Goal: Information Seeking & Learning: Learn about a topic

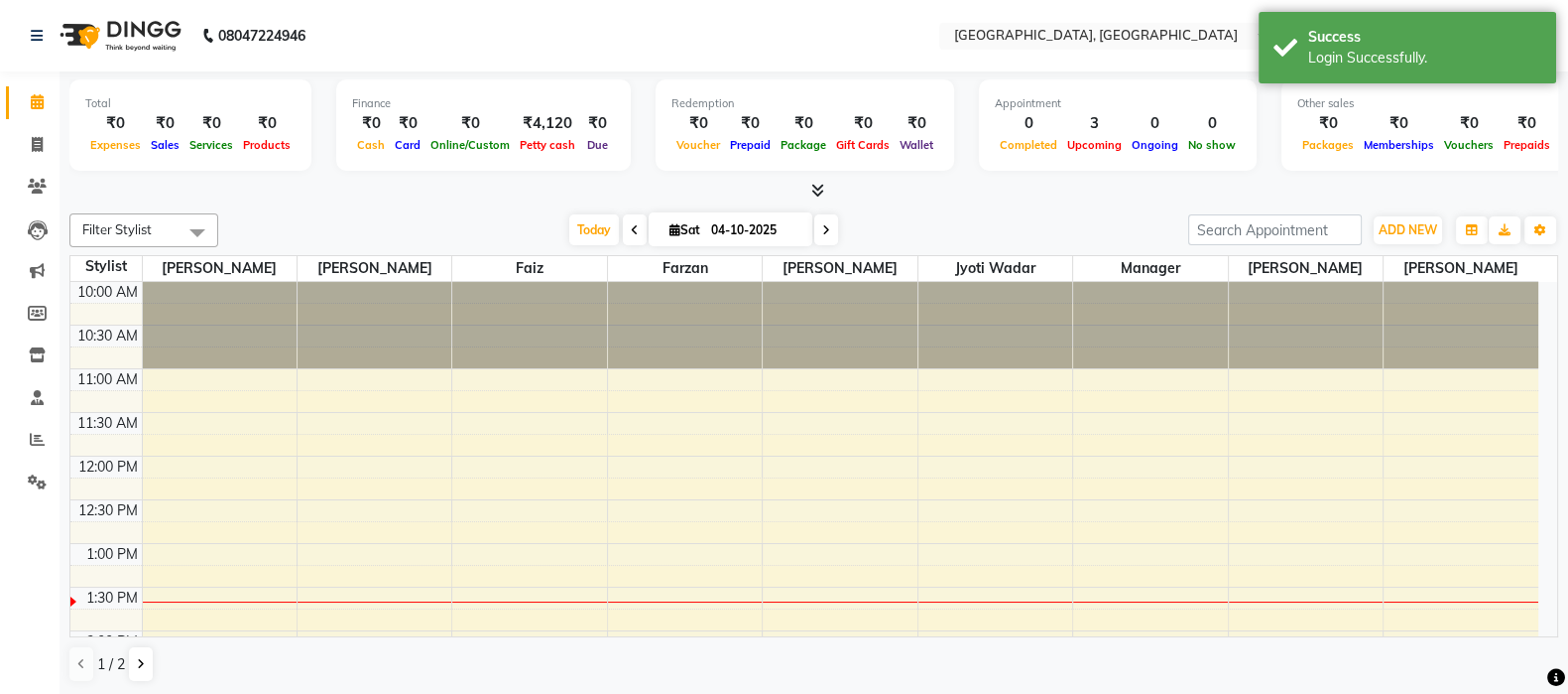
click at [596, 228] on span "Today" at bounding box center [595, 229] width 50 height 31
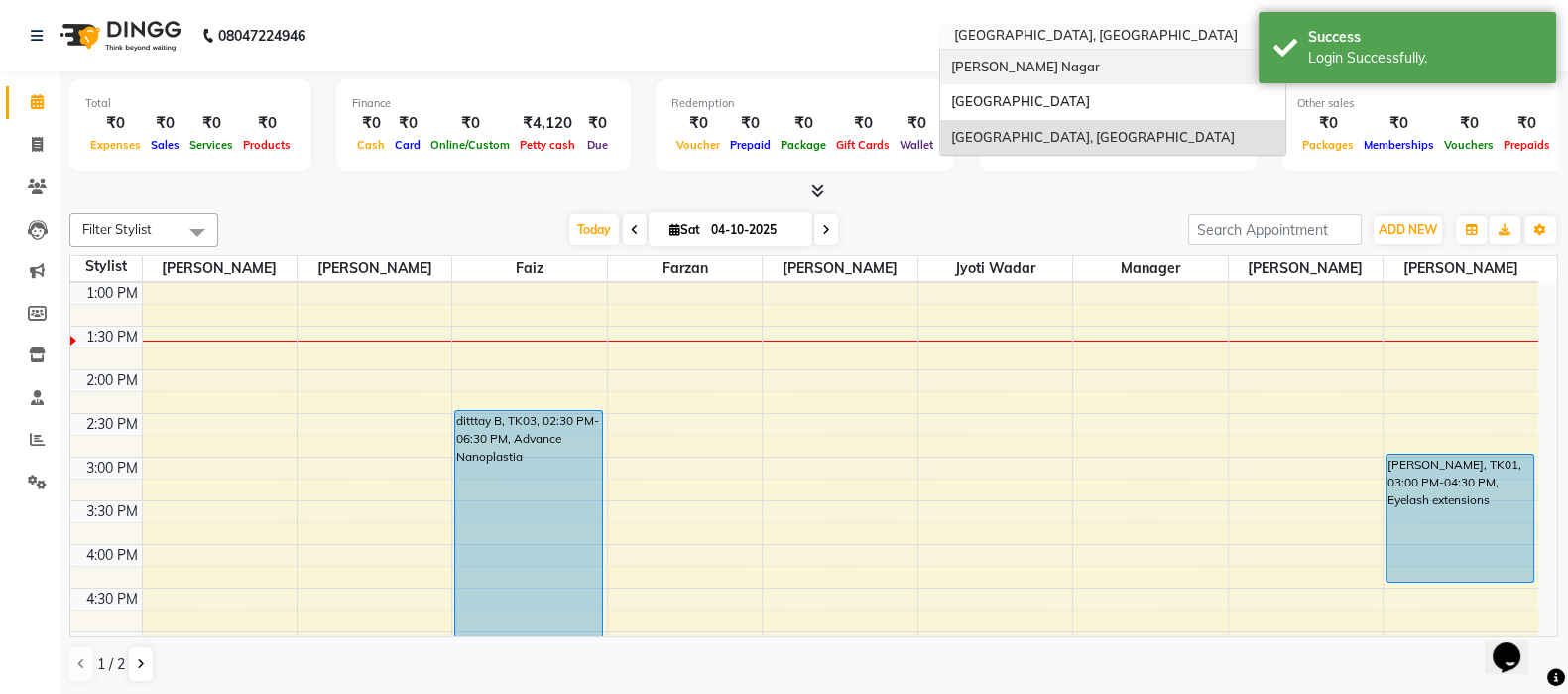
drag, startPoint x: 1061, startPoint y: 45, endPoint x: 1052, endPoint y: 59, distance: 16.6
click at [1052, 50] on ng-select "Select Location × Bbold Thakur Village, Thakur Village Bbold Mahavir, Mahavir N…" at bounding box center [1112, 36] width 347 height 27
click at [1052, 59] on span "[PERSON_NAME] Nagar" at bounding box center [1024, 67] width 149 height 16
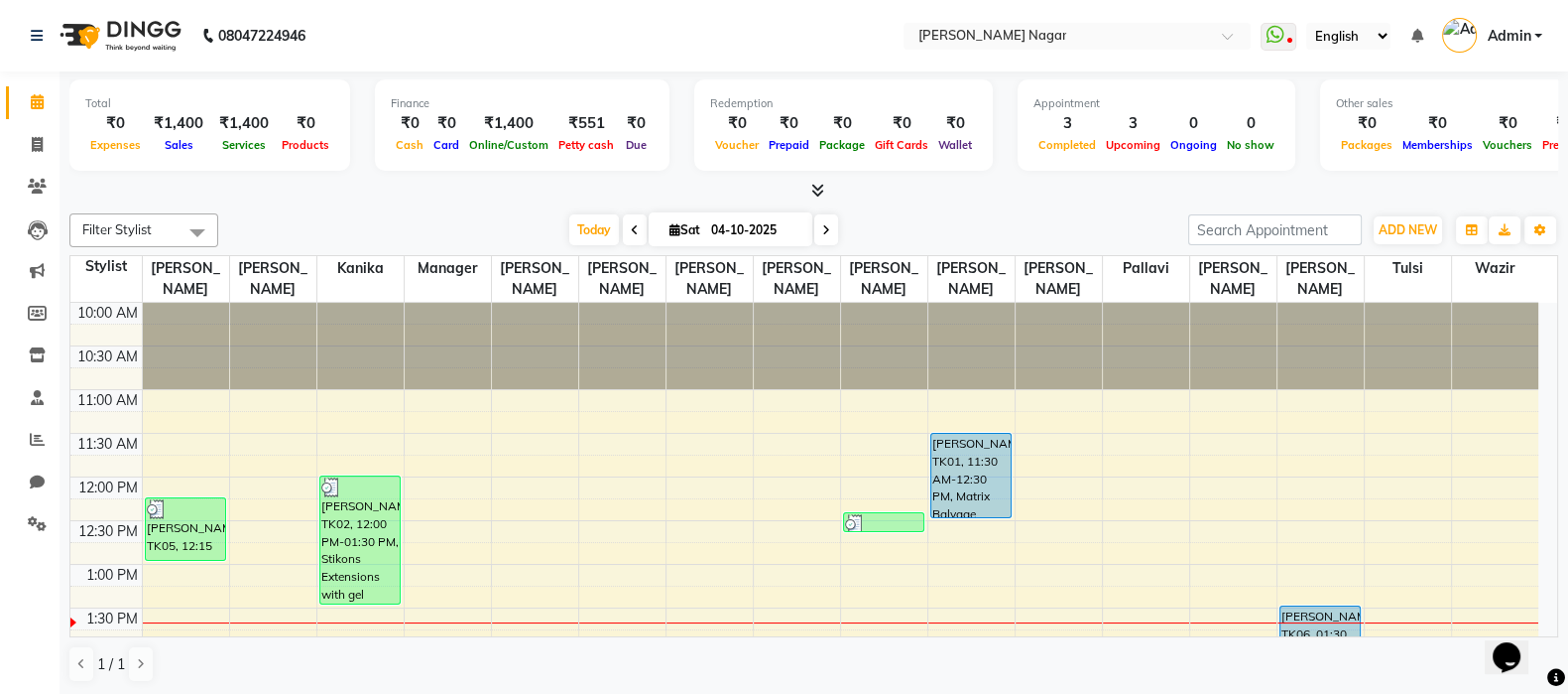
click at [595, 225] on span "Today" at bounding box center [595, 229] width 50 height 31
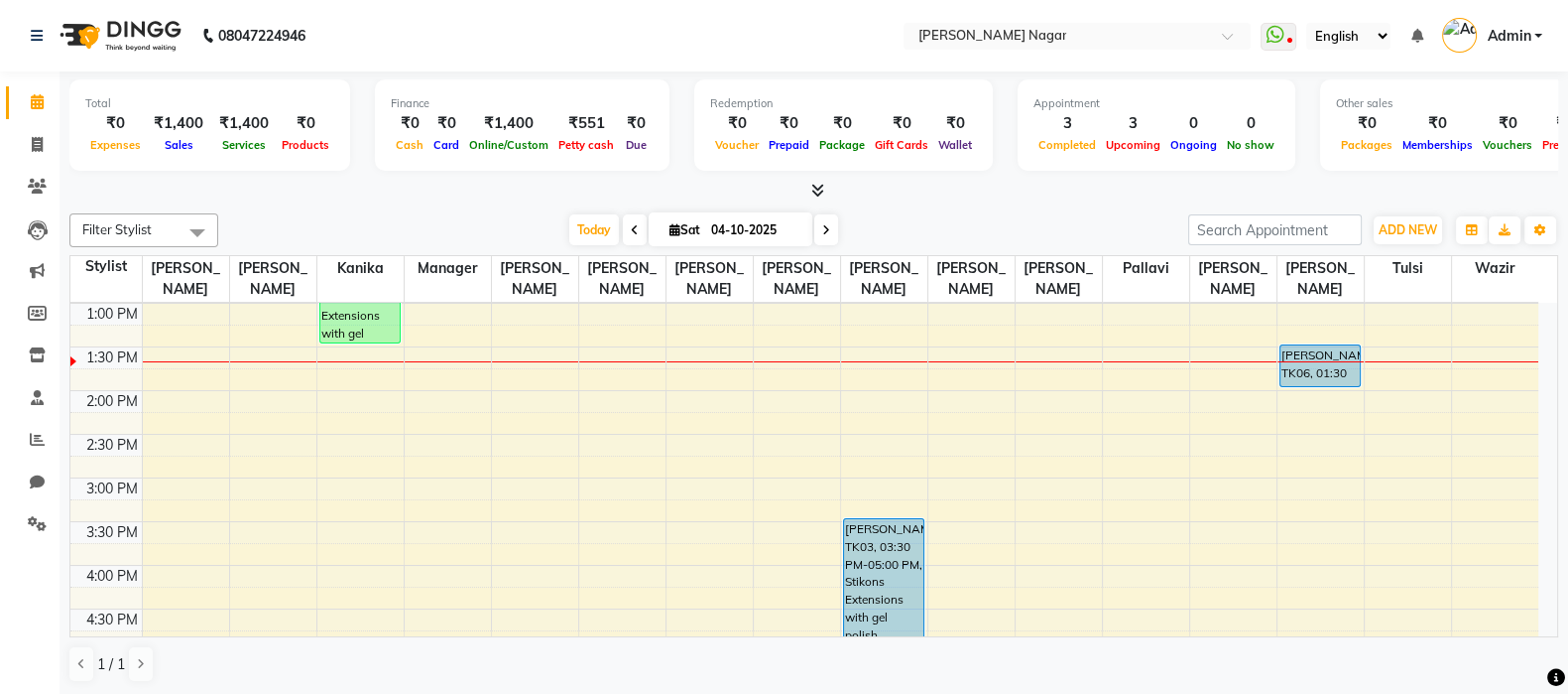
scroll to position [877, 0]
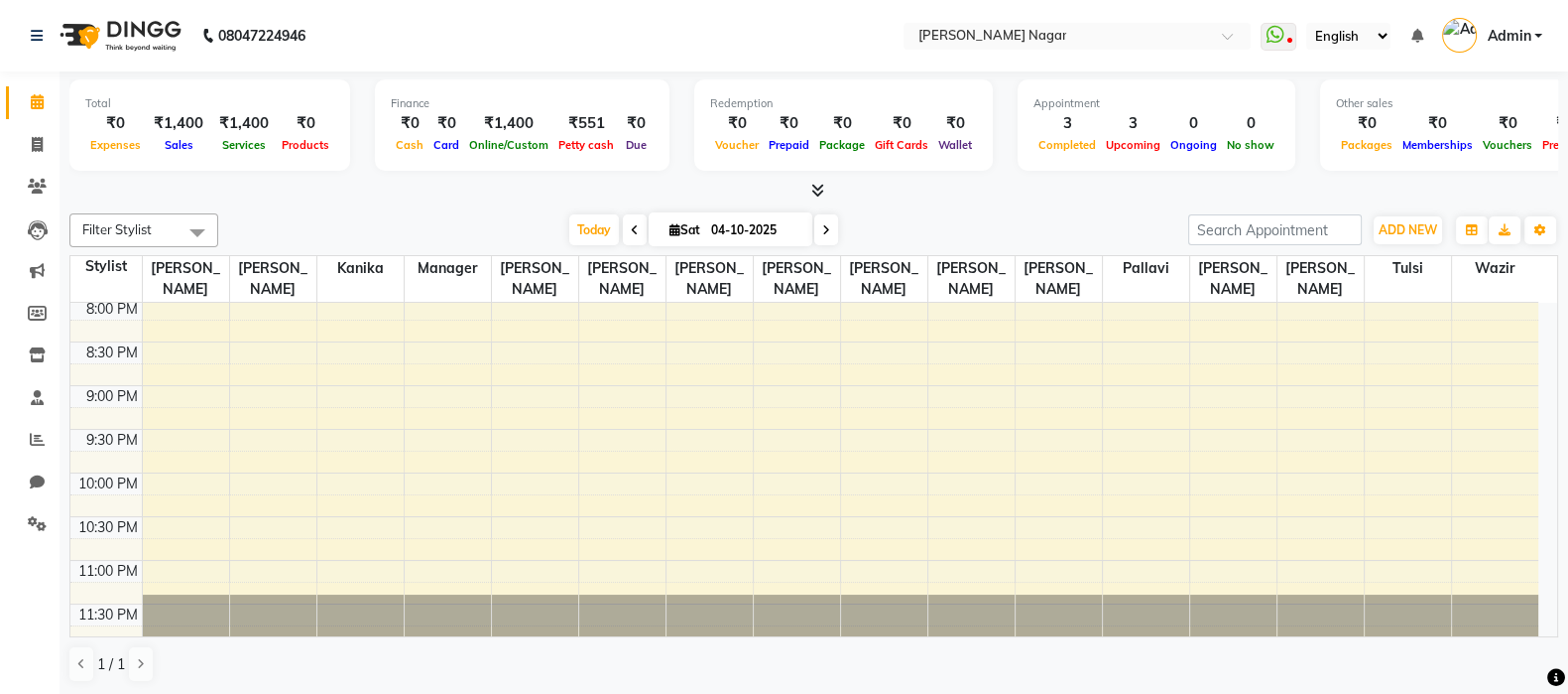
drag, startPoint x: 1565, startPoint y: 487, endPoint x: 1557, endPoint y: 554, distance: 67.5
click at [1557, 554] on div "Total ₹0 Expenses ₹1,400 Sales ₹1,400 Services ₹0 Products Finance ₹0 Cash ₹0 C…" at bounding box center [814, 383] width 1509 height 624
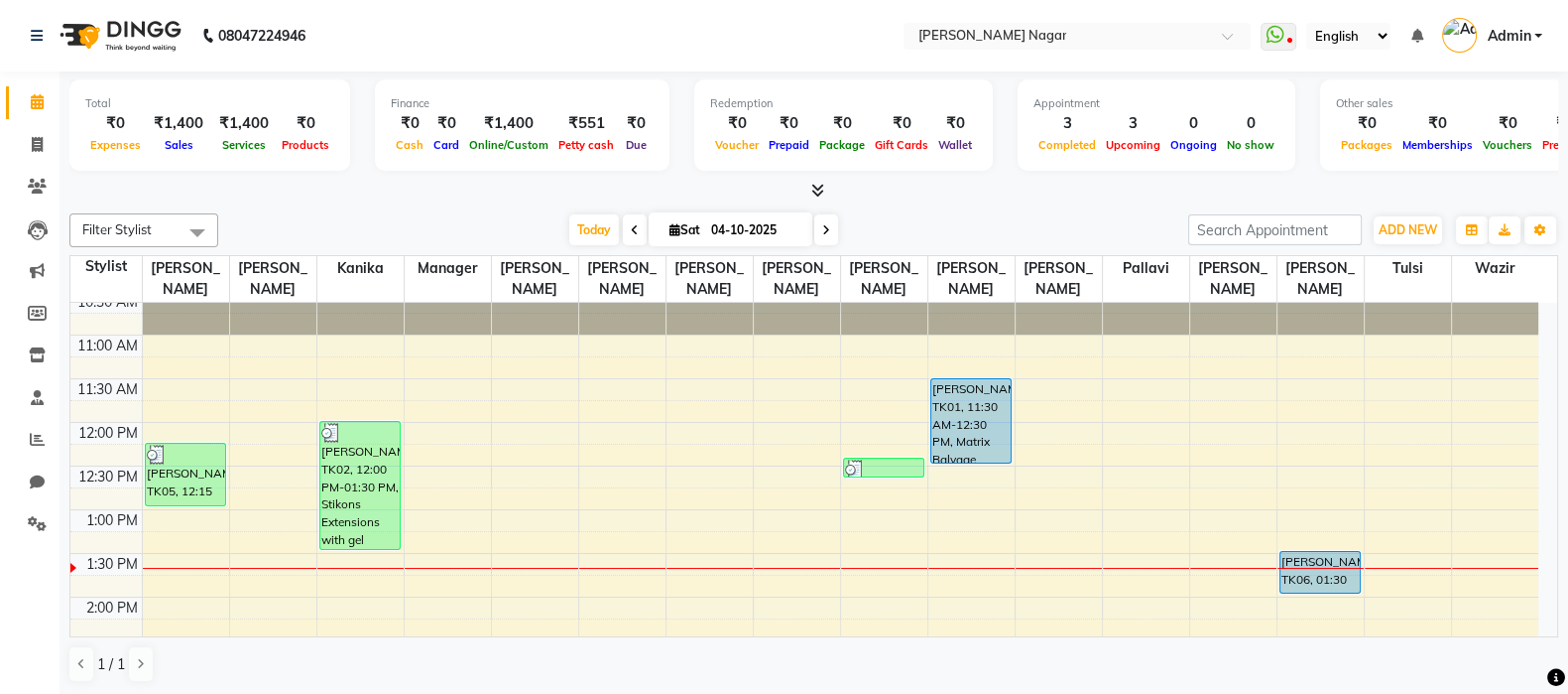
scroll to position [0, 0]
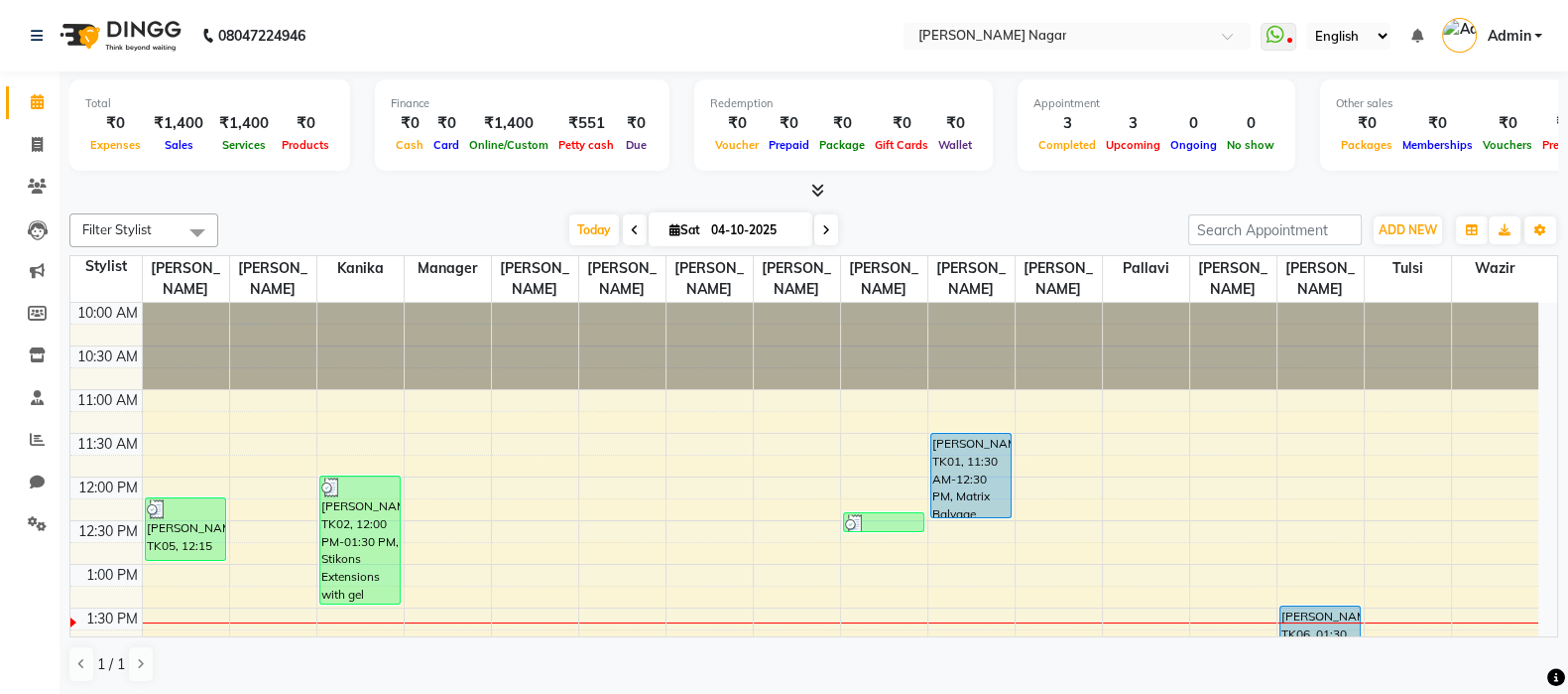
click at [590, 235] on span "Today" at bounding box center [595, 229] width 50 height 31
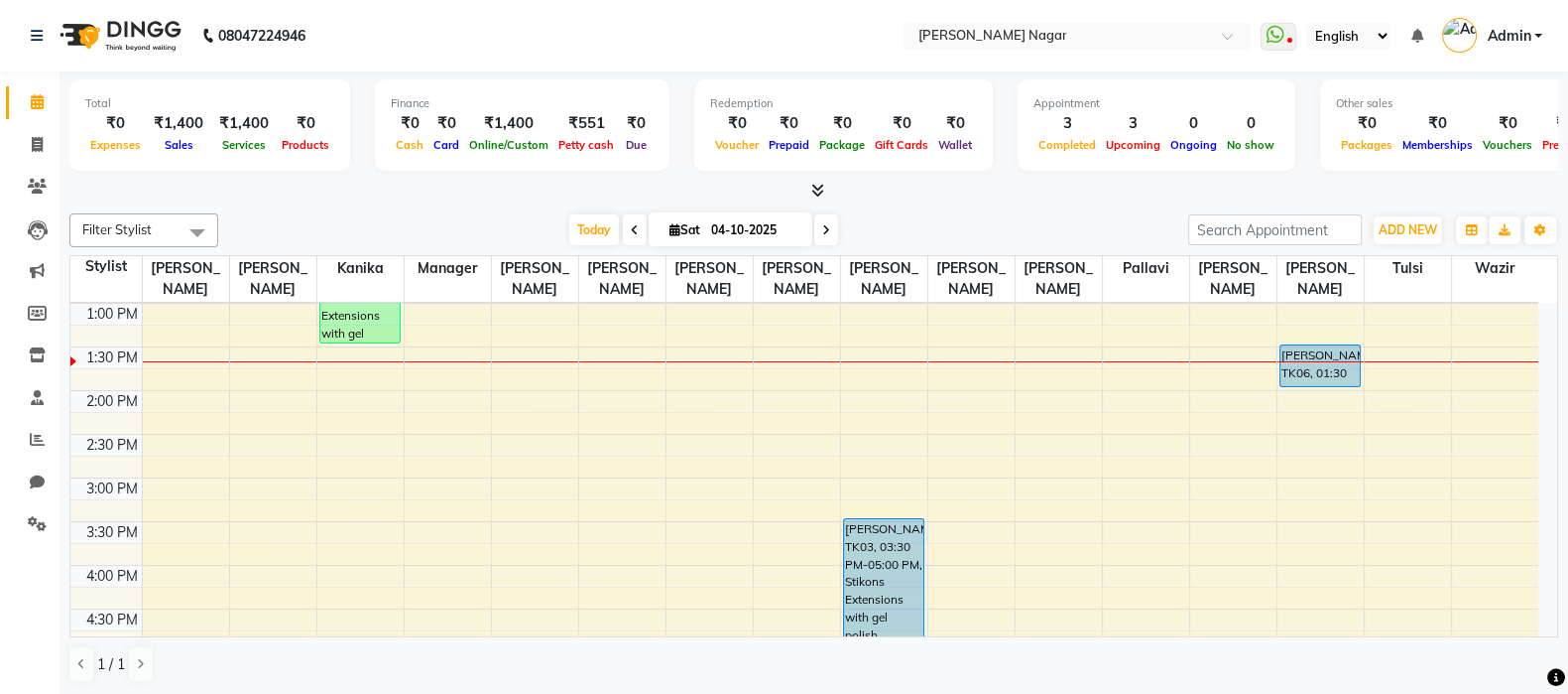
click at [32, 420] on li "Reports" at bounding box center [30, 440] width 60 height 43
click at [31, 439] on icon at bounding box center [37, 439] width 15 height 15
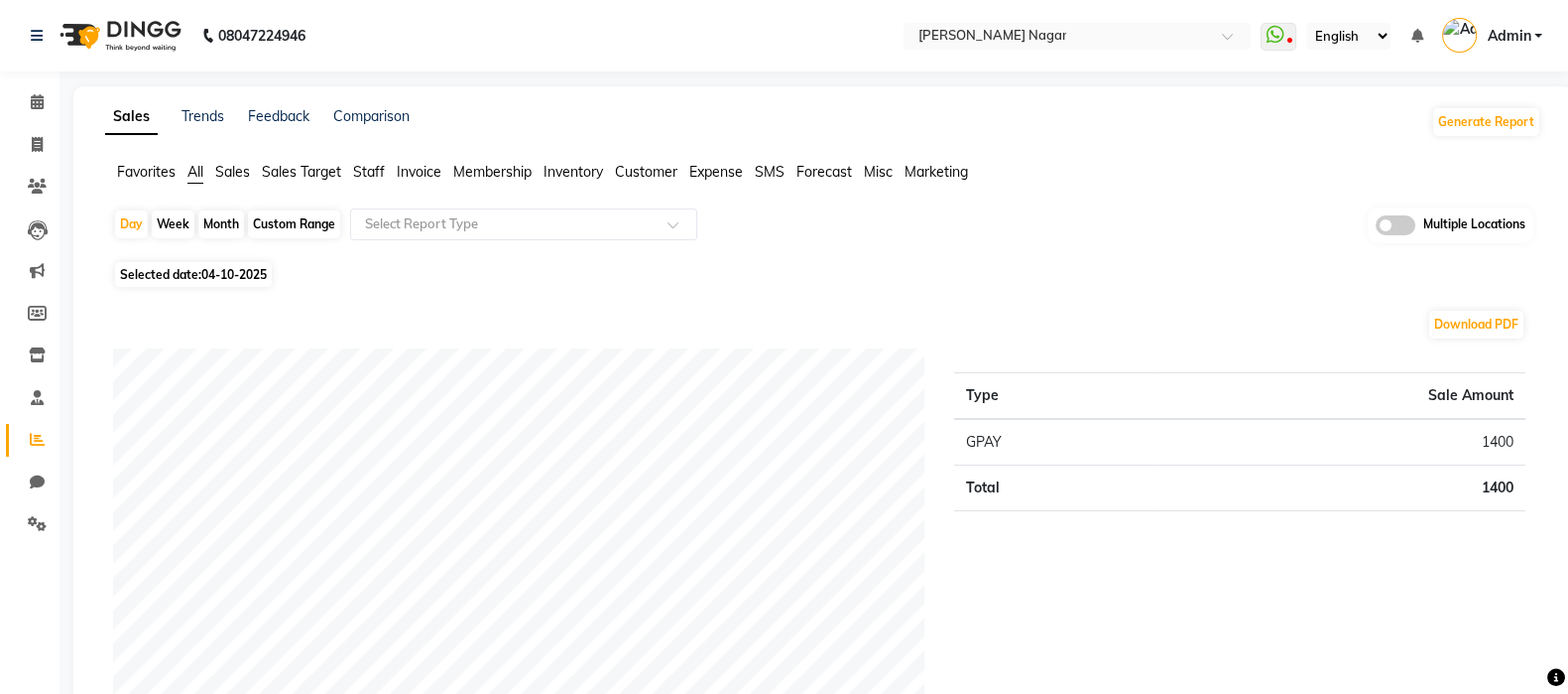
click at [365, 166] on span "Staff" at bounding box center [369, 172] width 32 height 18
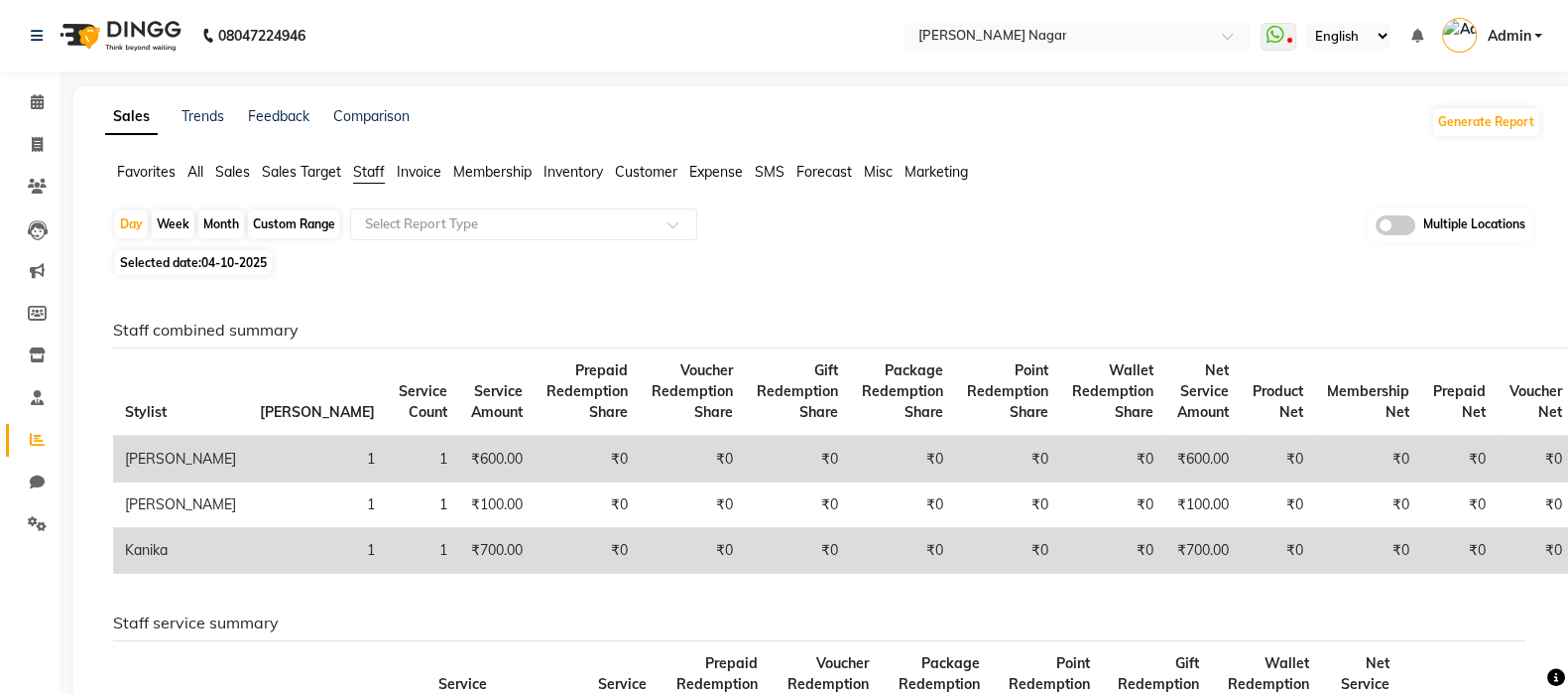
click at [238, 172] on span "Sales" at bounding box center [232, 172] width 35 height 18
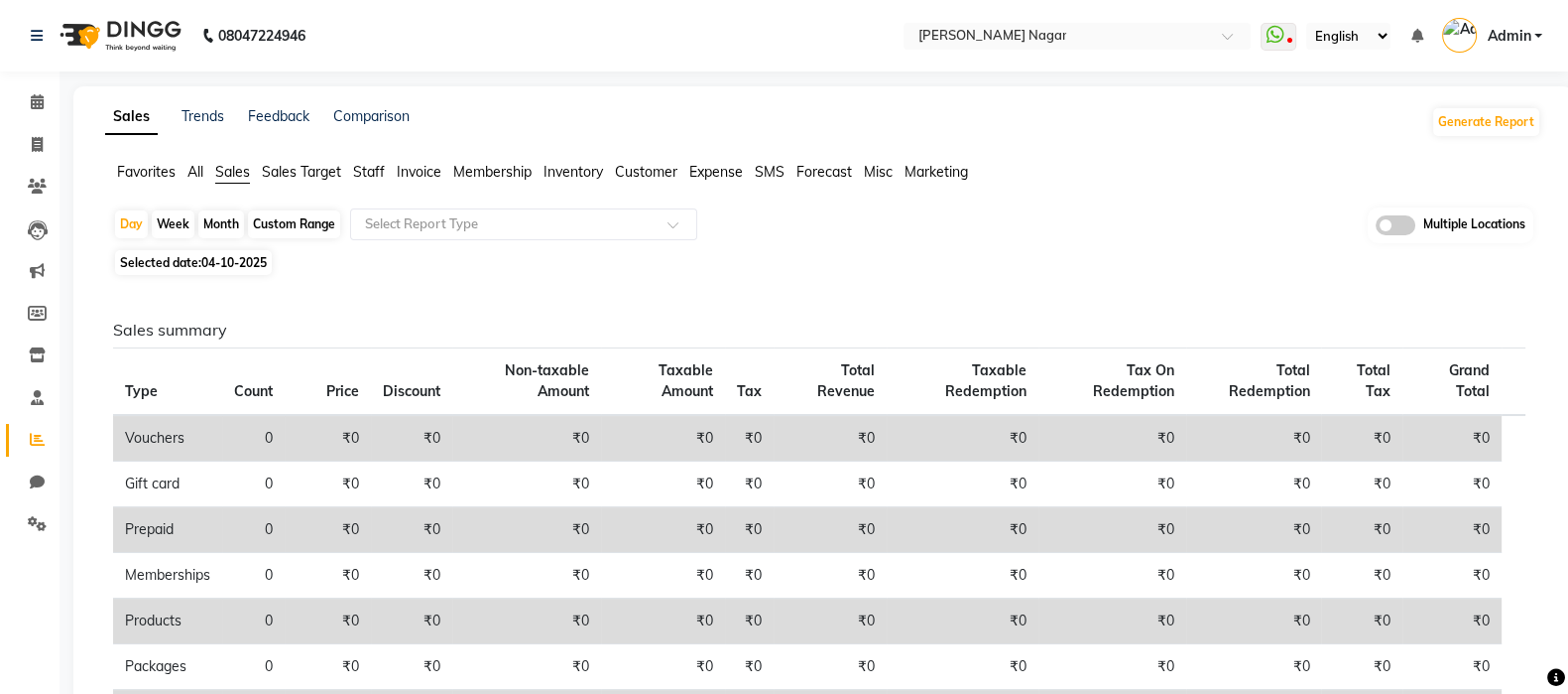
click at [199, 228] on div "Month" at bounding box center [222, 224] width 46 height 28
select select "10"
select select "2025"
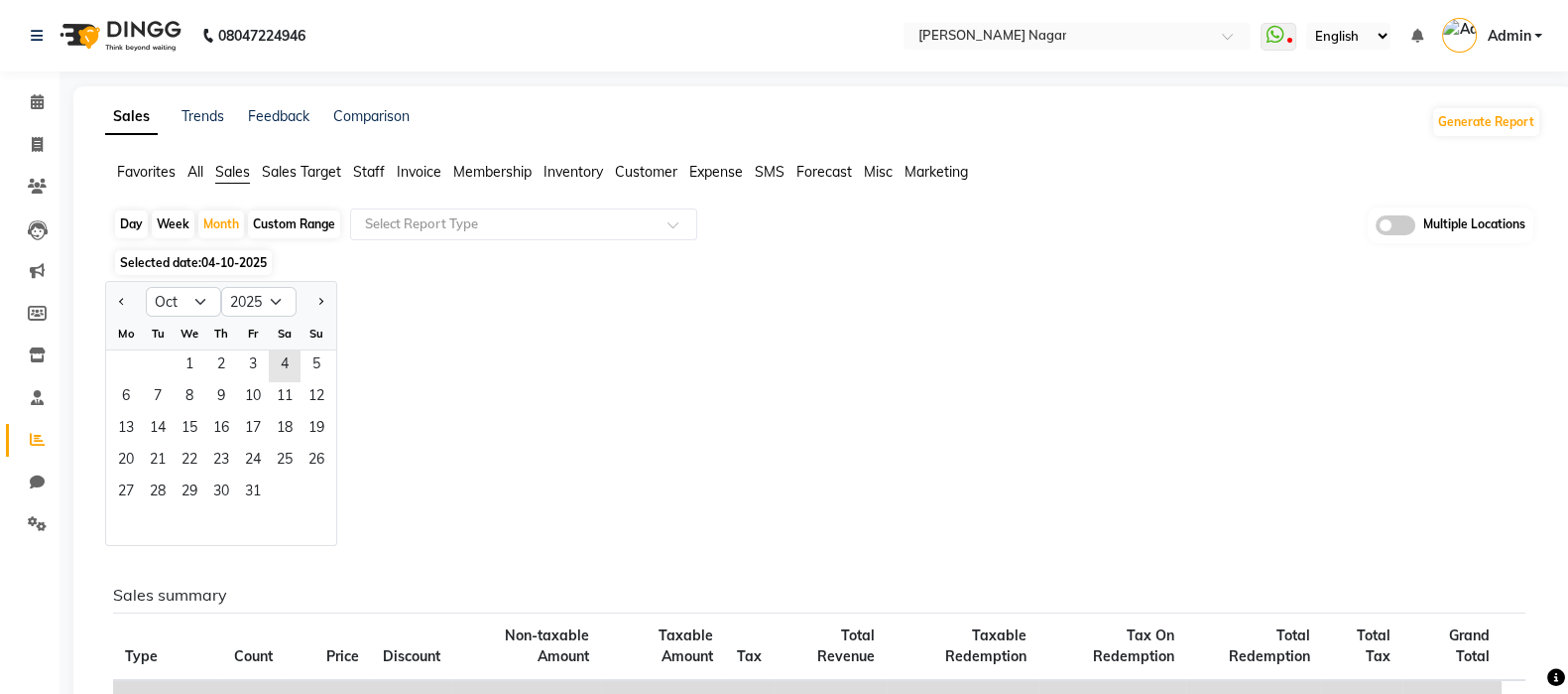
click at [118, 303] on button "Previous month" at bounding box center [122, 302] width 16 height 32
select select "9"
click at [110, 368] on span "1" at bounding box center [126, 366] width 32 height 32
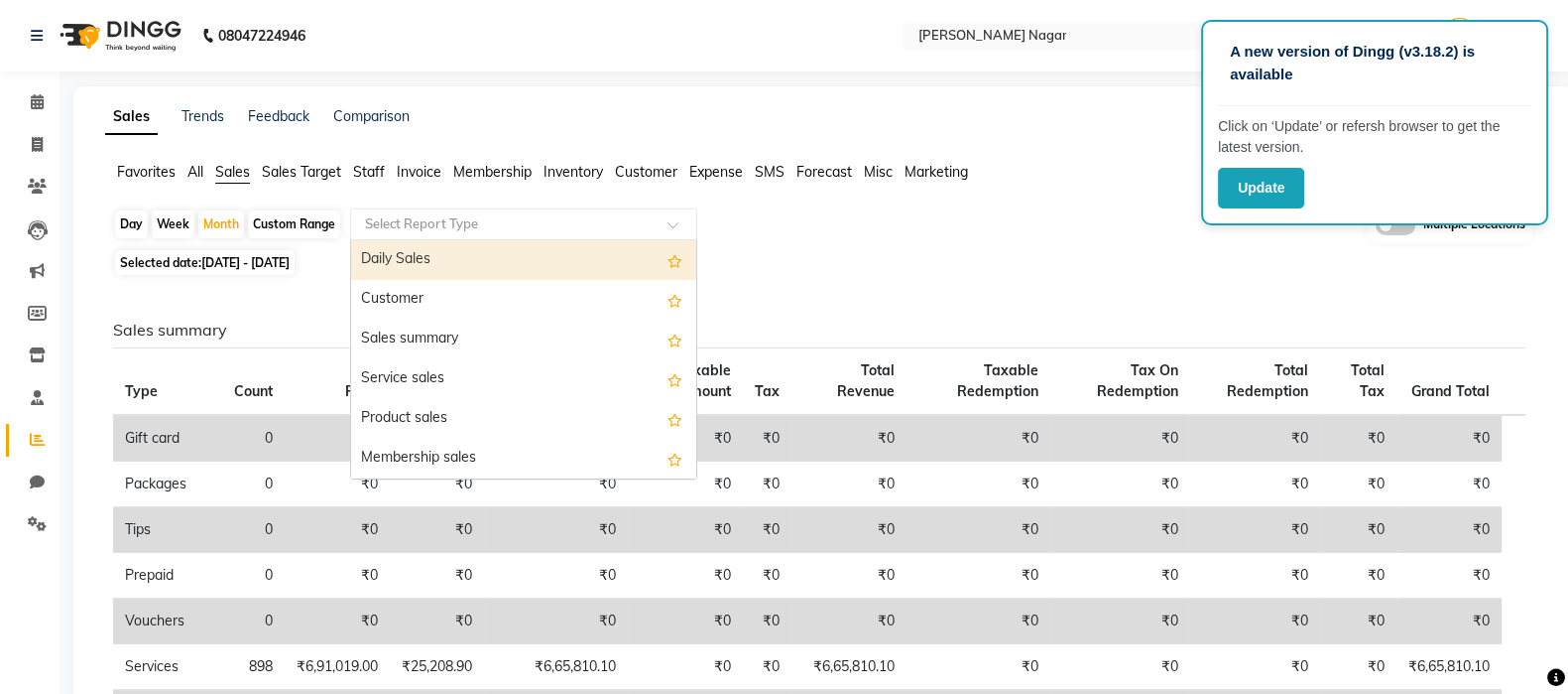
click at [442, 227] on input "text" at bounding box center [504, 224] width 286 height 20
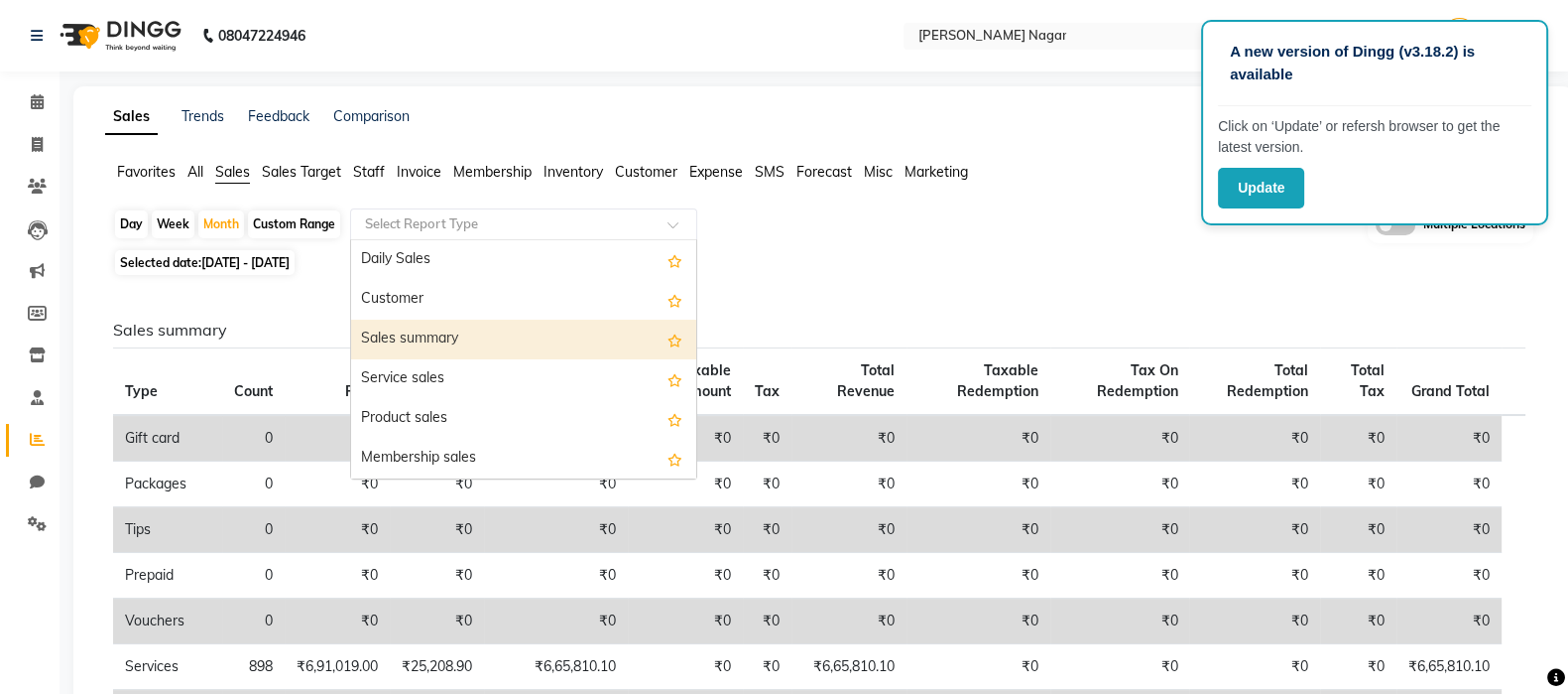
click at [430, 336] on div "Sales summary" at bounding box center [523, 340] width 345 height 40
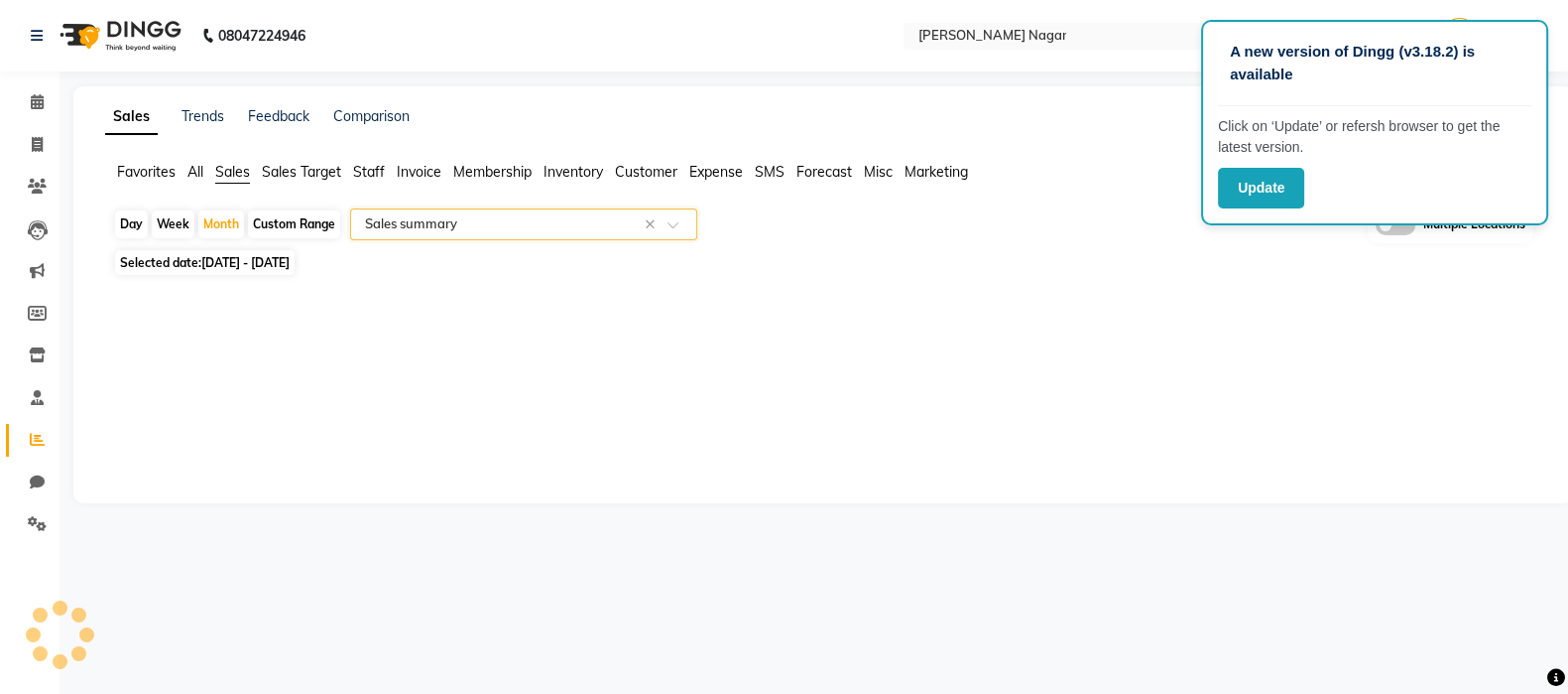
select select "full_report"
select select "csv"
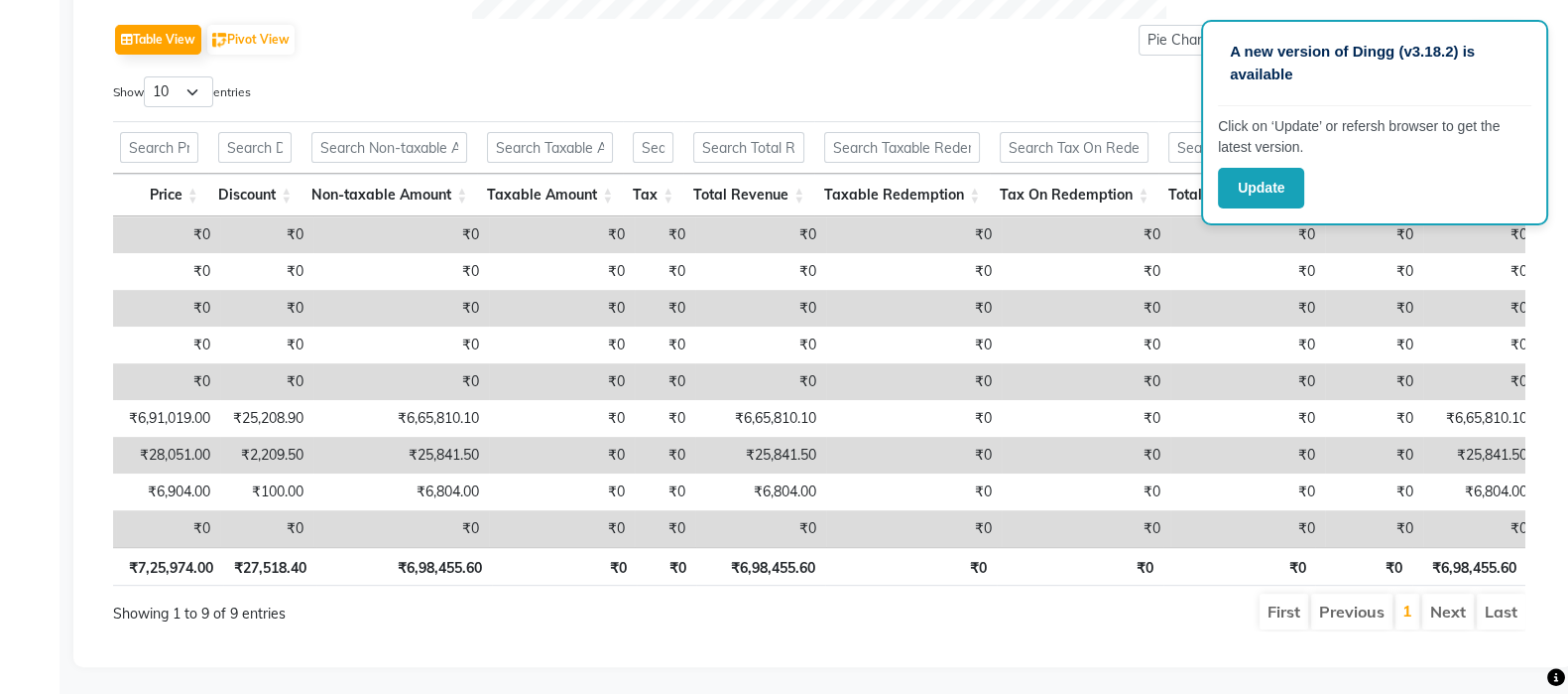
scroll to position [942, 0]
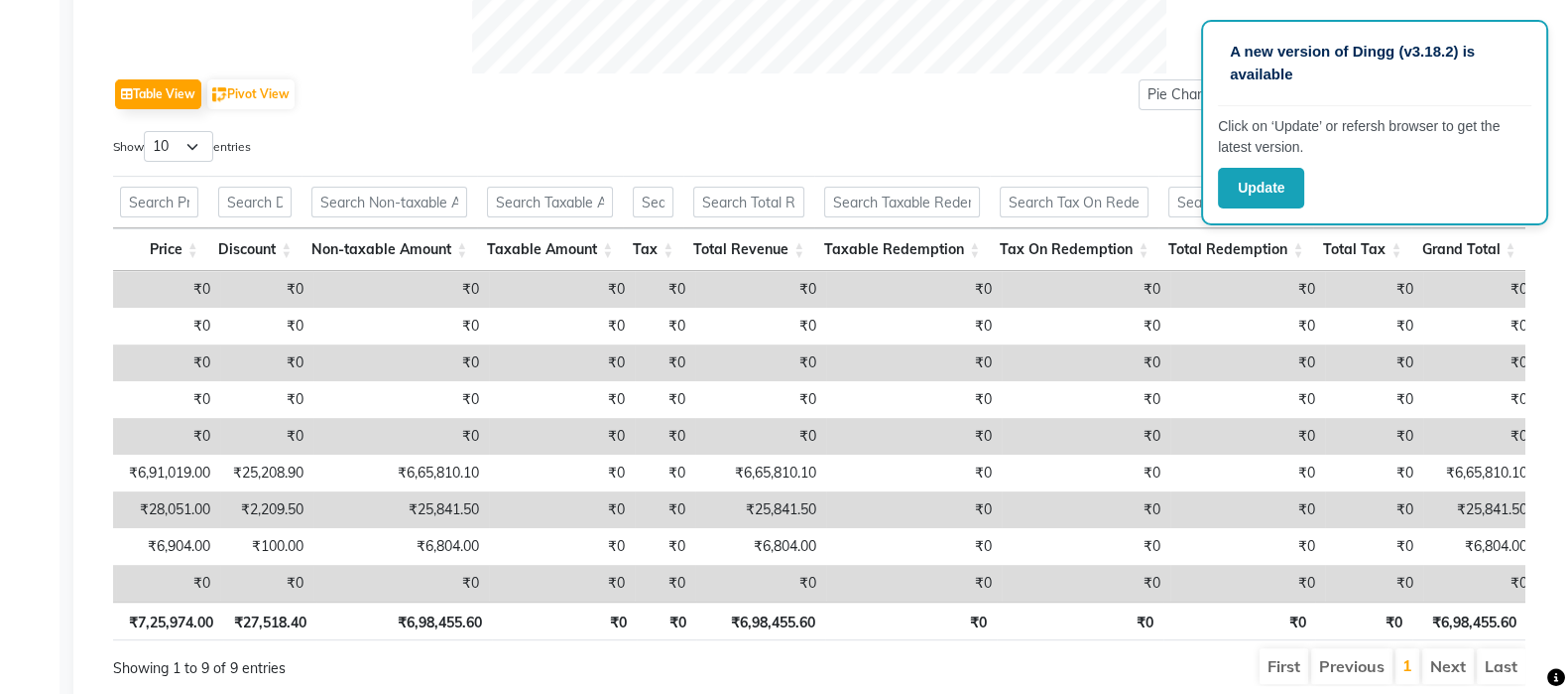
click at [1288, 181] on button "Update" at bounding box center [1261, 188] width 86 height 41
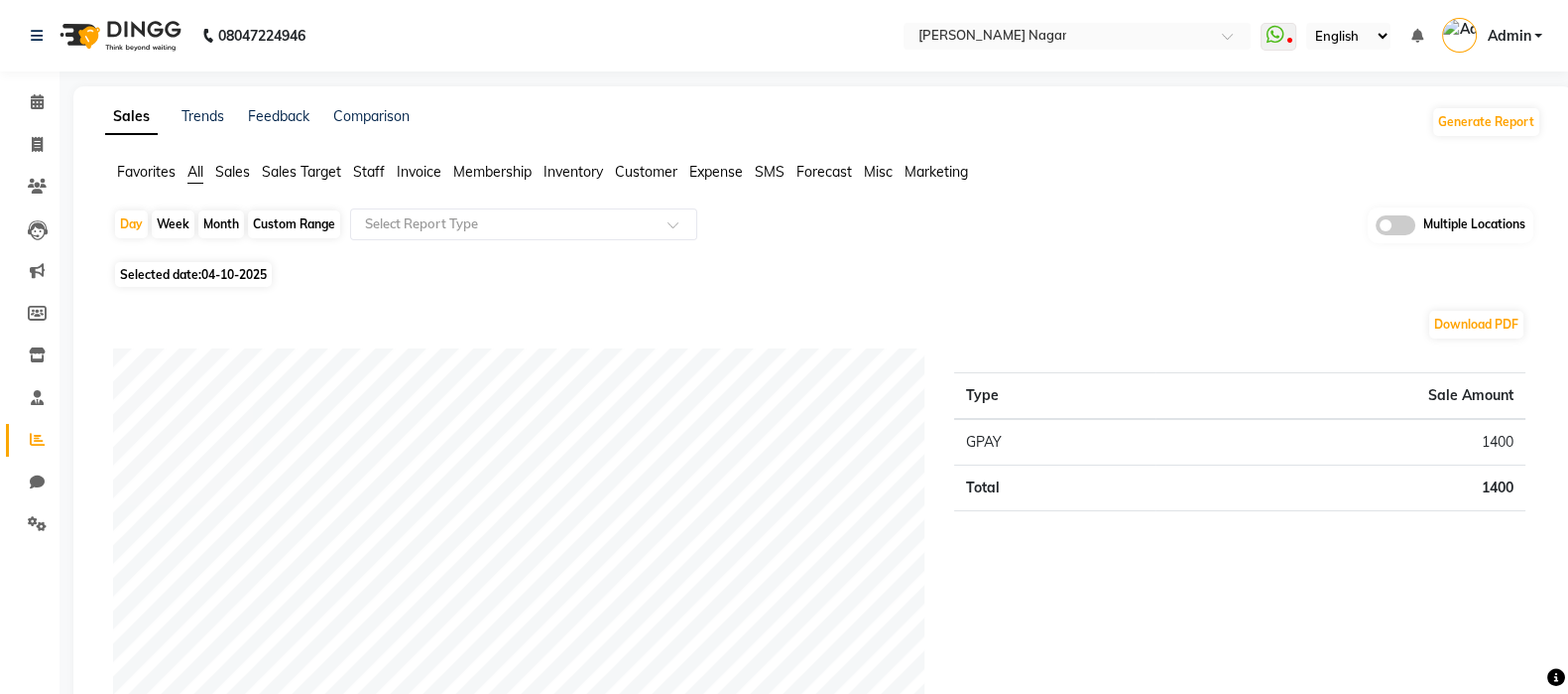
click at [301, 223] on div "Custom Range" at bounding box center [294, 224] width 92 height 28
select select "10"
select select "2025"
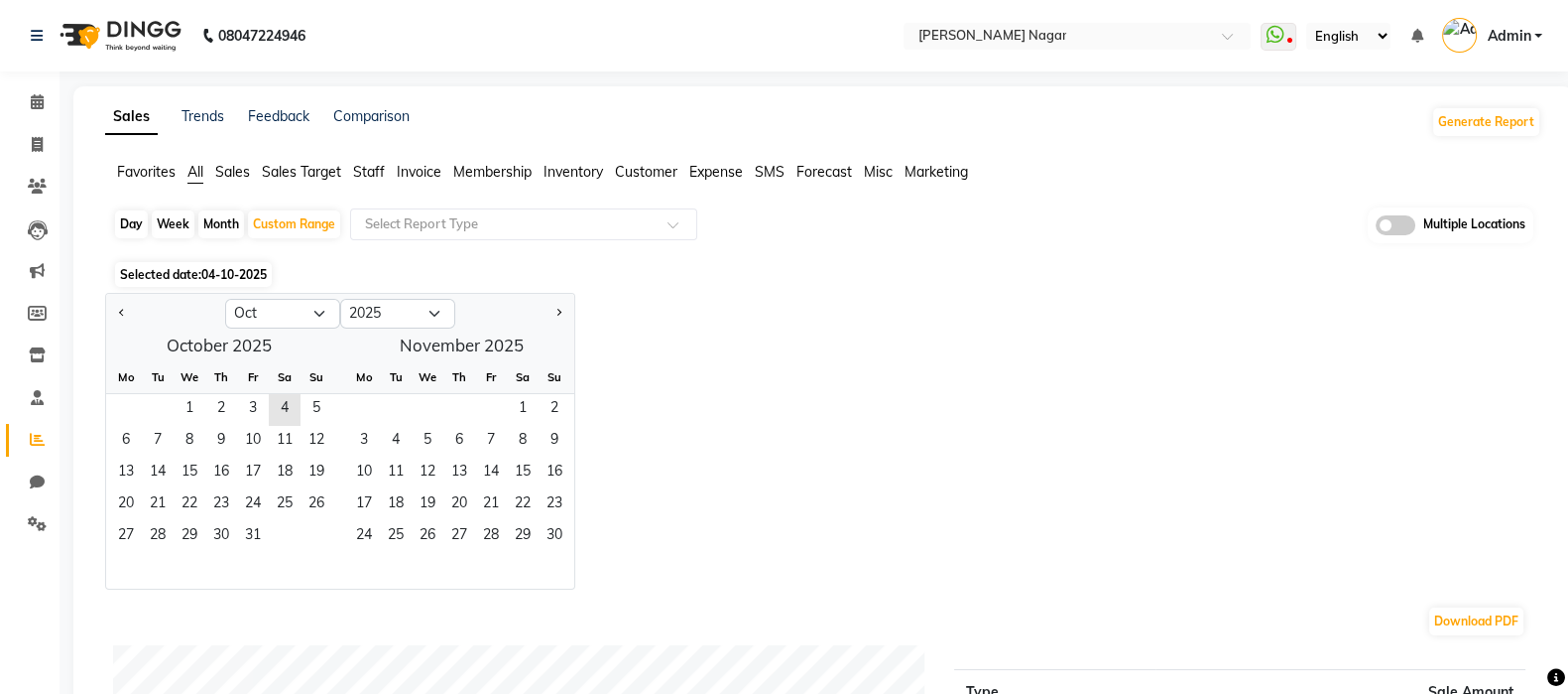
click at [556, 239] on div "Day Week Month Custom Range Select Report Type Multiple Locations" at bounding box center [822, 231] width 1420 height 49
click at [236, 226] on div "Month" at bounding box center [222, 224] width 46 height 28
select select "10"
select select "2025"
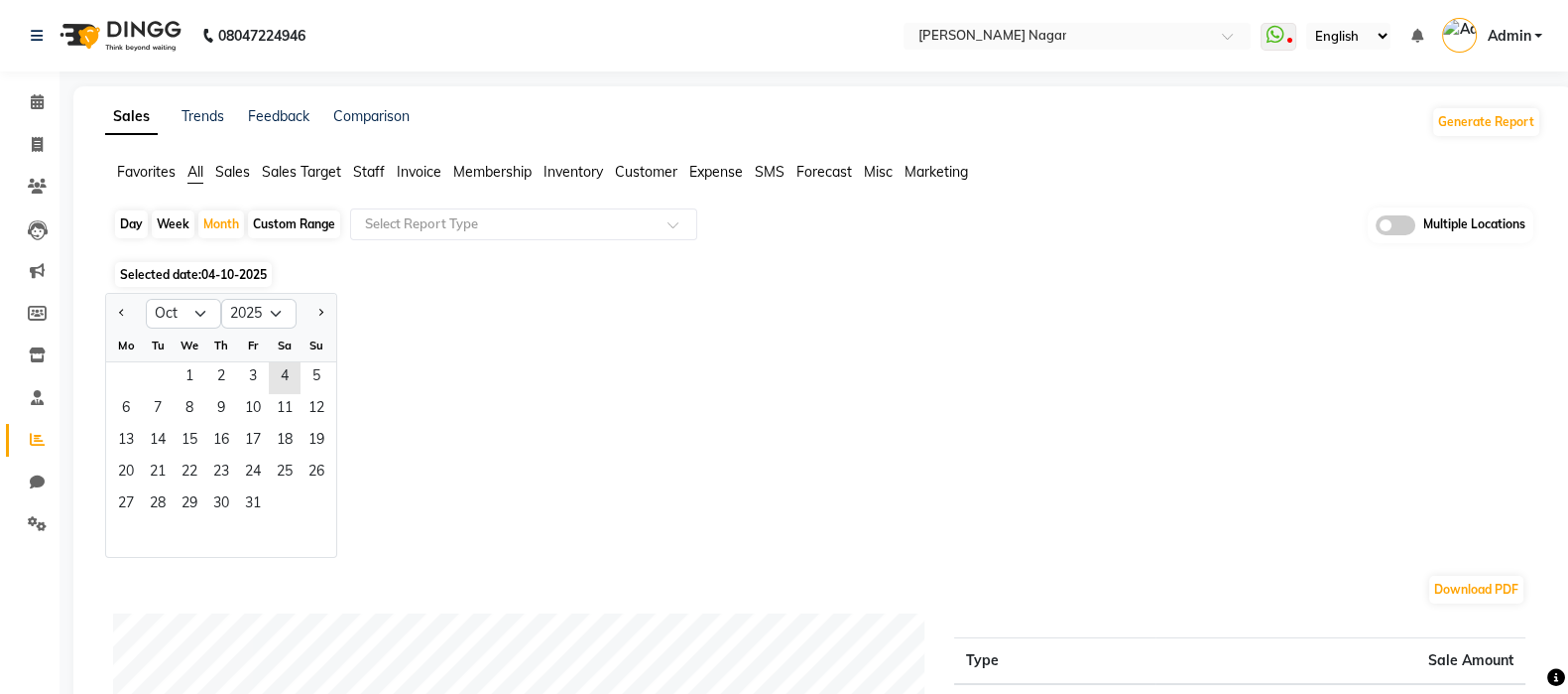
click at [120, 308] on button "Previous month" at bounding box center [122, 314] width 16 height 32
select select "9"
click at [133, 370] on span "1" at bounding box center [126, 378] width 32 height 32
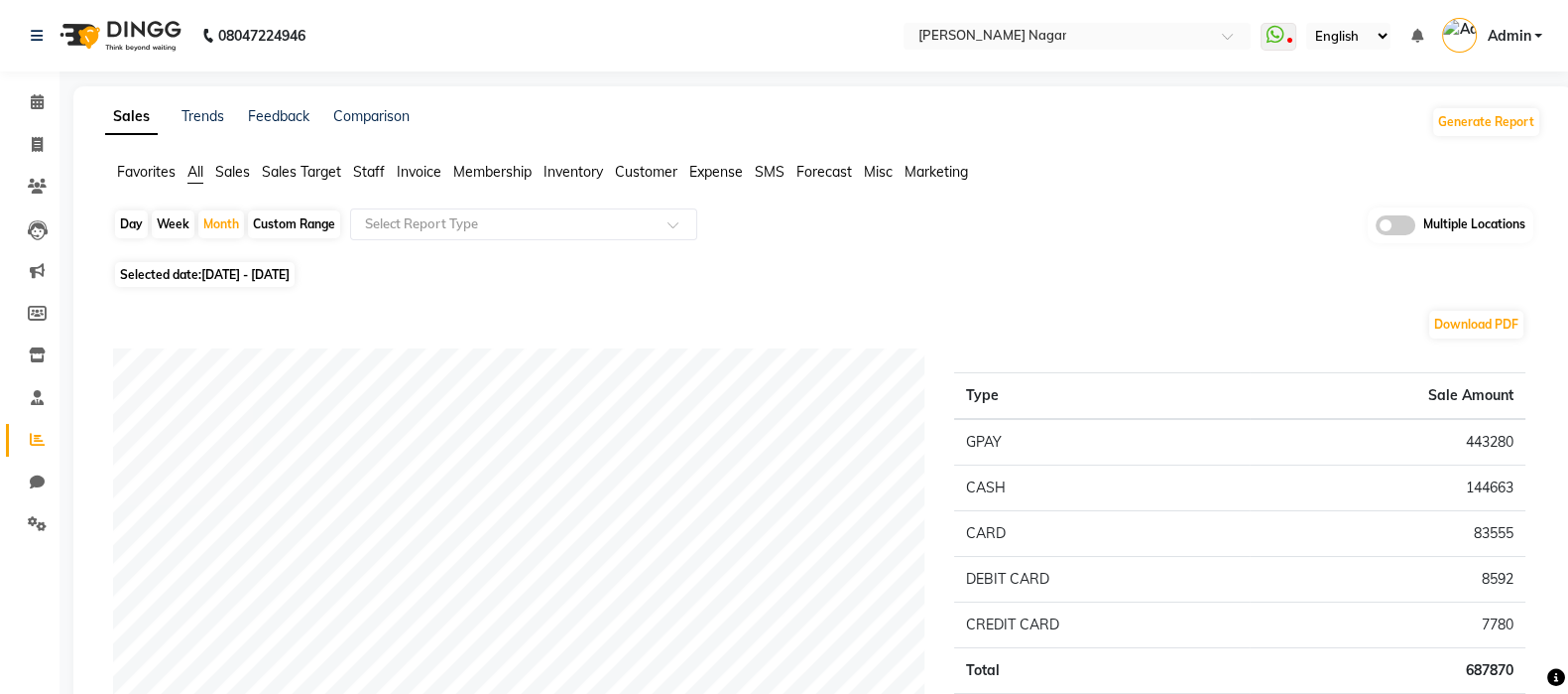
click at [239, 163] on span "Sales" at bounding box center [232, 172] width 35 height 18
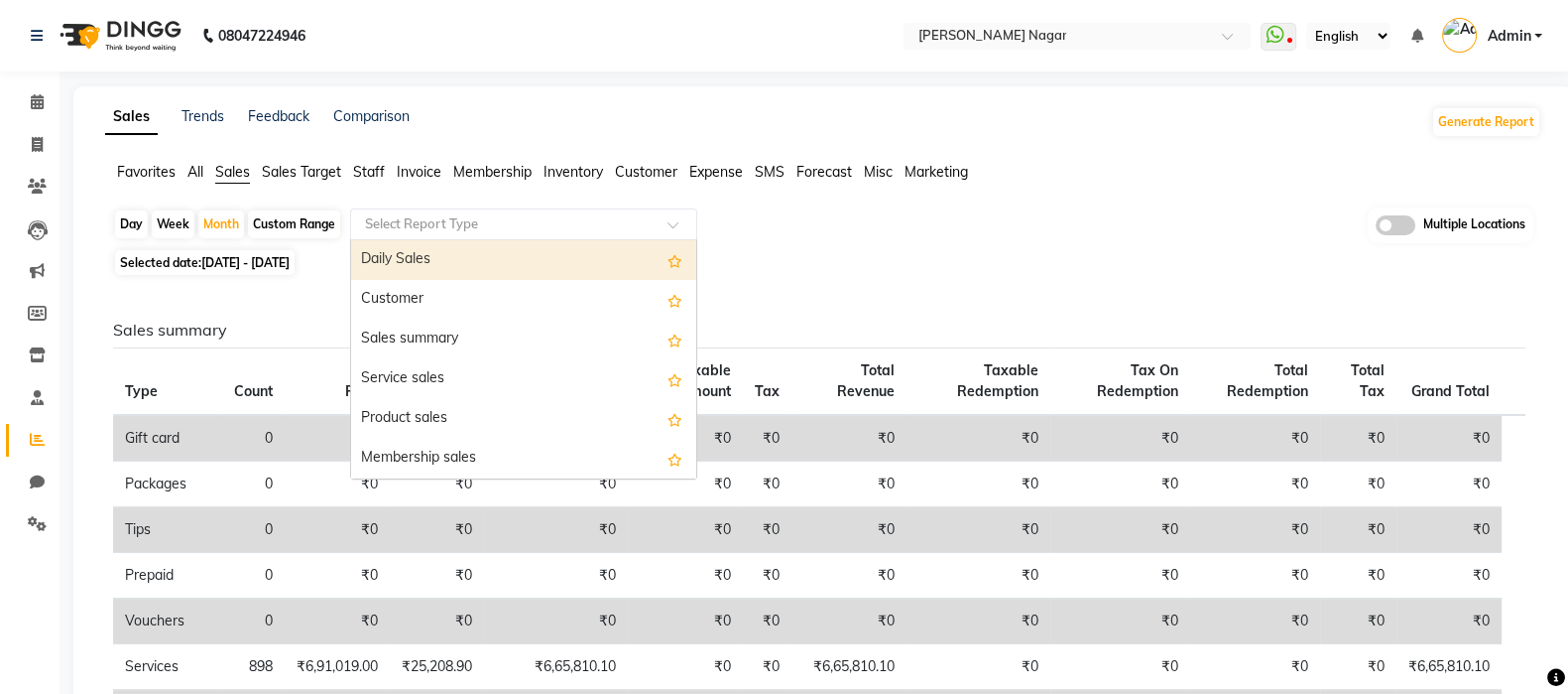
click at [427, 218] on input "text" at bounding box center [504, 224] width 286 height 20
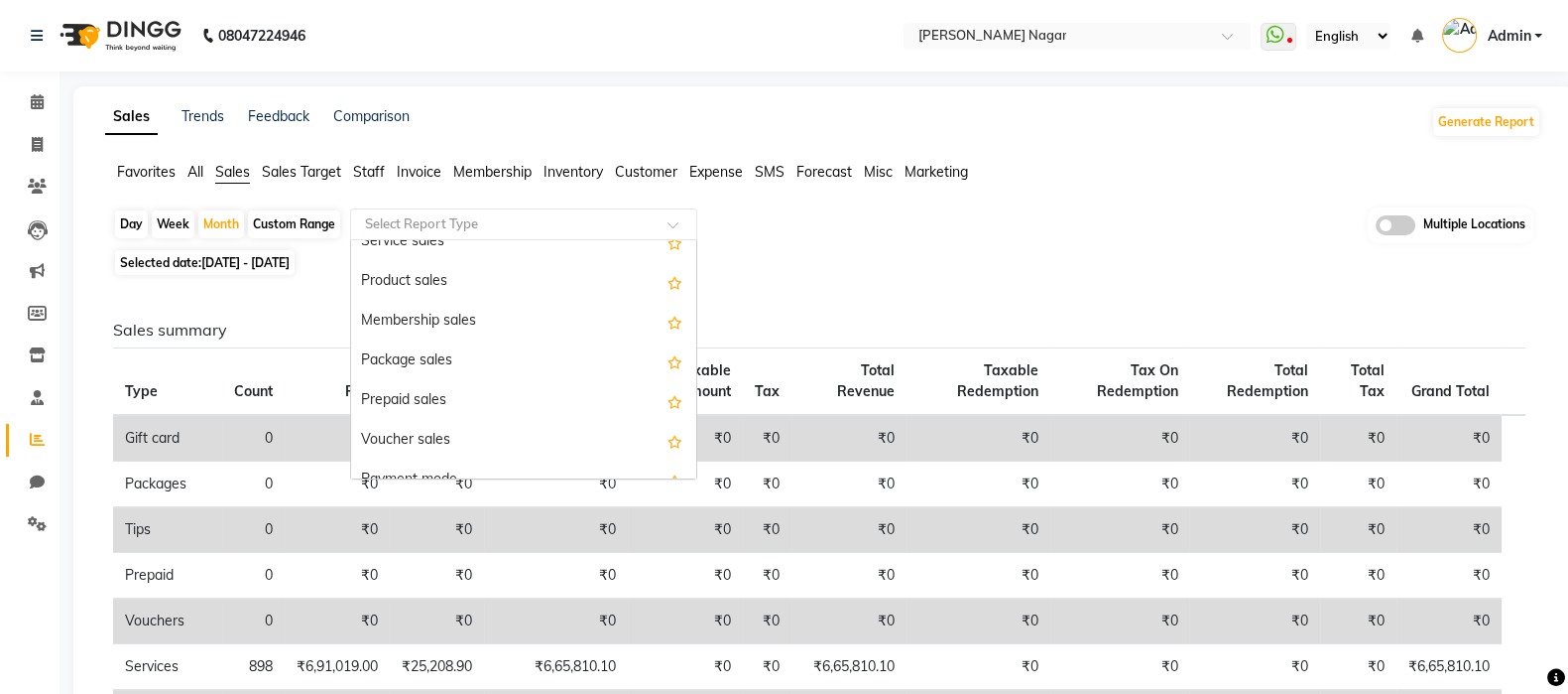
scroll to position [131, 0]
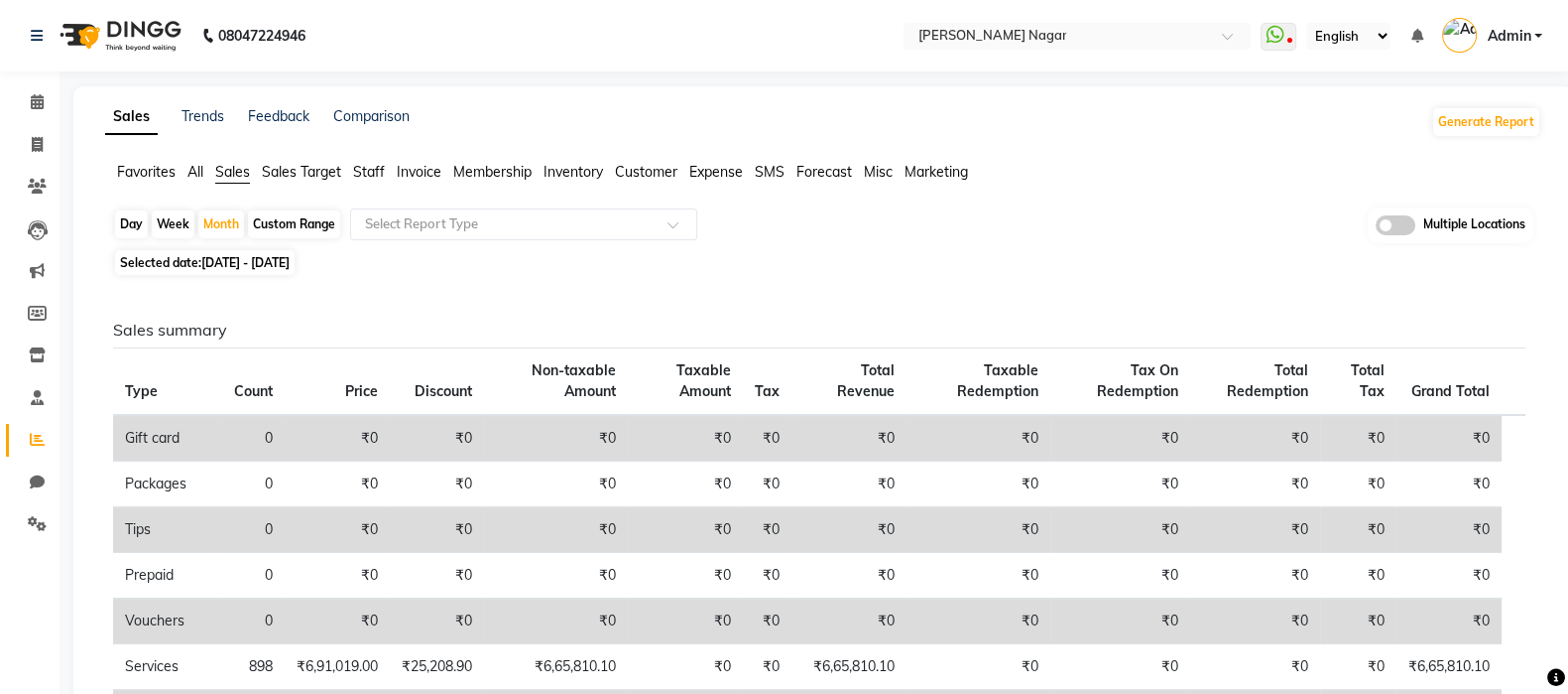
click at [579, 227] on input "text" at bounding box center [504, 224] width 286 height 20
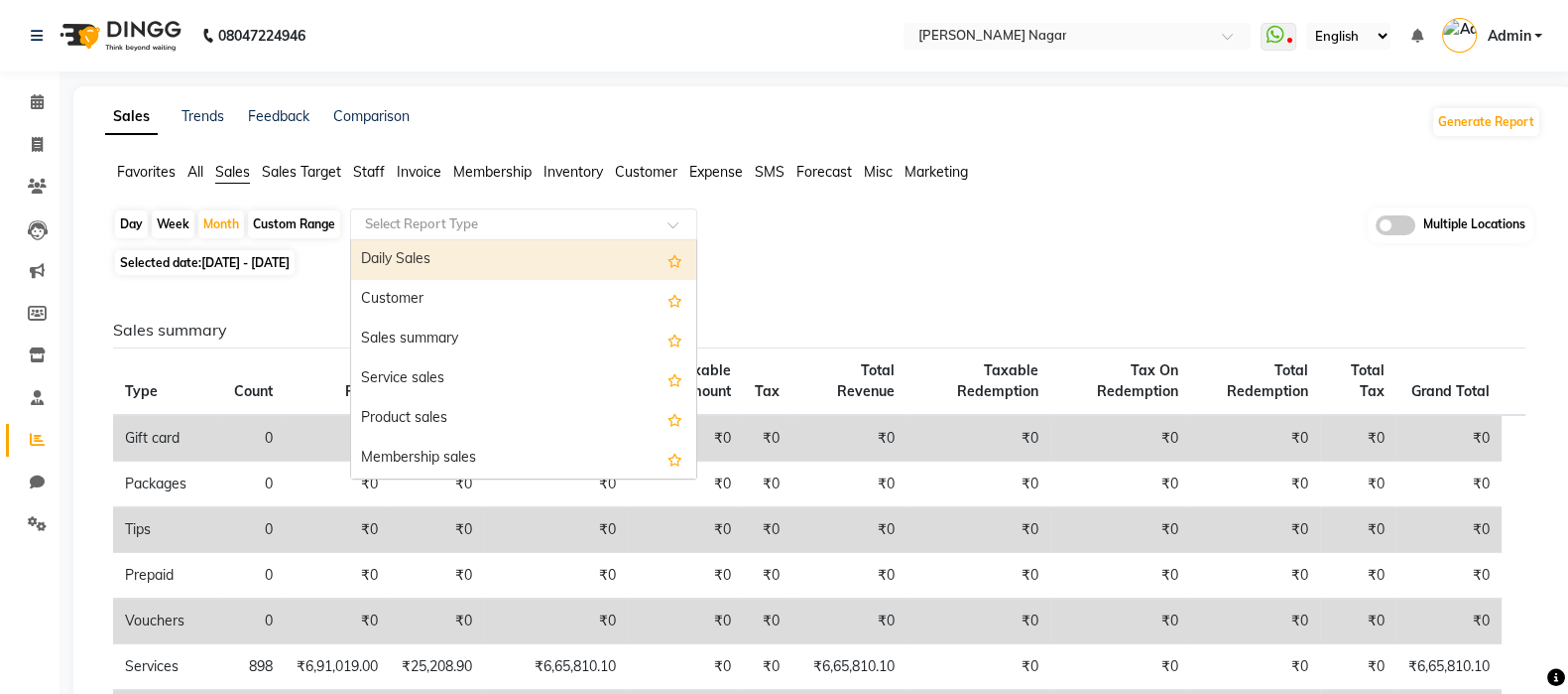
click at [558, 342] on div "Sales summary" at bounding box center [523, 340] width 345 height 40
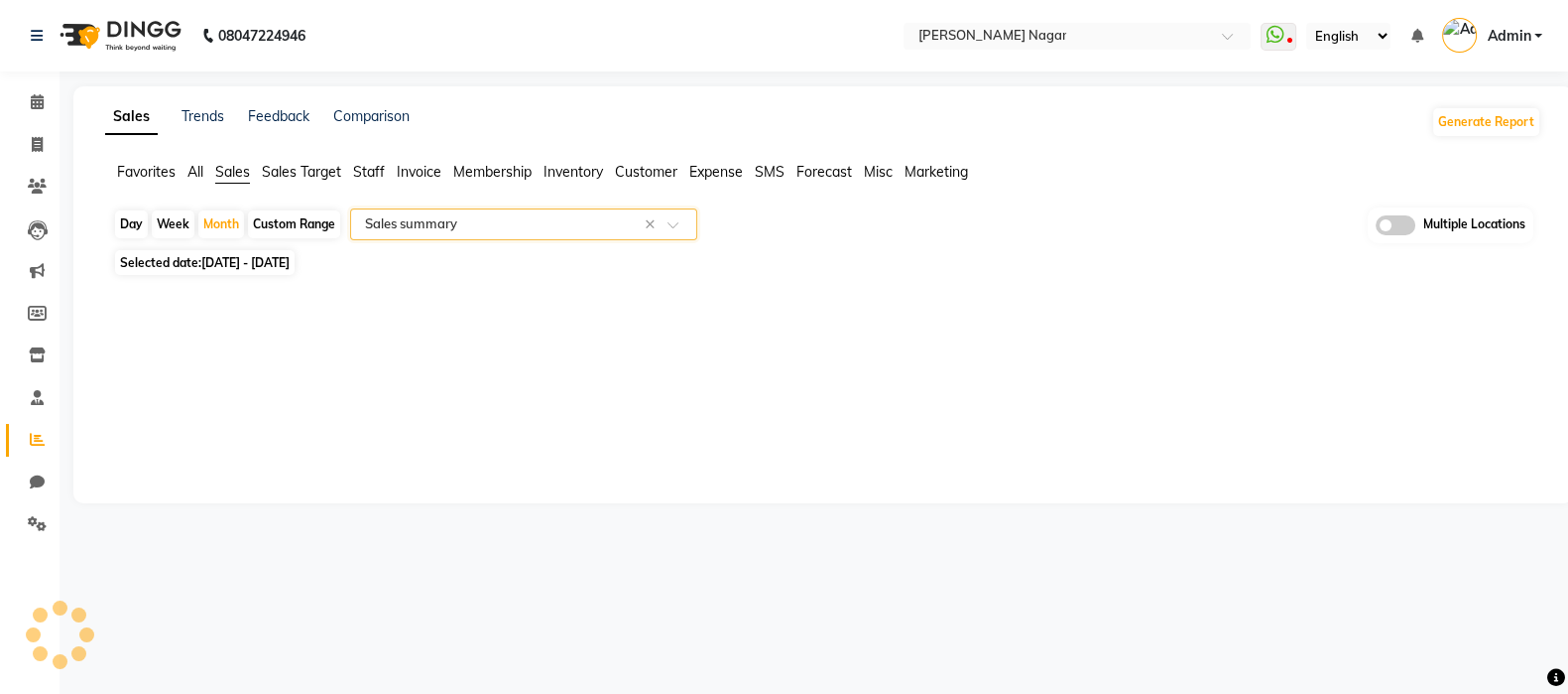
select select "full_report"
select select "csv"
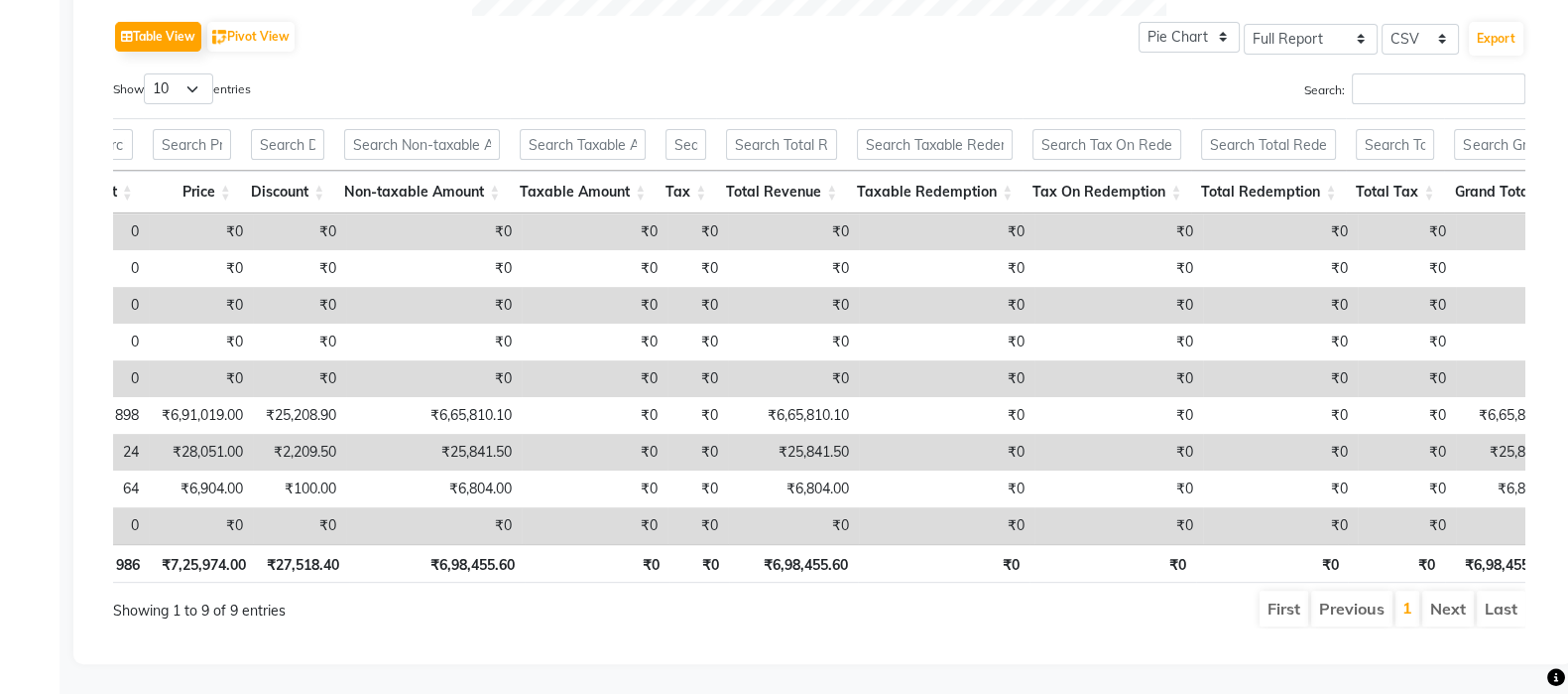
scroll to position [0, 177]
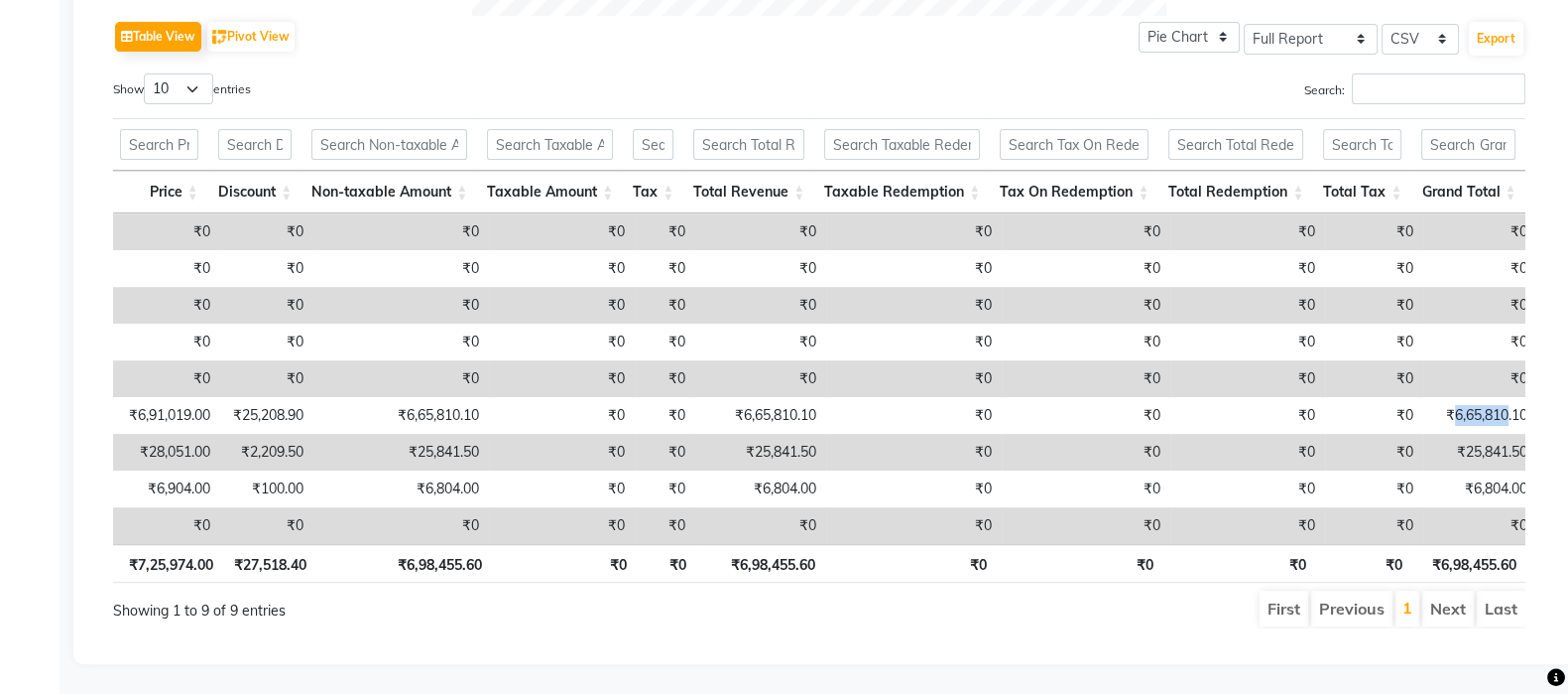
drag, startPoint x: 1435, startPoint y: 379, endPoint x: 1493, endPoint y: 389, distance: 58.9
click at [1493, 397] on td "₹6,65,810.10" at bounding box center [1480, 415] width 114 height 37
select select "full_report"
select select "csv"
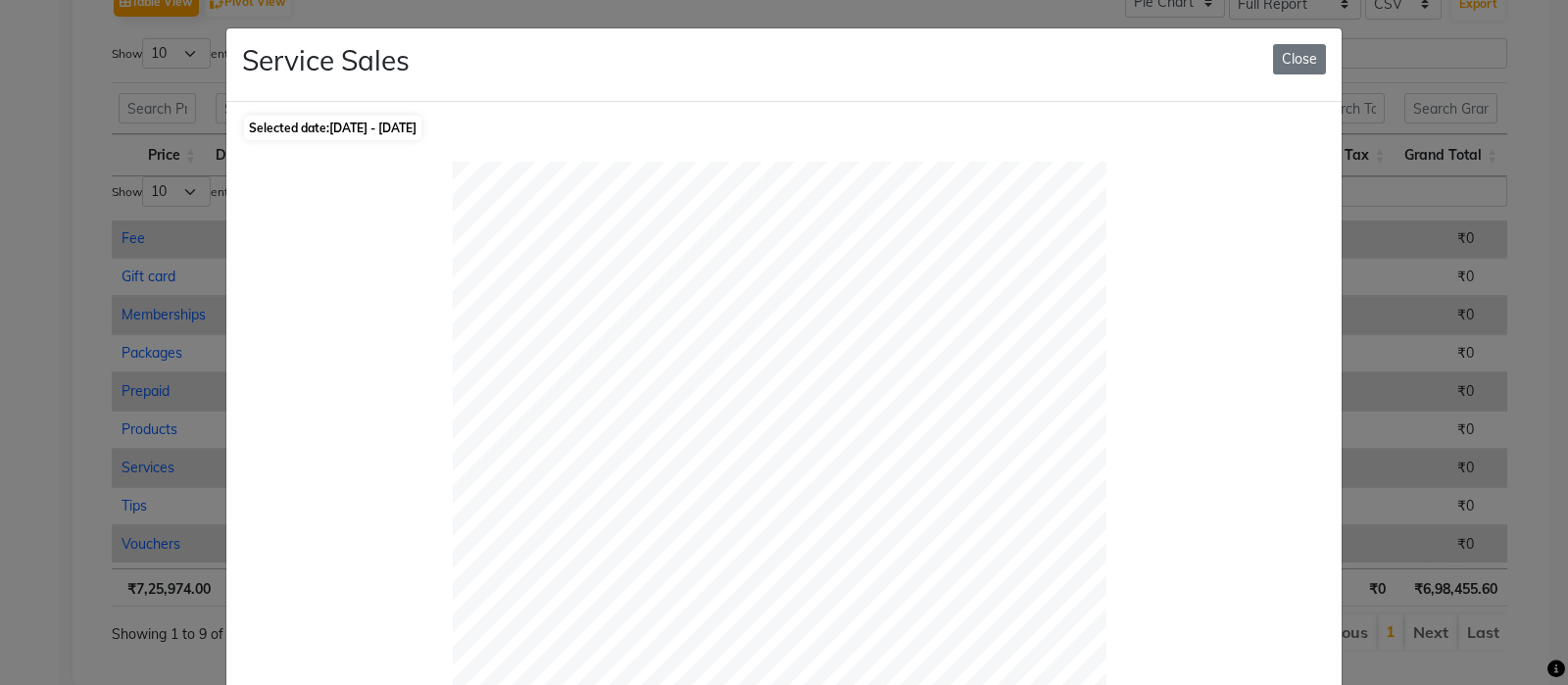
scroll to position [0, 0]
click at [1304, 56] on button "Close" at bounding box center [1299, 59] width 53 height 31
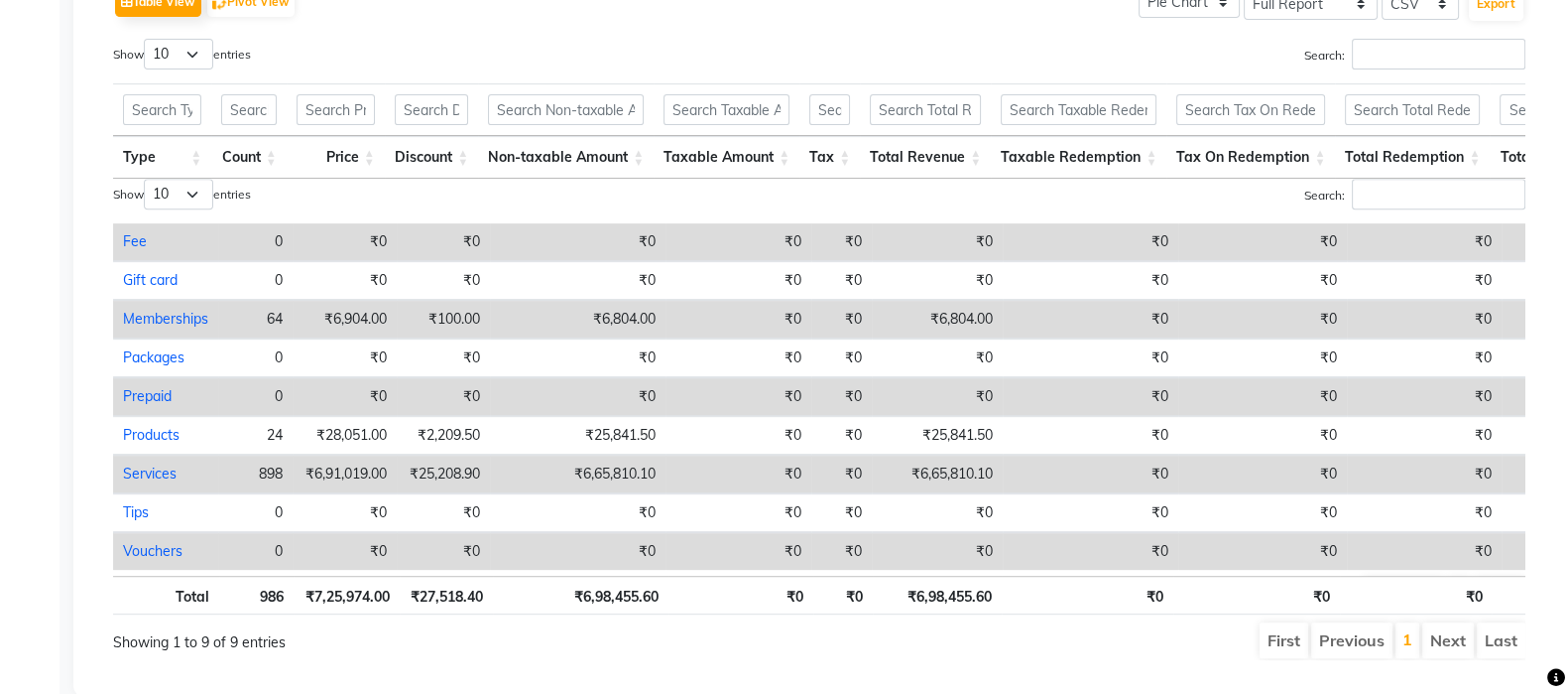
scroll to position [0, 14]
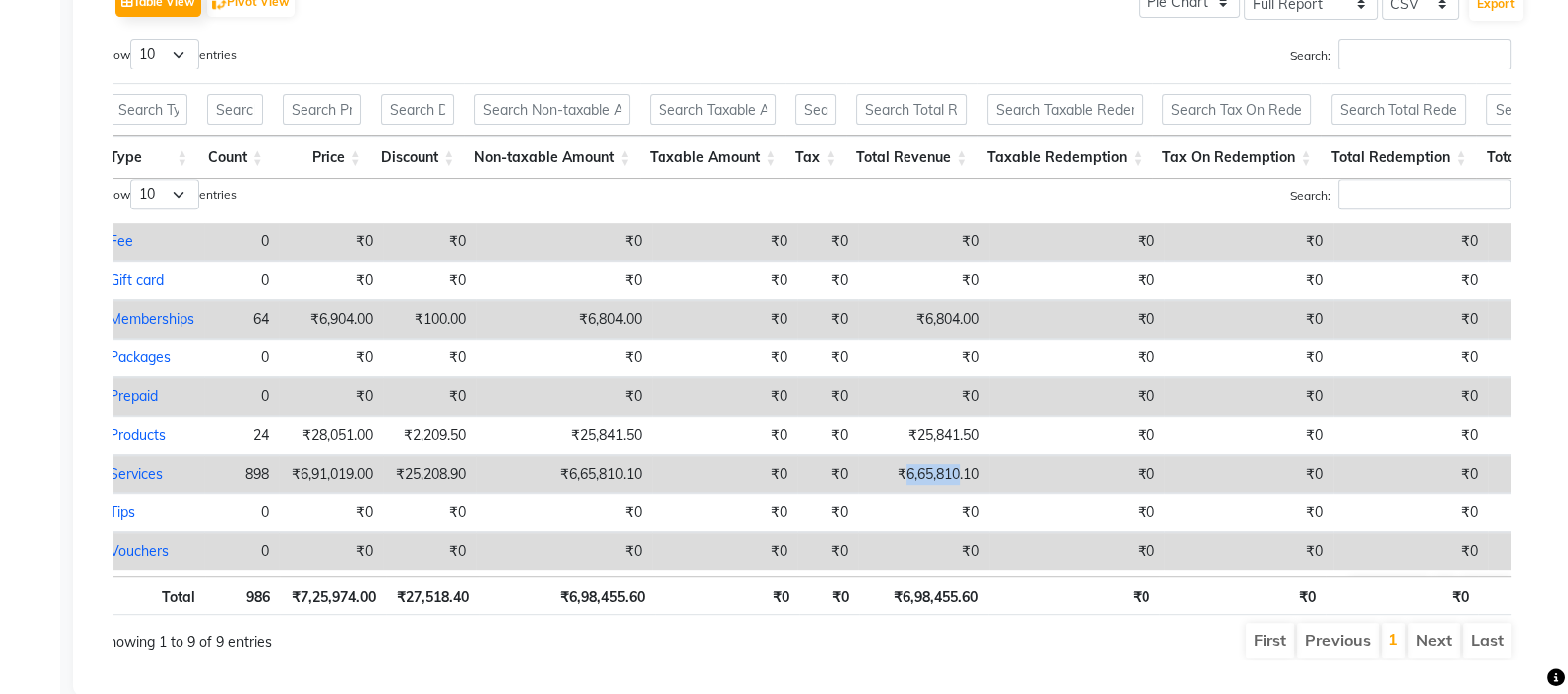
copy td "6,65,810"
drag, startPoint x: 902, startPoint y: 471, endPoint x: 956, endPoint y: 476, distance: 54.2
click at [956, 476] on td "₹6,65,810.10" at bounding box center [923, 474] width 131 height 39
select select "full_report"
select select "csv"
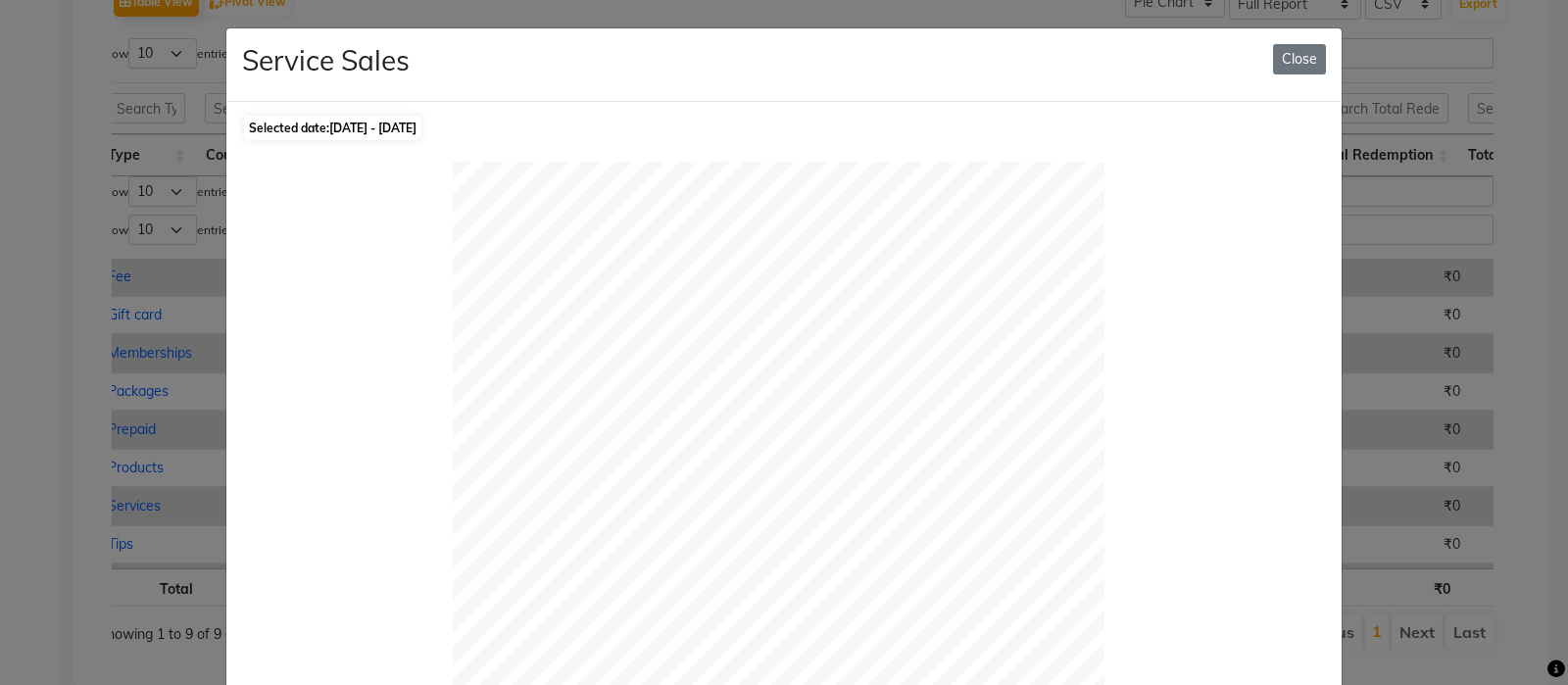
click at [1293, 59] on button "Close" at bounding box center [1299, 59] width 53 height 31
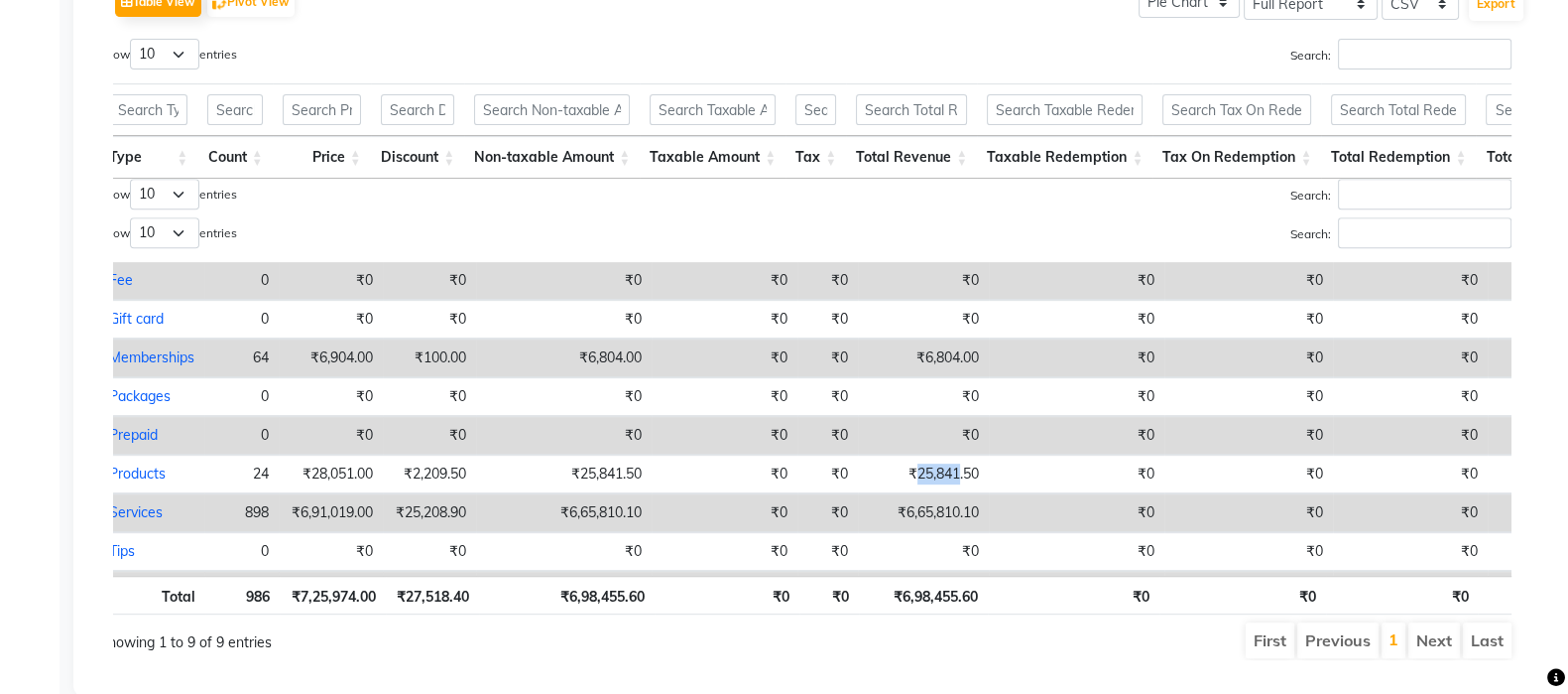
copy td "25,841"
drag, startPoint x: 912, startPoint y: 466, endPoint x: 954, endPoint y: 468, distance: 42.0
click at [954, 468] on td "₹25,841.50" at bounding box center [923, 474] width 131 height 39
select select "full_report"
select select "csv"
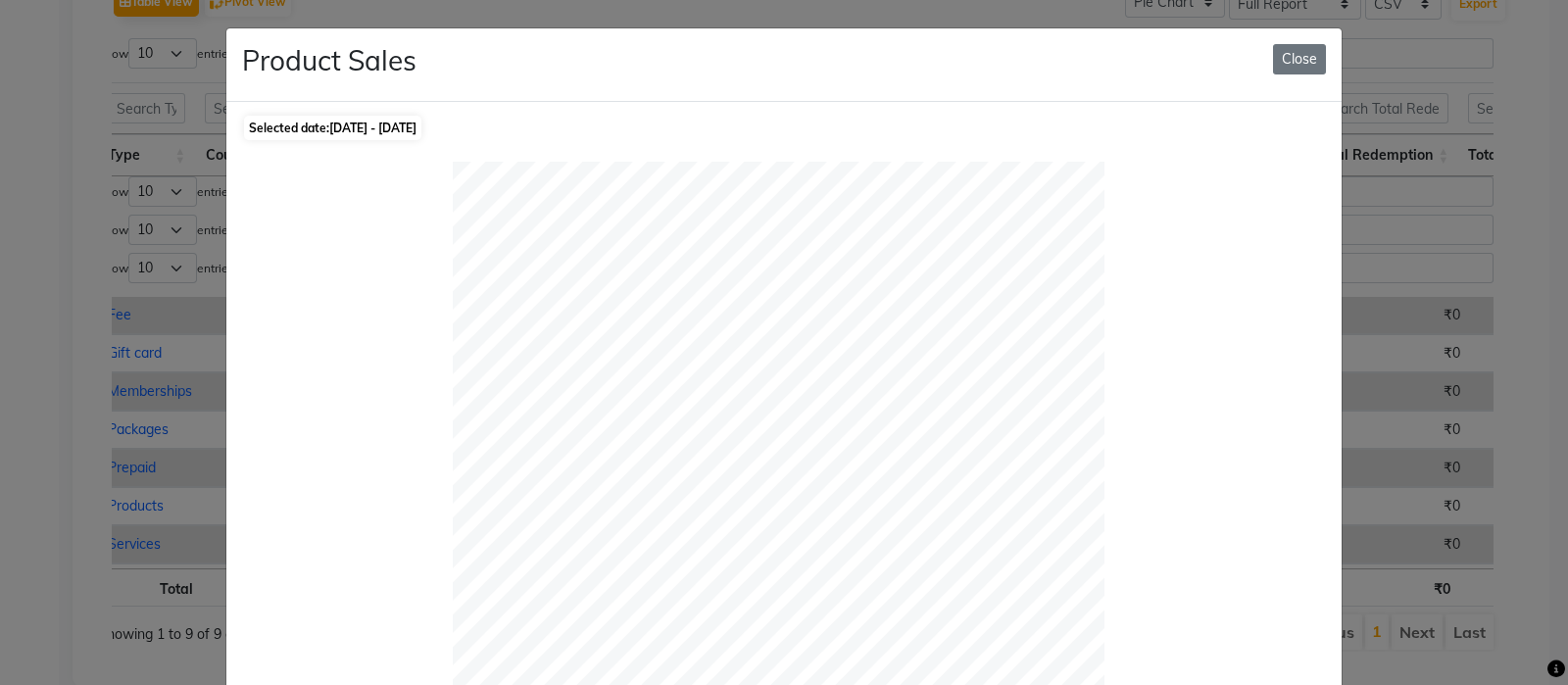
click at [1284, 75] on div "Product Sales Close" at bounding box center [783, 65] width 1115 height 73
click at [1294, 70] on button "Close" at bounding box center [1299, 59] width 53 height 31
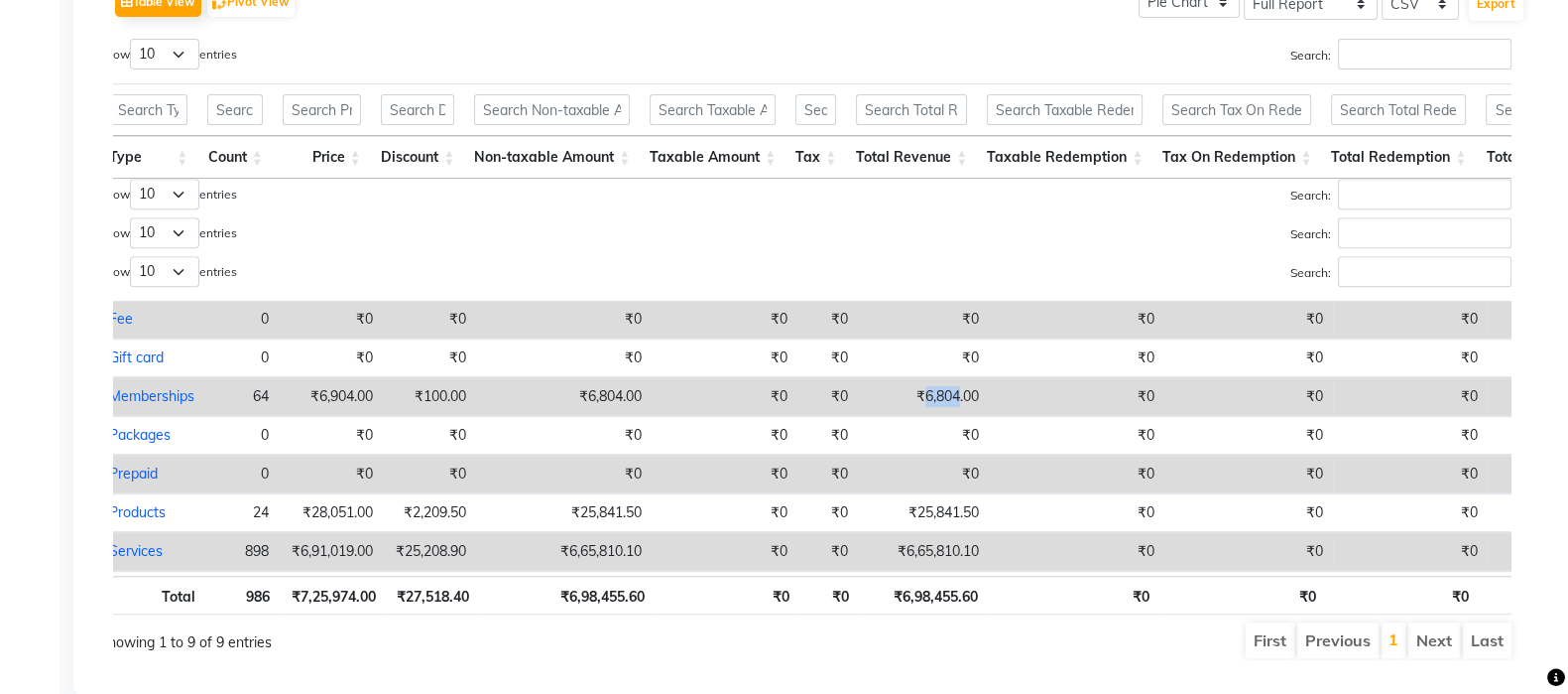
copy td "6,804"
drag, startPoint x: 921, startPoint y: 395, endPoint x: 957, endPoint y: 402, distance: 36.7
click at [957, 402] on td "₹6,804.00" at bounding box center [923, 396] width 131 height 39
select select "full_report"
select select "csv"
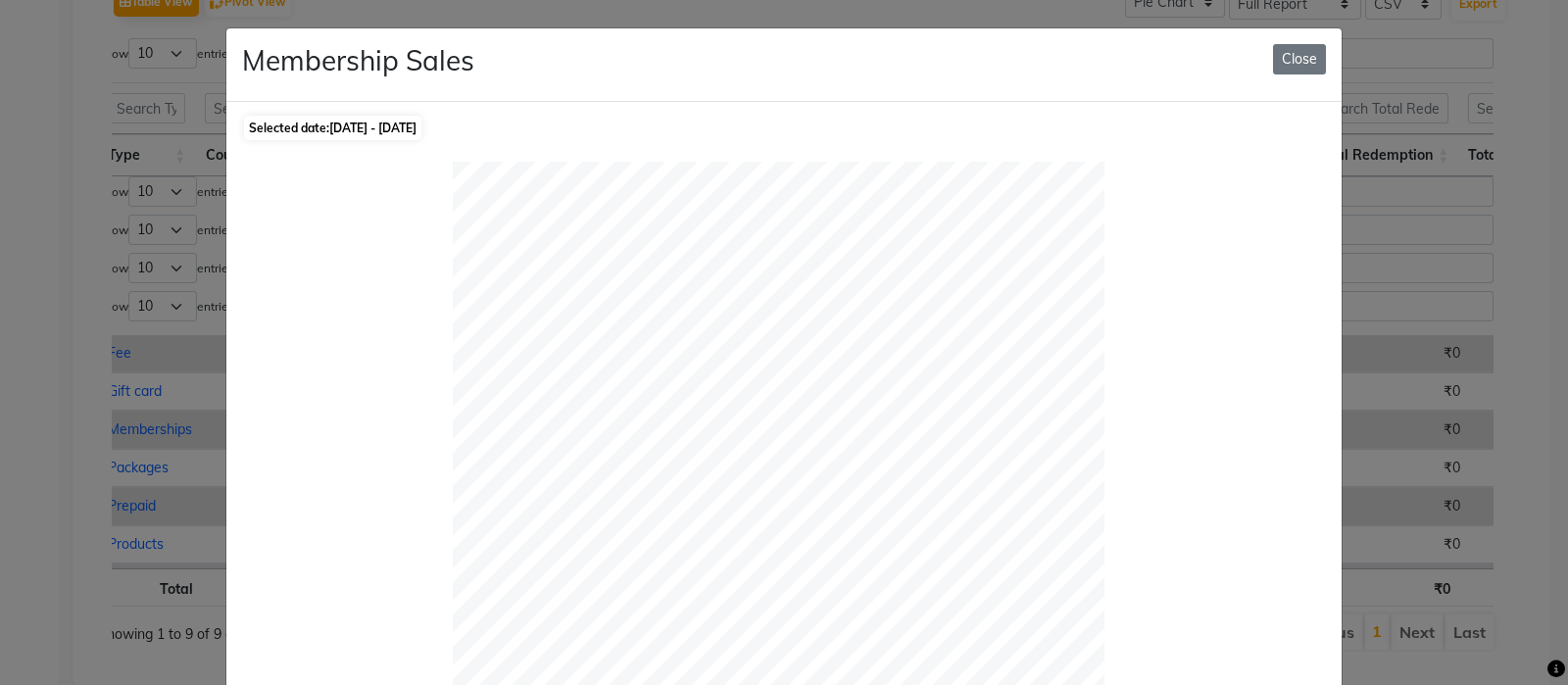
click at [1279, 65] on button "Close" at bounding box center [1299, 59] width 53 height 31
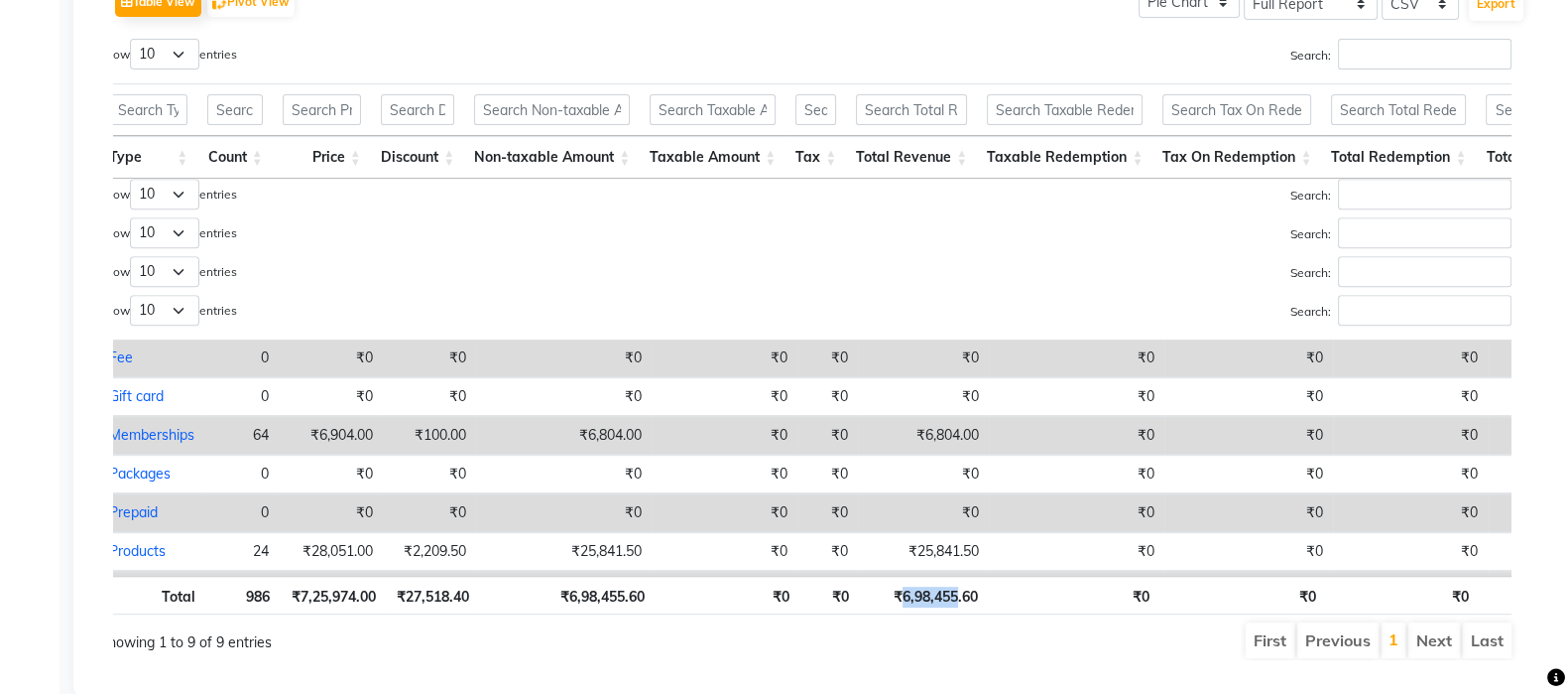
copy th "6,98,455"
drag, startPoint x: 896, startPoint y: 596, endPoint x: 955, endPoint y: 600, distance: 59.1
click at [955, 600] on th "₹6,98,455.60" at bounding box center [923, 595] width 129 height 39
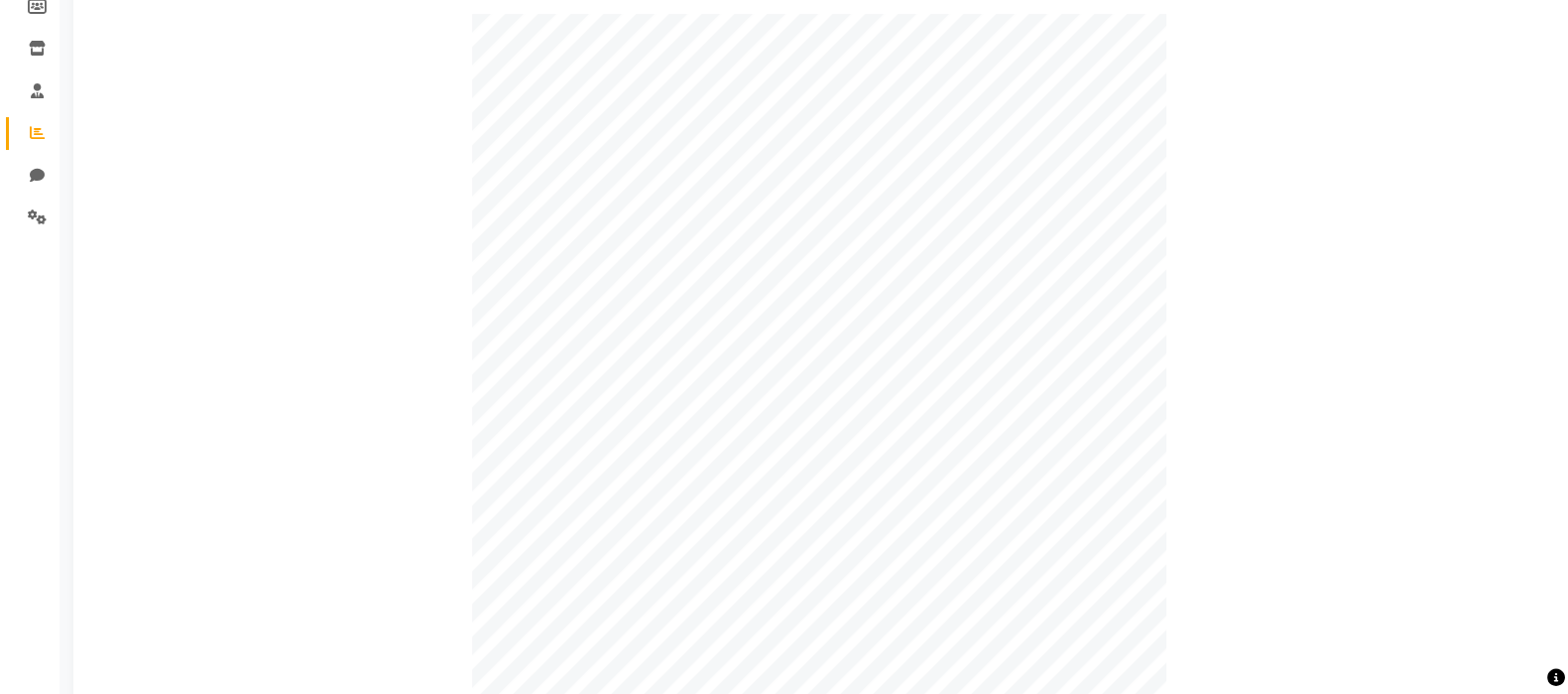
scroll to position [0, 0]
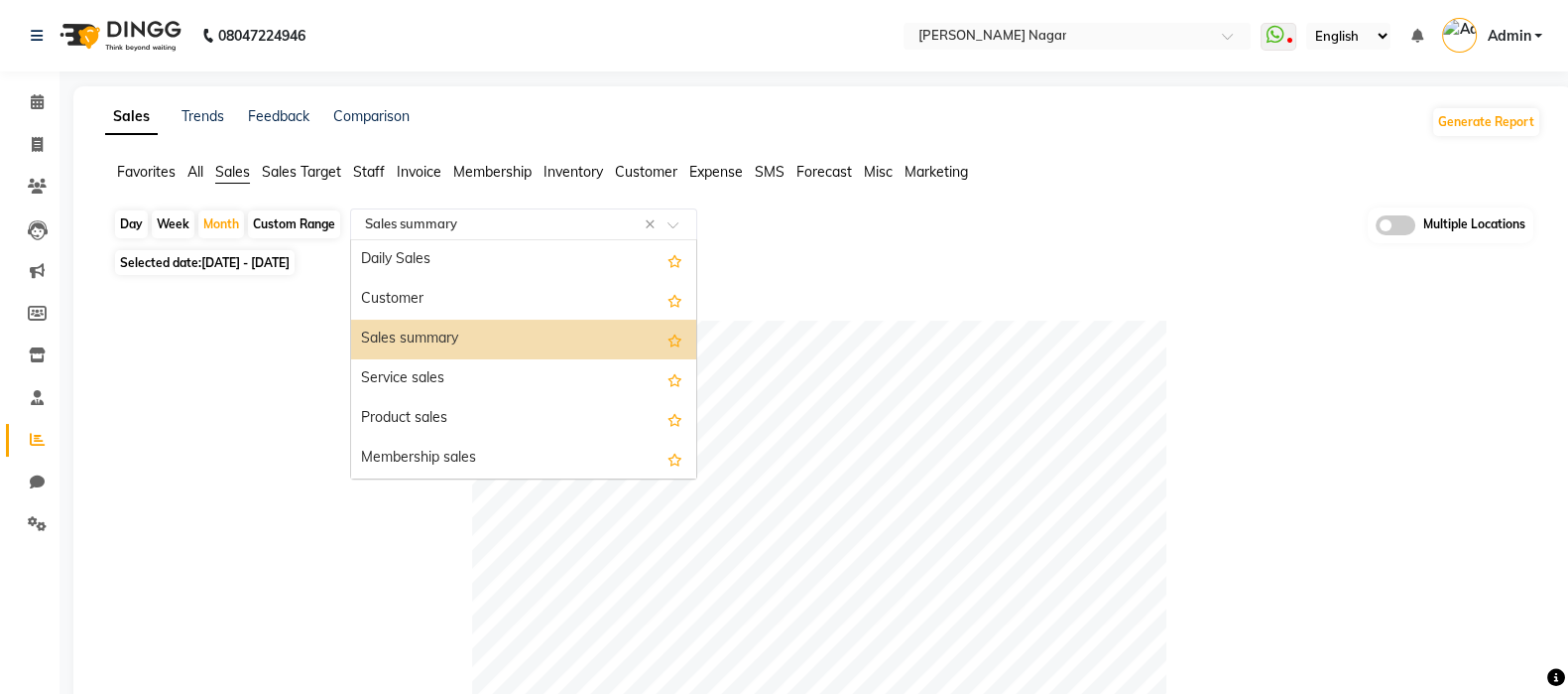
click at [538, 215] on input "text" at bounding box center [504, 224] width 286 height 20
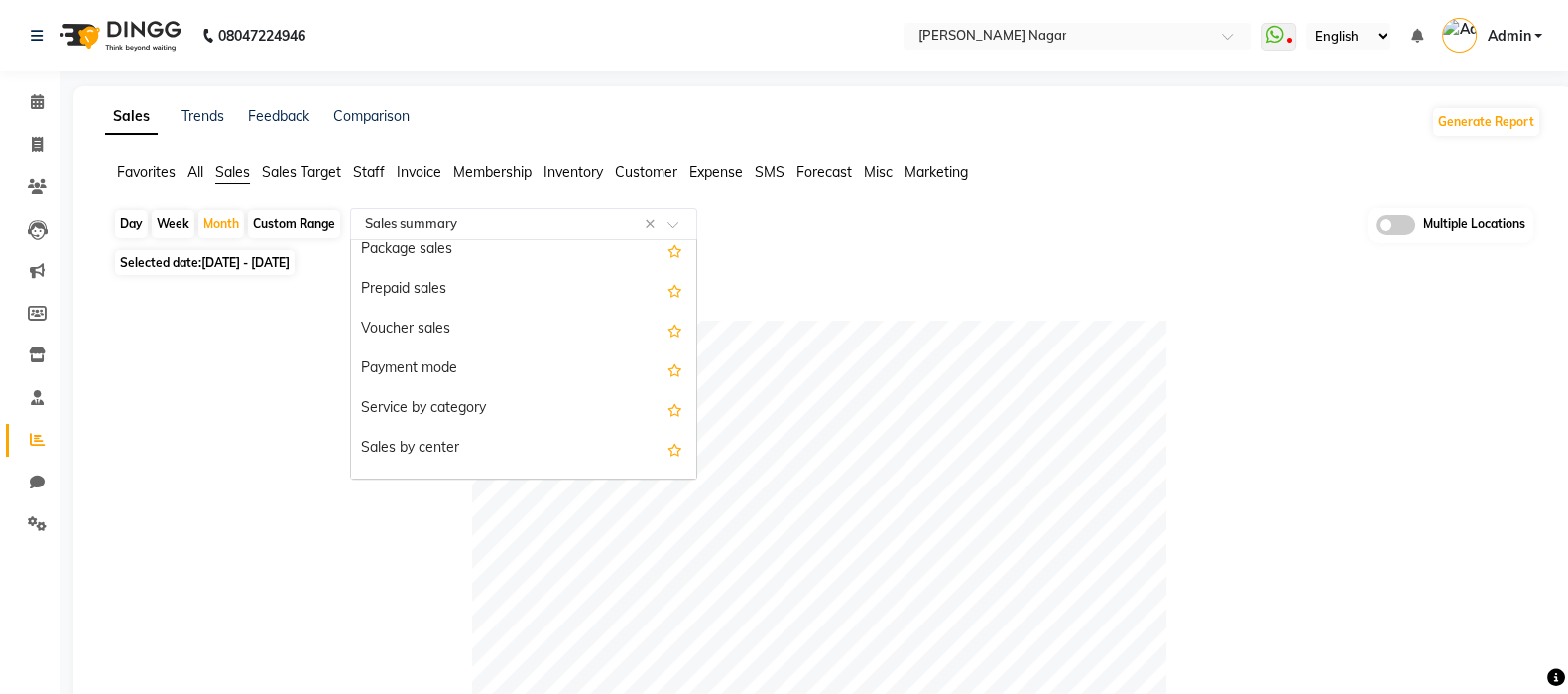
scroll to position [298, 0]
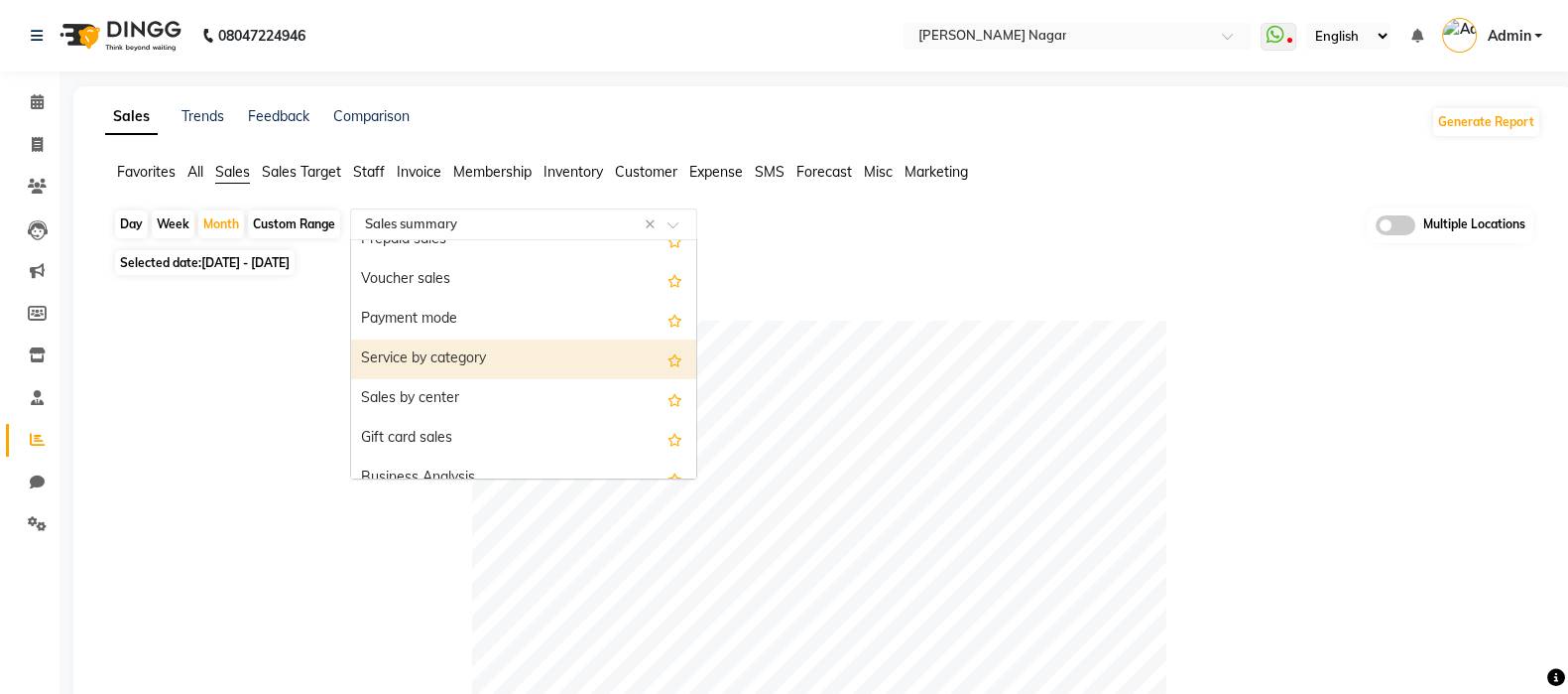
click at [494, 364] on div "Service by category" at bounding box center [523, 359] width 345 height 40
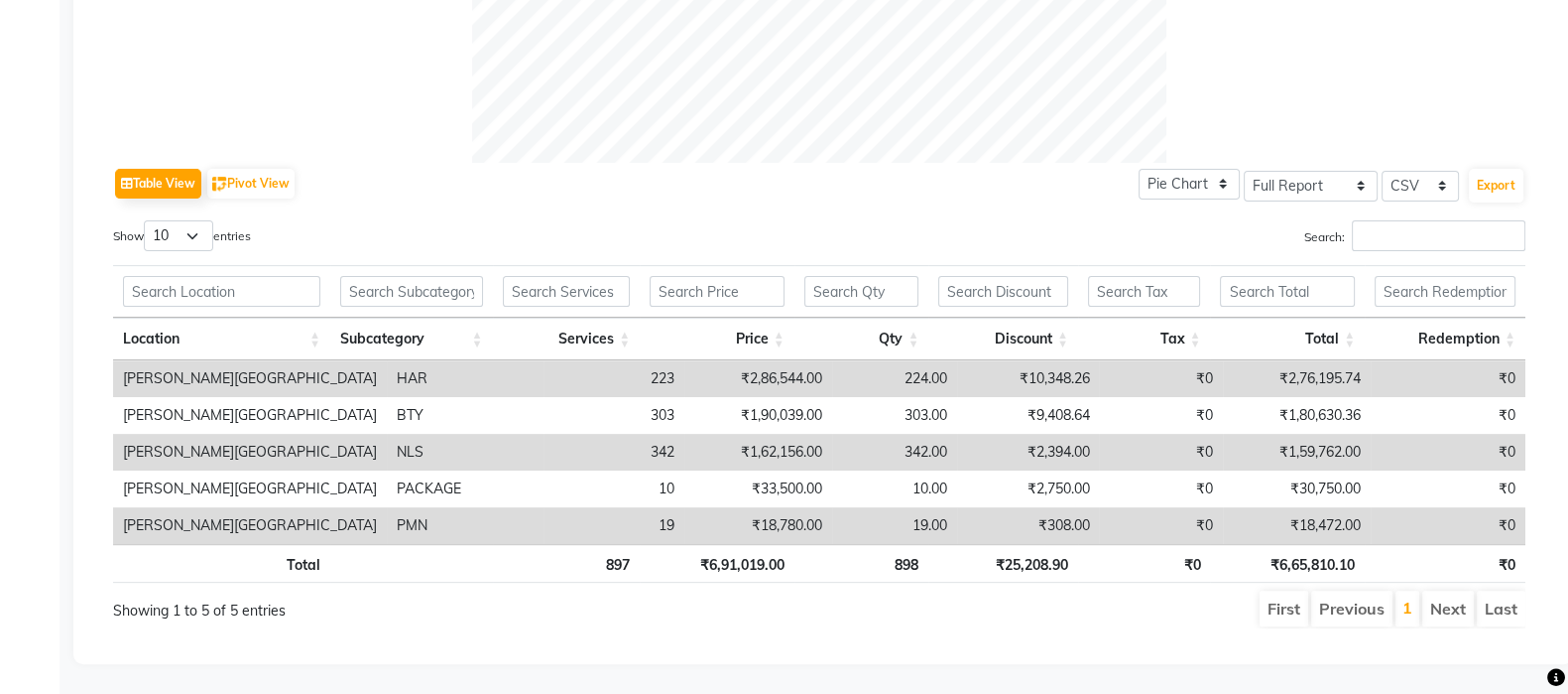
scroll to position [0, 14]
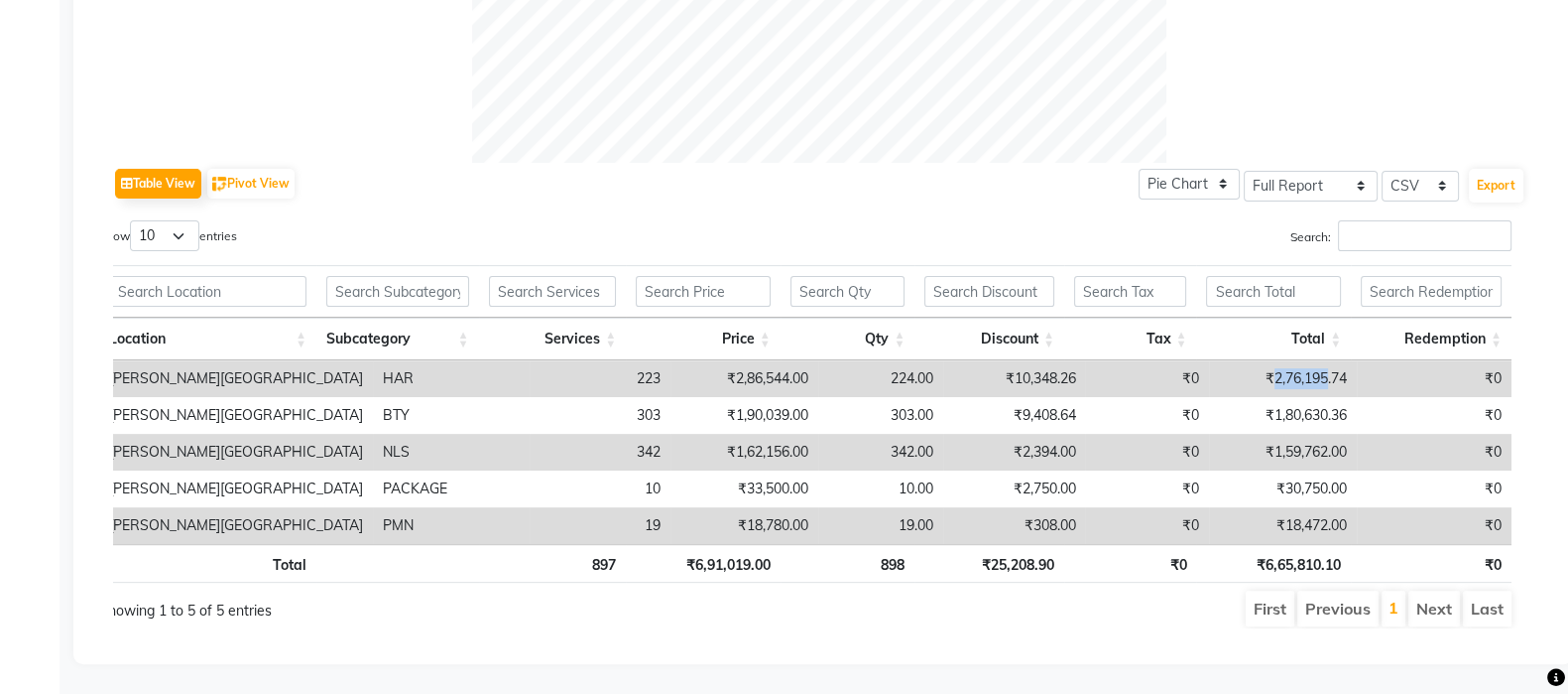
copy td "2,76,195"
drag, startPoint x: 1259, startPoint y: 354, endPoint x: 1317, endPoint y: 364, distance: 58.9
click at [1317, 364] on td "₹2,76,195.74" at bounding box center [1283, 378] width 148 height 37
copy td "1,80,630"
drag, startPoint x: 1262, startPoint y: 390, endPoint x: 1318, endPoint y: 396, distance: 56.3
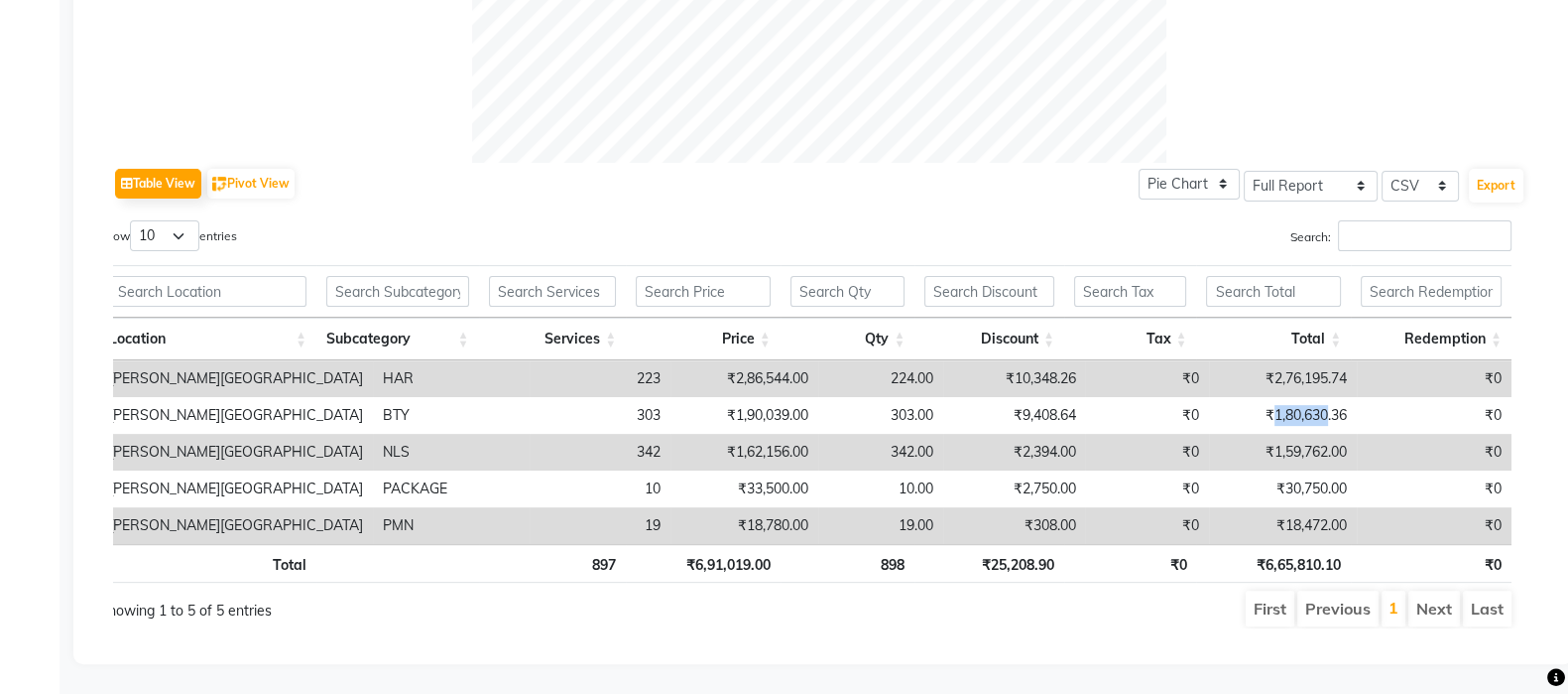
click at [1318, 397] on td "₹1,80,630.36" at bounding box center [1283, 415] width 148 height 37
copy td "1,59,762"
drag, startPoint x: 1263, startPoint y: 440, endPoint x: 1319, endPoint y: 446, distance: 56.3
click at [1319, 446] on td "₹1,59,762.00" at bounding box center [1283, 452] width 148 height 37
copy td "18,472"
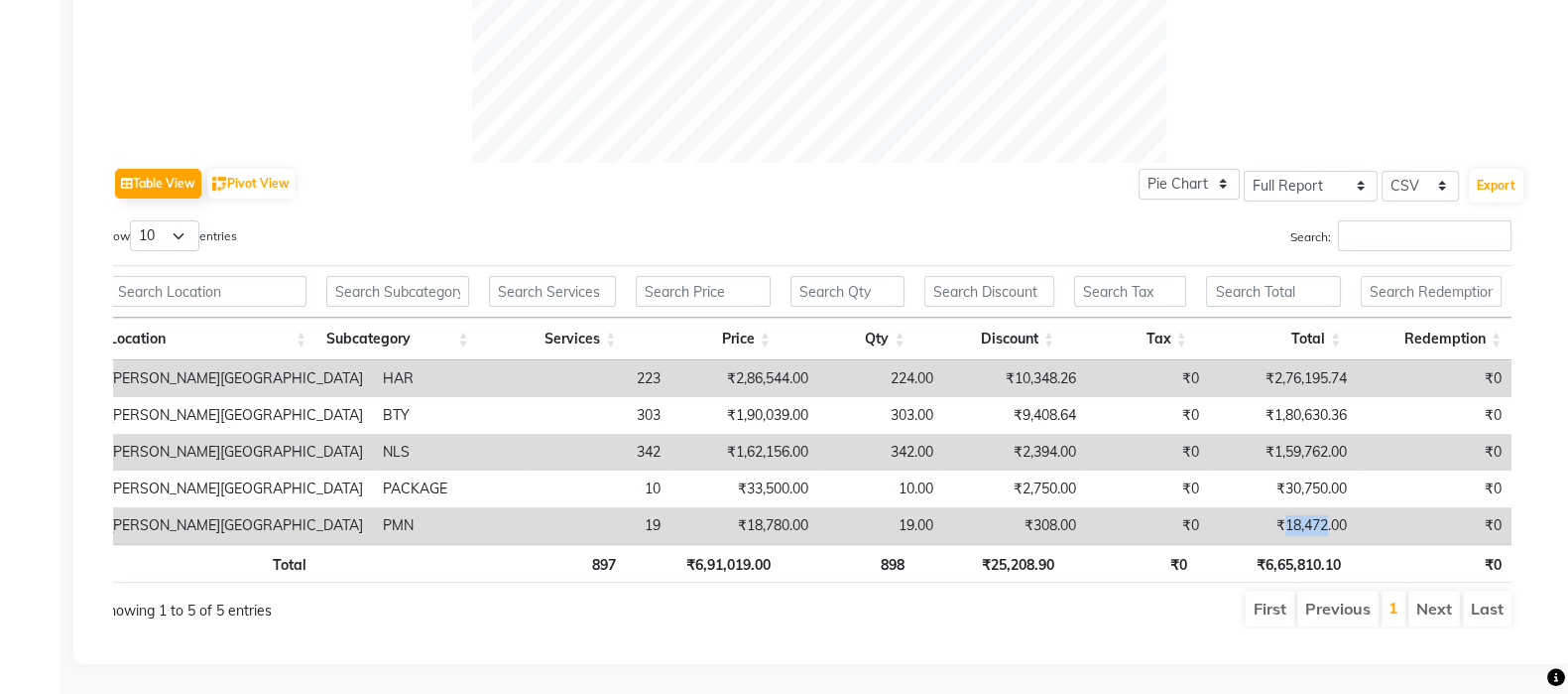
drag, startPoint x: 1274, startPoint y: 505, endPoint x: 1318, endPoint y: 506, distance: 44.0
click at [1318, 507] on td "₹18,472.00" at bounding box center [1283, 525] width 148 height 37
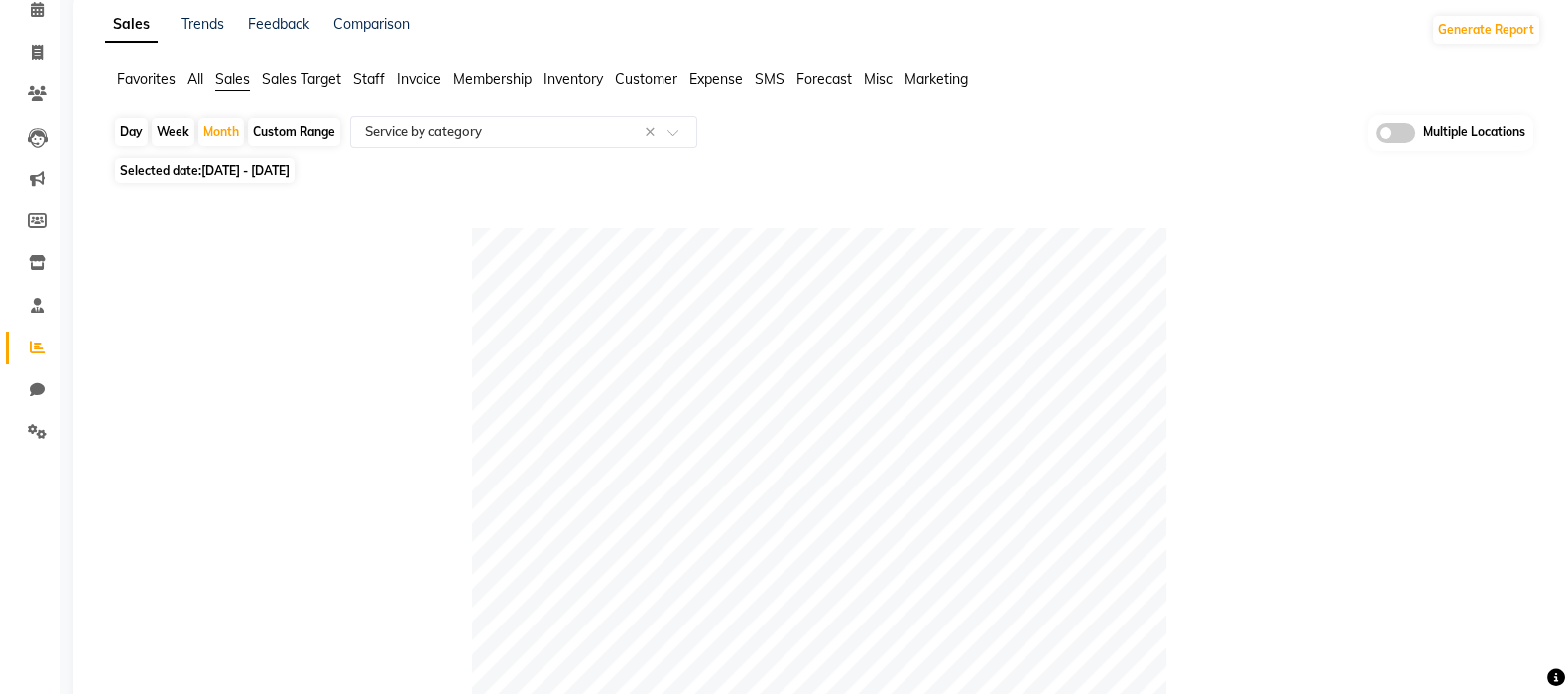
scroll to position [0, 0]
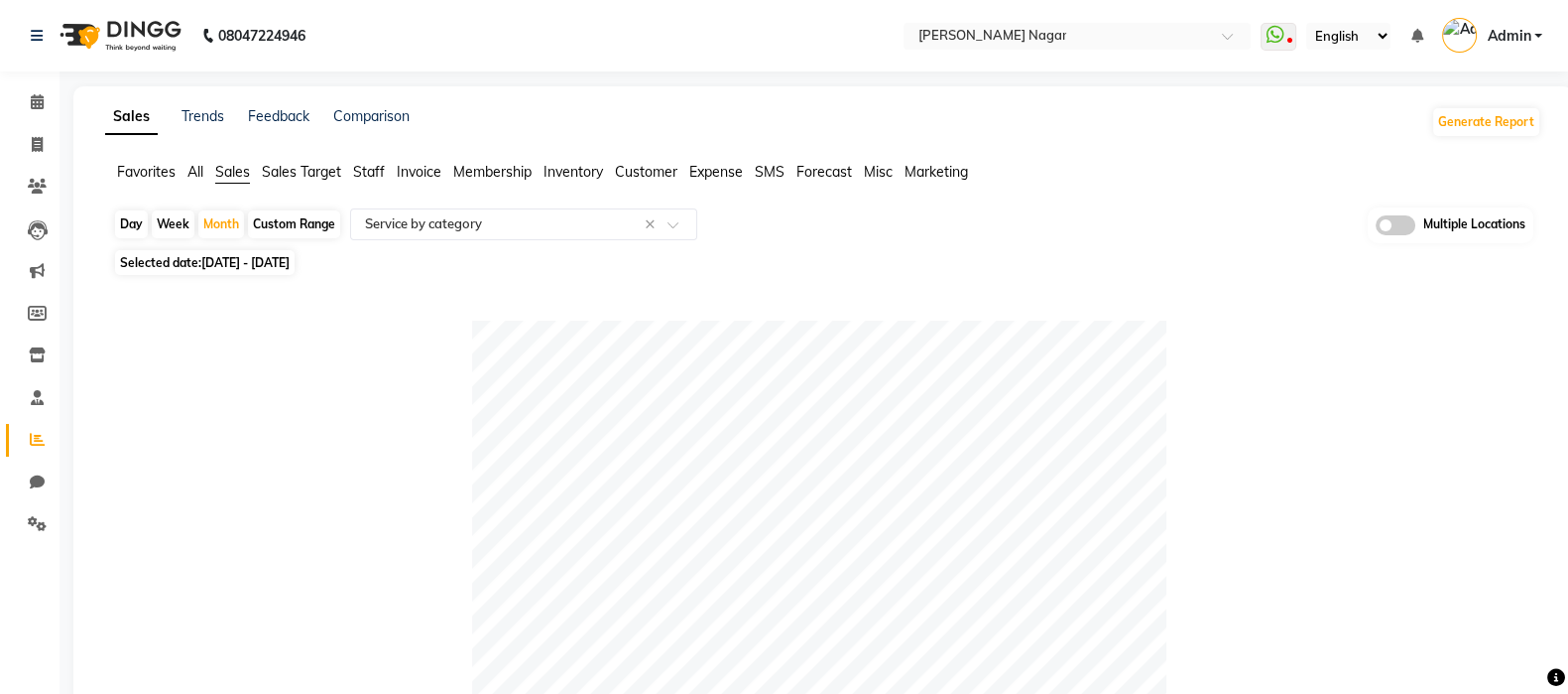
drag, startPoint x: 992, startPoint y: 12, endPoint x: 986, endPoint y: 27, distance: 16.2
click at [986, 27] on nav "08047224946 Select Location × Bbold Mahavir, Mahavir Nagar WhatsApp Status ✕ St…" at bounding box center [784, 35] width 1568 height 71
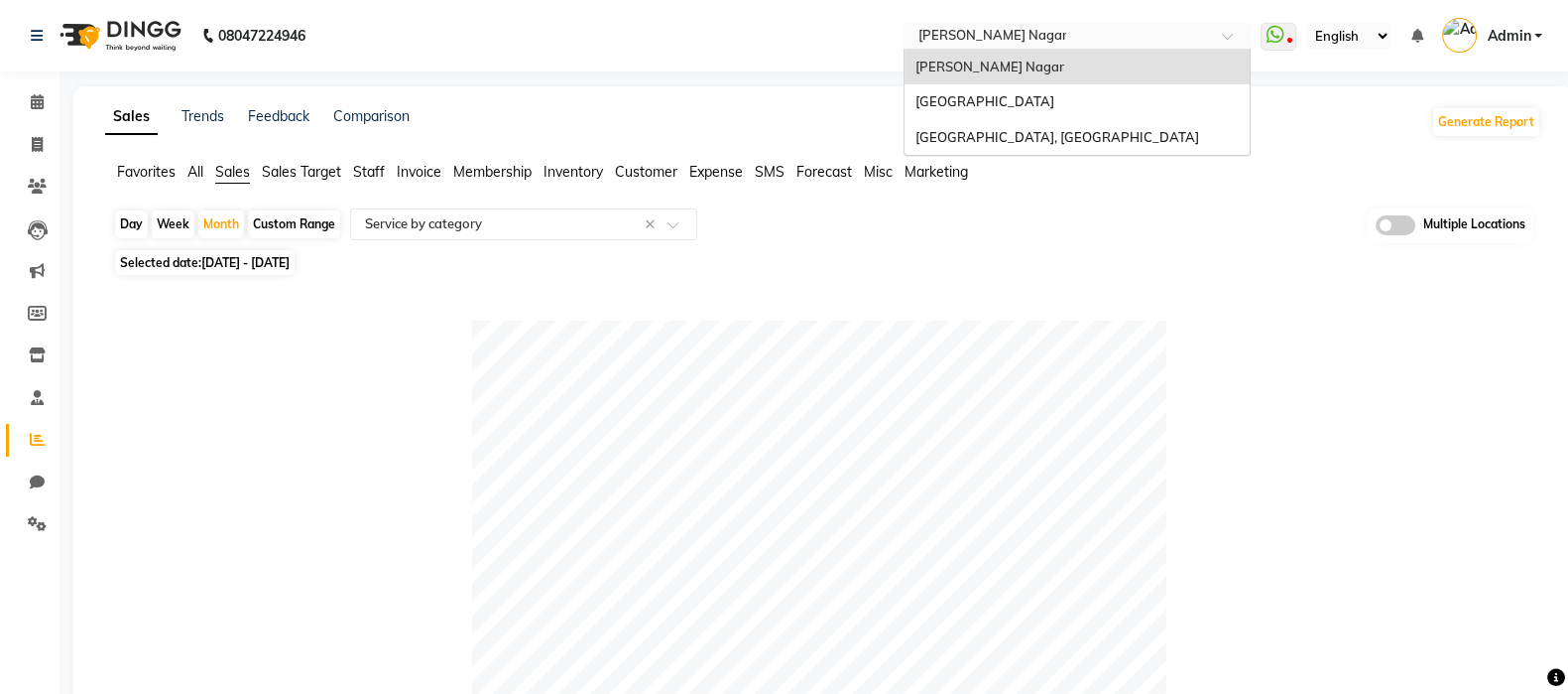
click at [986, 28] on input "text" at bounding box center [1057, 38] width 288 height 20
click at [979, 100] on span "Bbold Mg Road, Mg Road" at bounding box center [983, 101] width 139 height 16
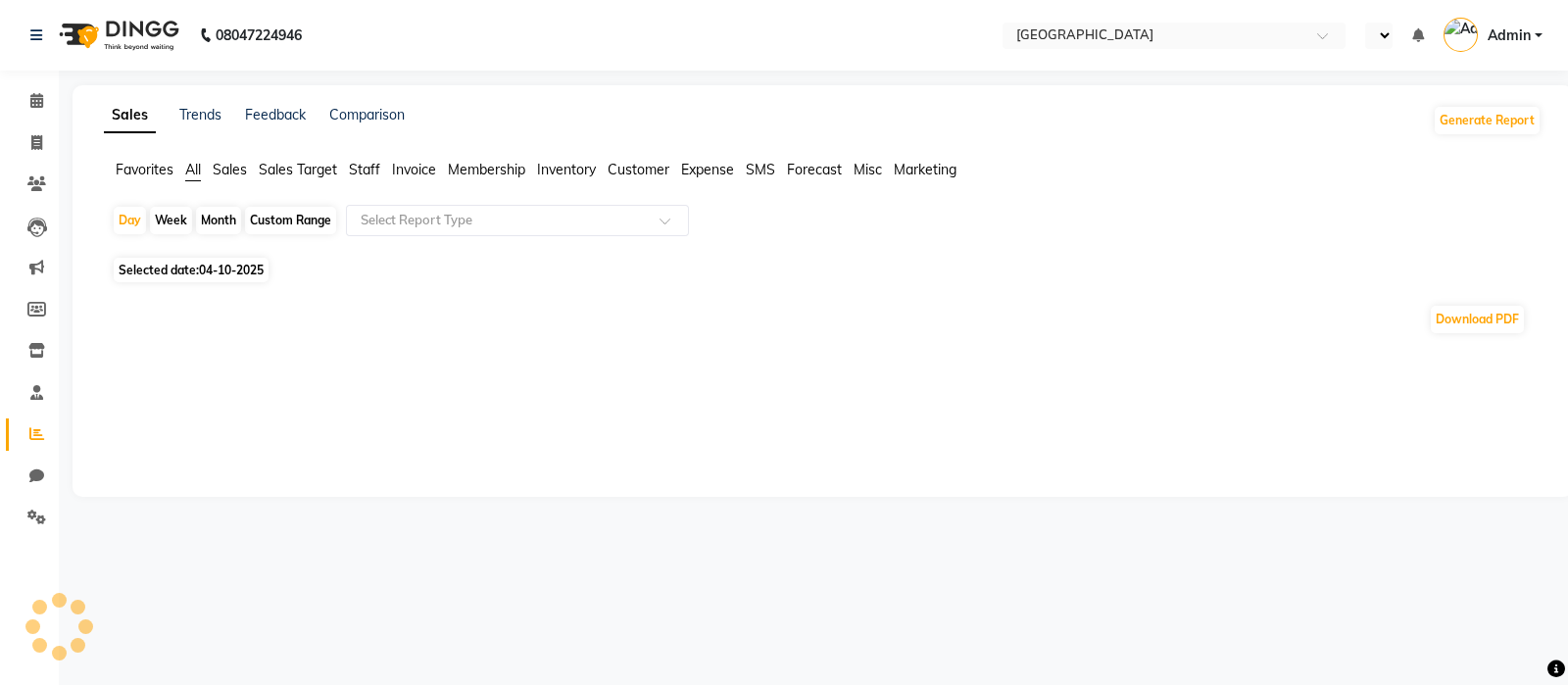
select select "en"
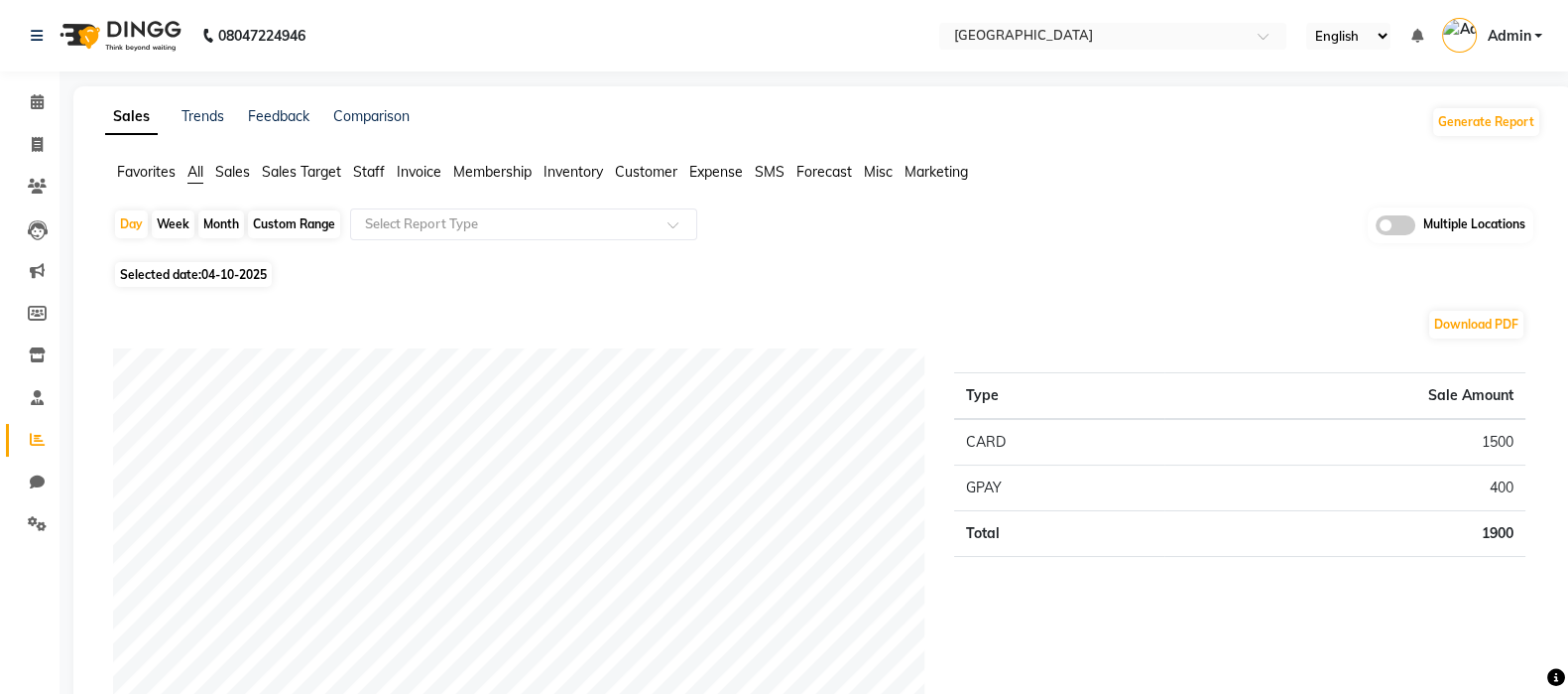
click at [932, 324] on div "Download PDF" at bounding box center [818, 325] width 1412 height 32
click at [381, 170] on span "Staff" at bounding box center [369, 172] width 32 height 18
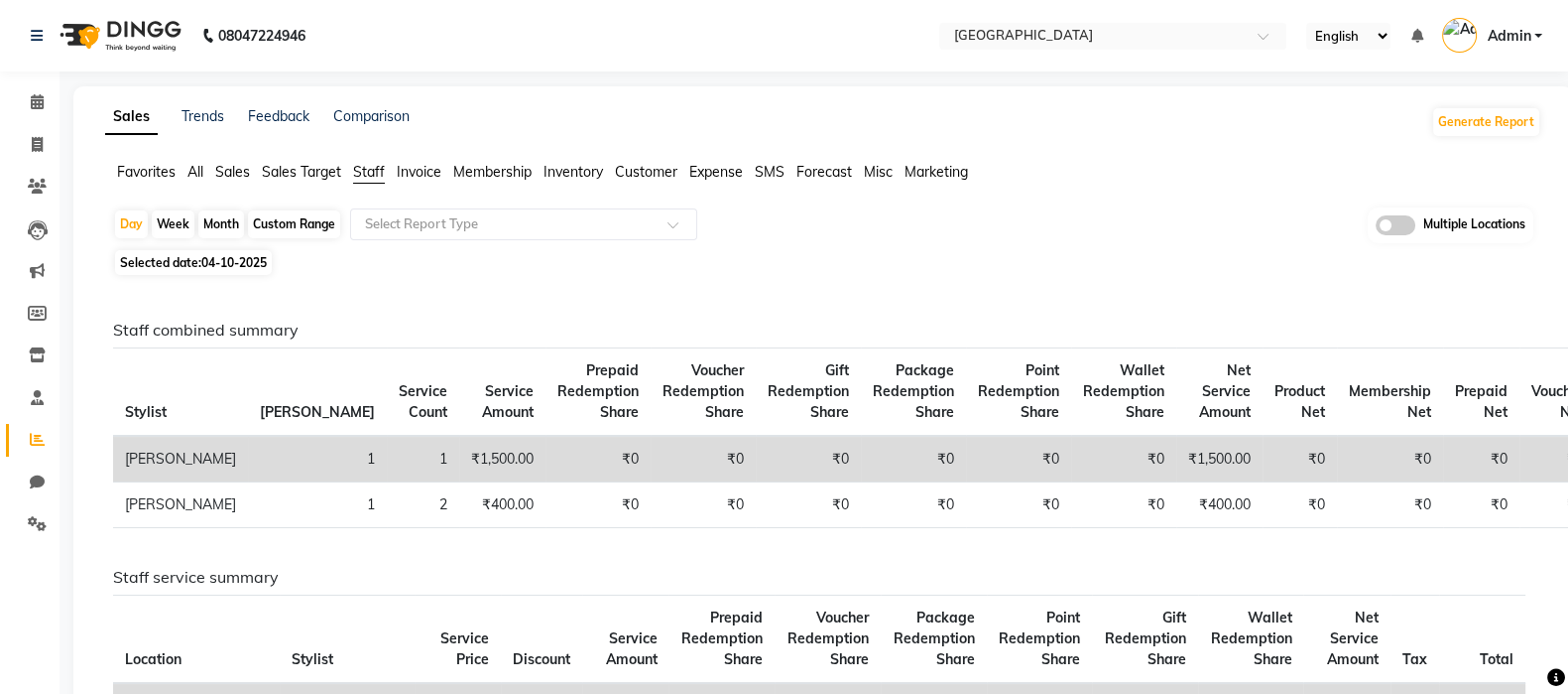
click at [240, 171] on span "Sales" at bounding box center [232, 172] width 35 height 18
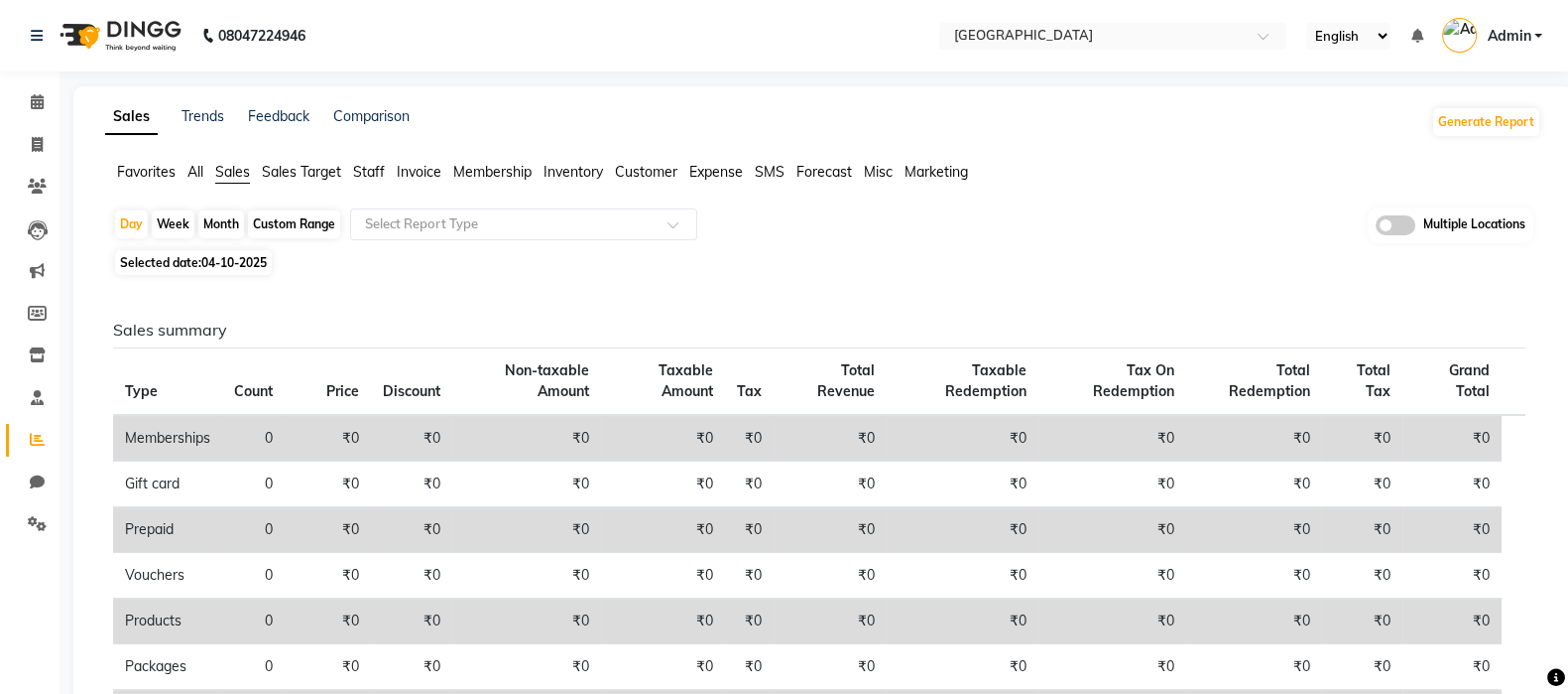
click at [220, 211] on div "Month" at bounding box center [222, 224] width 46 height 28
select select "10"
select select "2025"
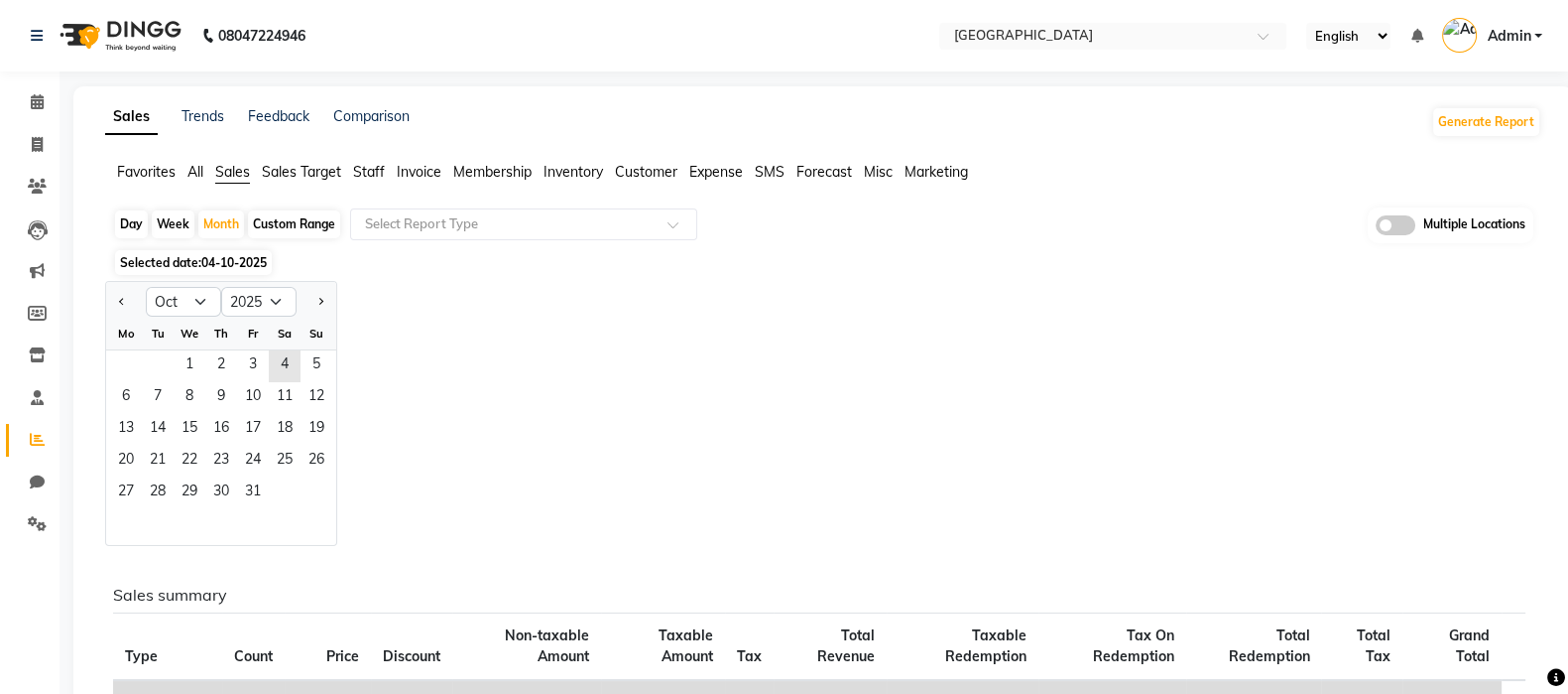
click at [124, 302] on span "Previous month" at bounding box center [122, 300] width 7 height 7
select select "9"
click at [124, 362] on span "1" at bounding box center [126, 366] width 32 height 32
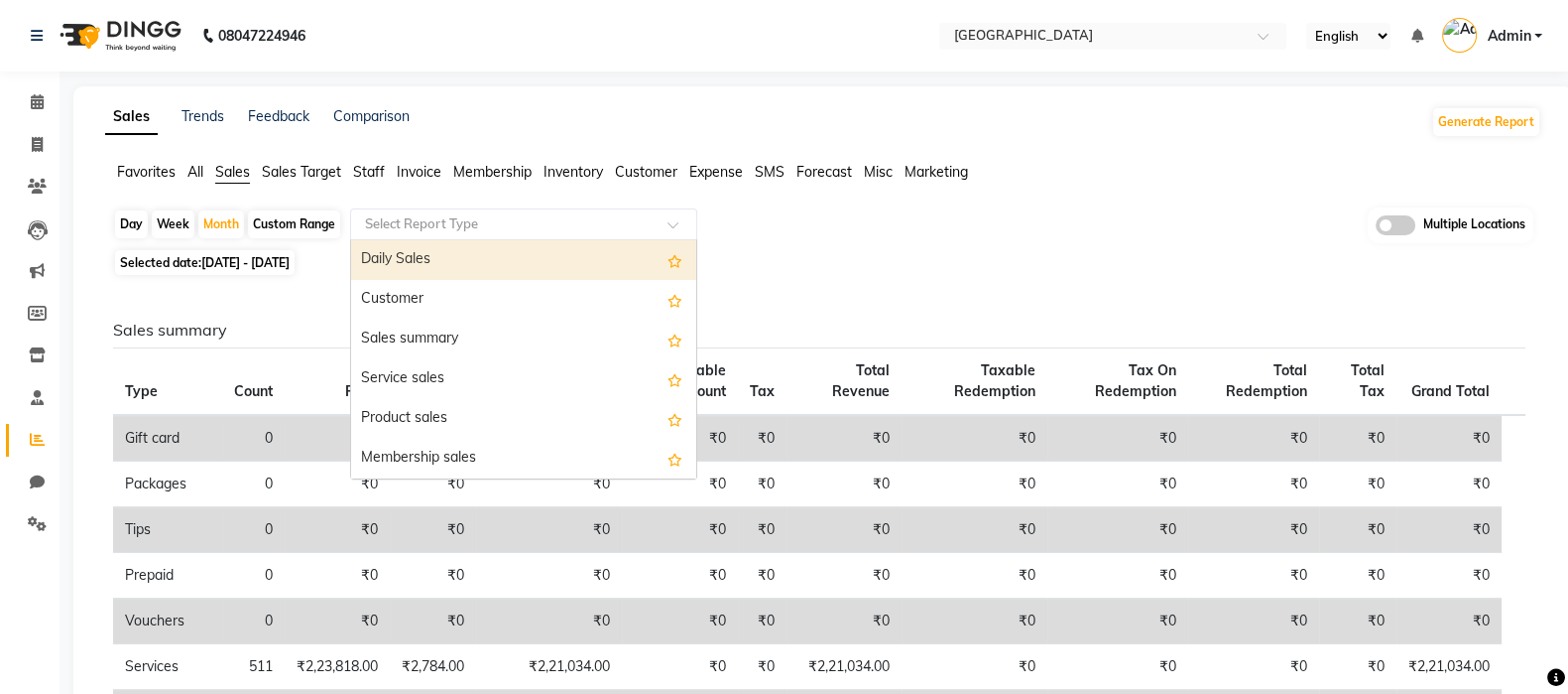
click at [446, 226] on input "text" at bounding box center [504, 224] width 286 height 20
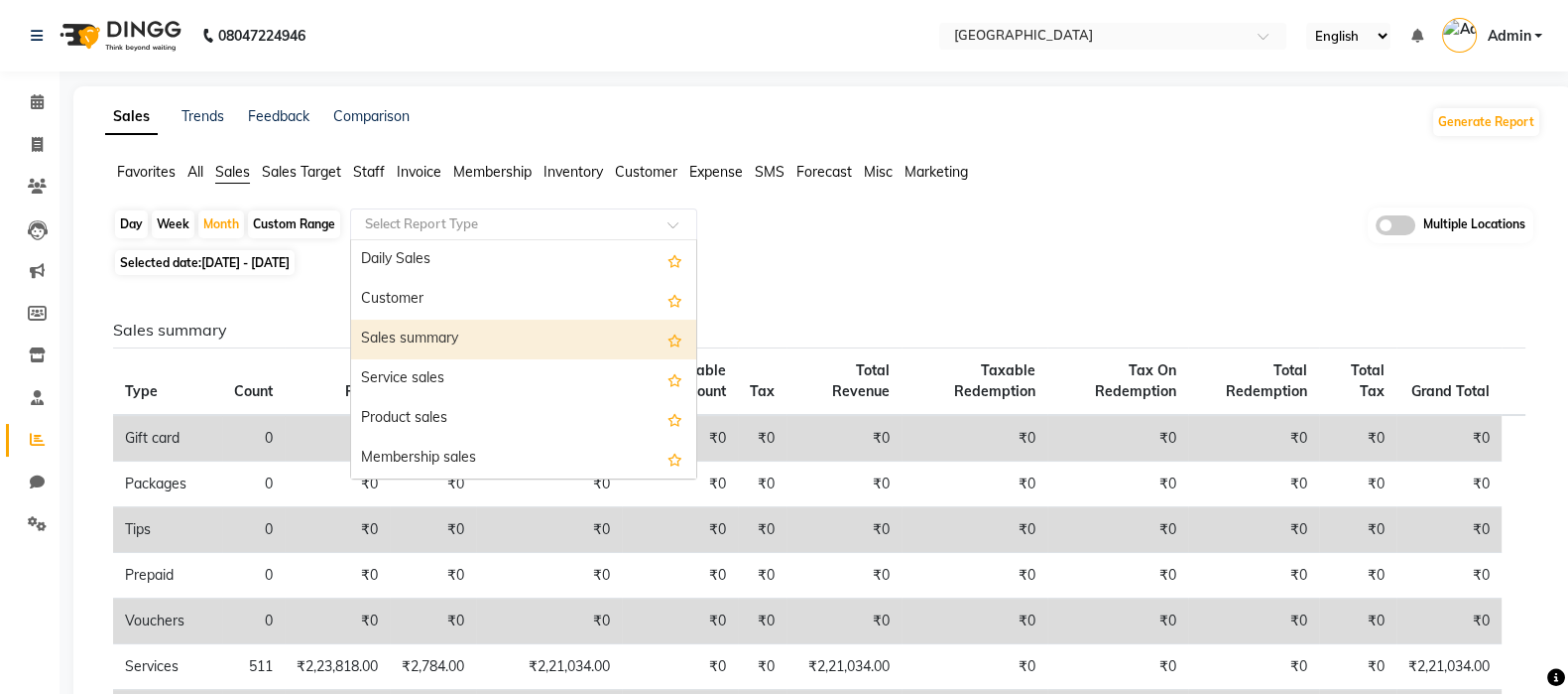
click at [447, 321] on div "Sales summary" at bounding box center [523, 340] width 345 height 40
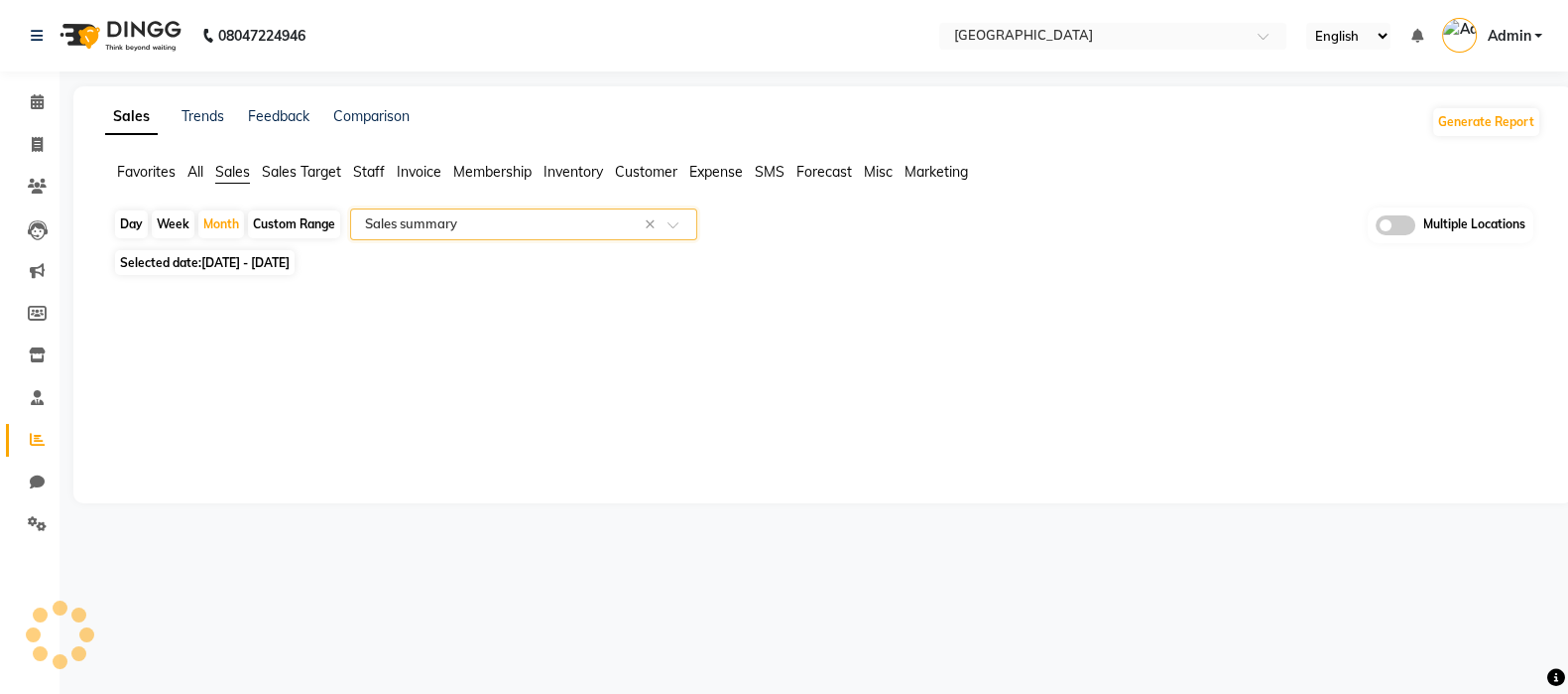
select select "full_report"
select select "csv"
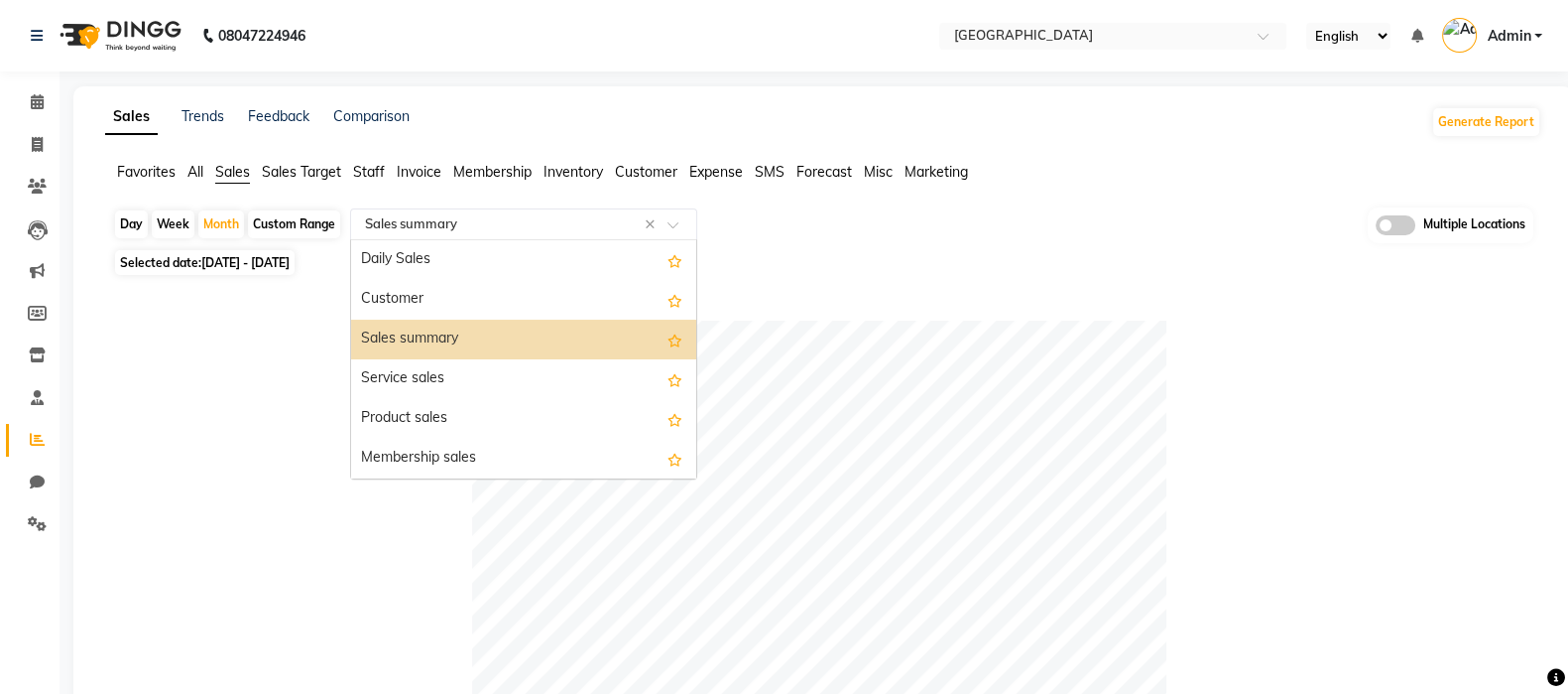
click at [510, 210] on div "Select Report Type × Sales summary ×" at bounding box center [523, 224] width 347 height 32
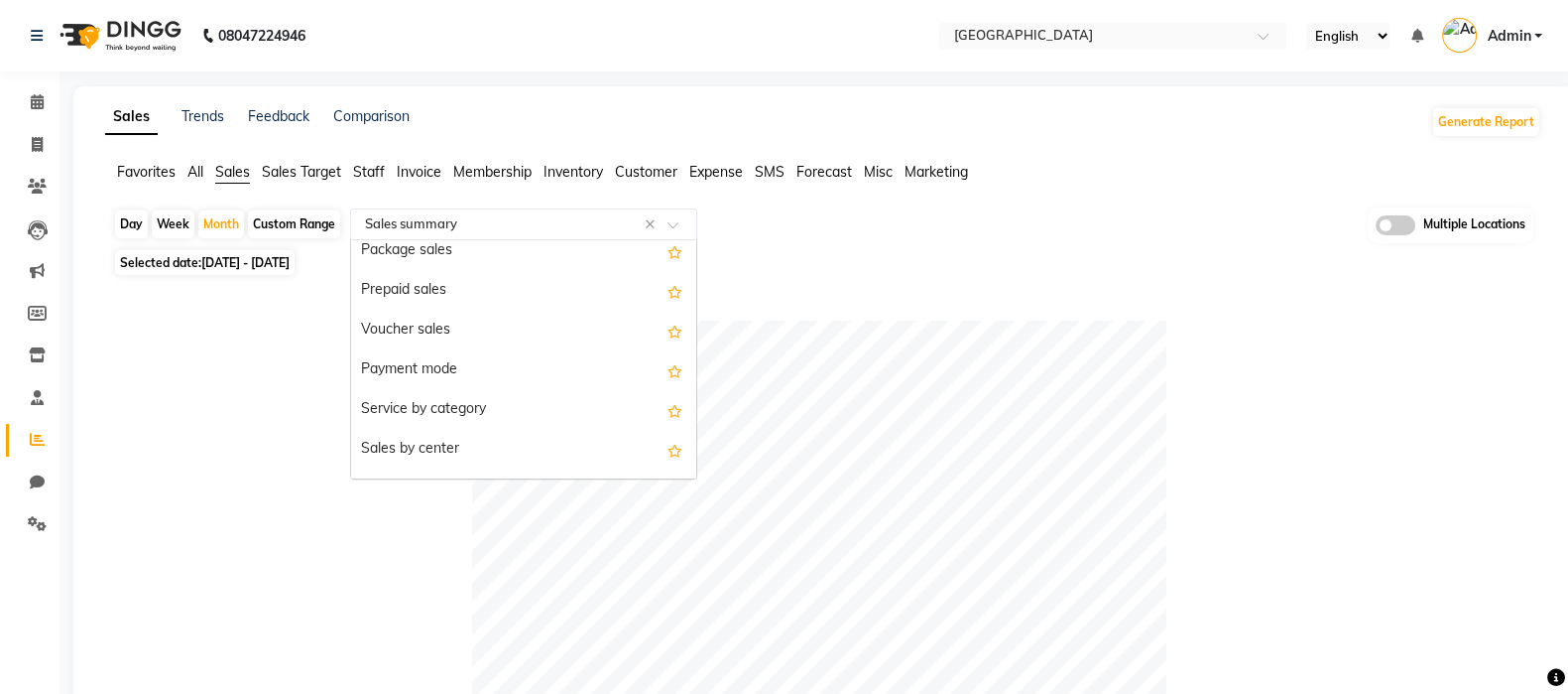
scroll to position [298, 0]
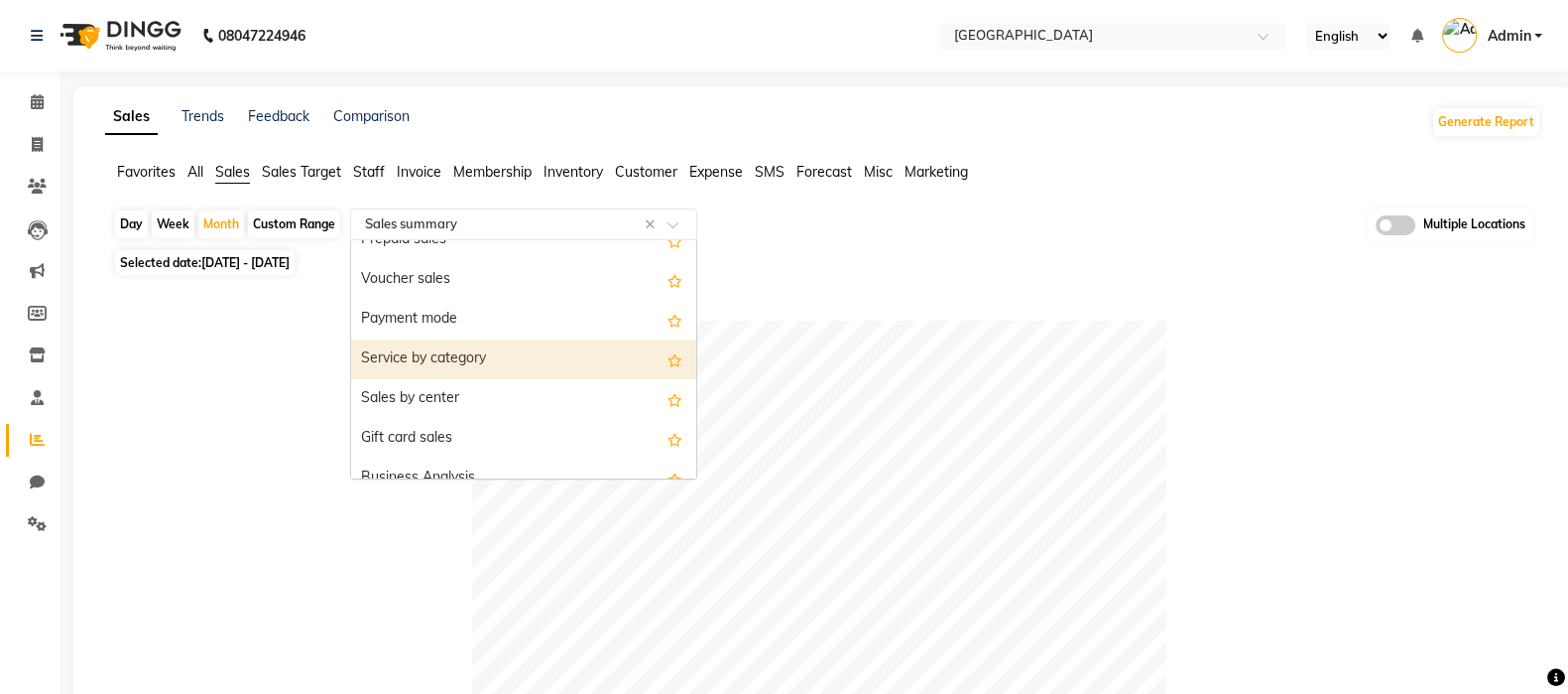
click at [526, 351] on div "Service by category" at bounding box center [523, 359] width 345 height 40
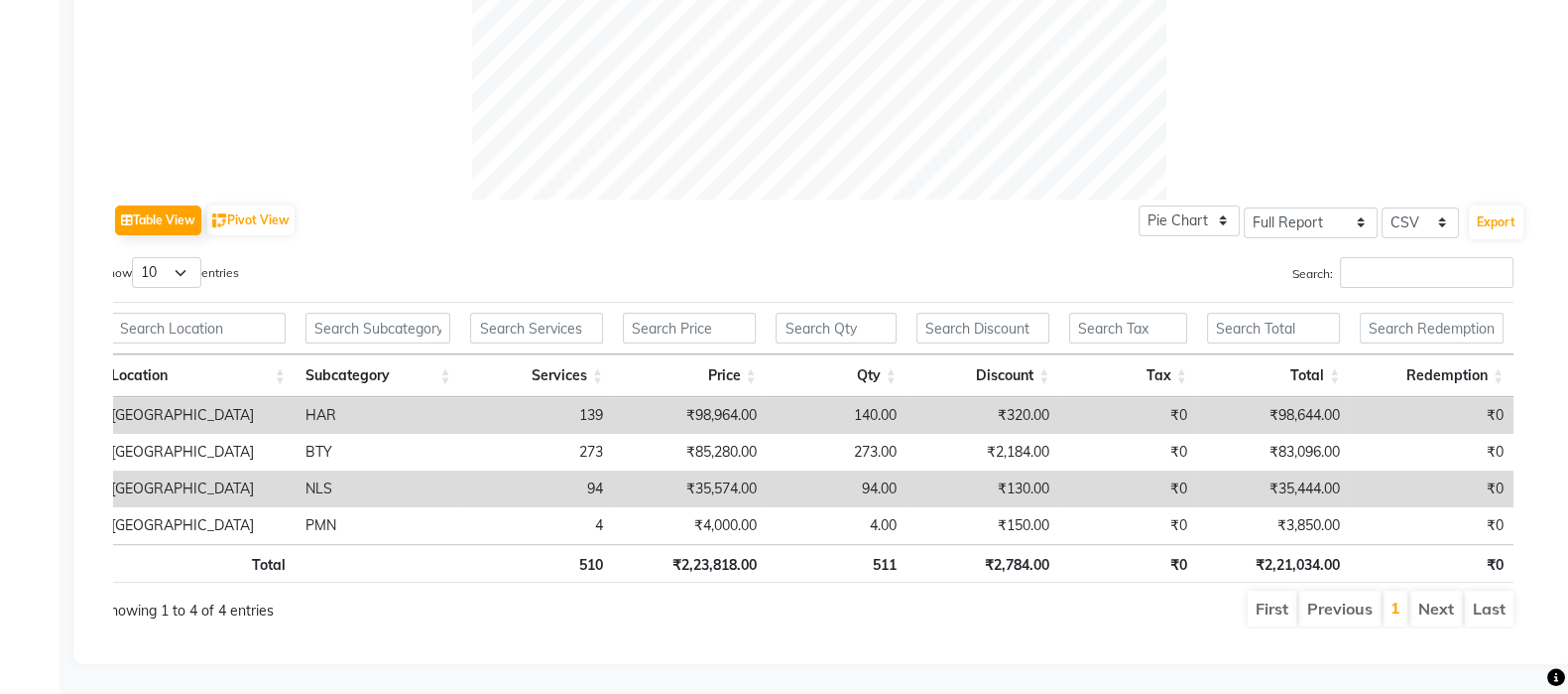
scroll to position [0, 14]
drag, startPoint x: 1276, startPoint y: 395, endPoint x: 1313, endPoint y: 399, distance: 37.2
click at [1313, 399] on td "₹98,644.00" at bounding box center [1272, 415] width 154 height 37
drag, startPoint x: 1274, startPoint y: 401, endPoint x: 1314, endPoint y: 407, distance: 40.4
click at [1314, 407] on td "₹98,644.00" at bounding box center [1272, 415] width 154 height 37
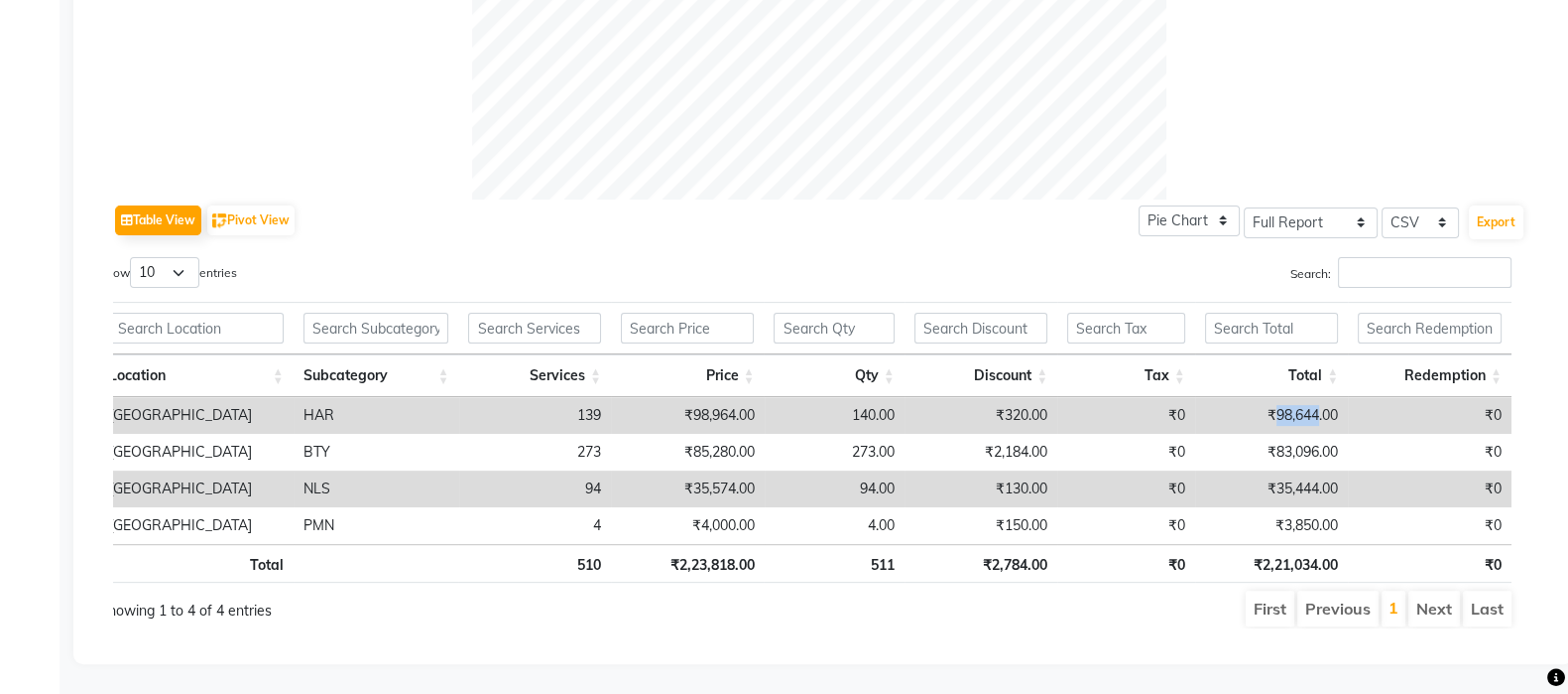
copy td "98,644"
drag, startPoint x: 1272, startPoint y: 434, endPoint x: 1314, endPoint y: 434, distance: 42.0
click at [1314, 434] on td "₹83,096.00" at bounding box center [1272, 452] width 154 height 37
copy td "83,096"
drag, startPoint x: 1272, startPoint y: 473, endPoint x: 1314, endPoint y: 478, distance: 42.3
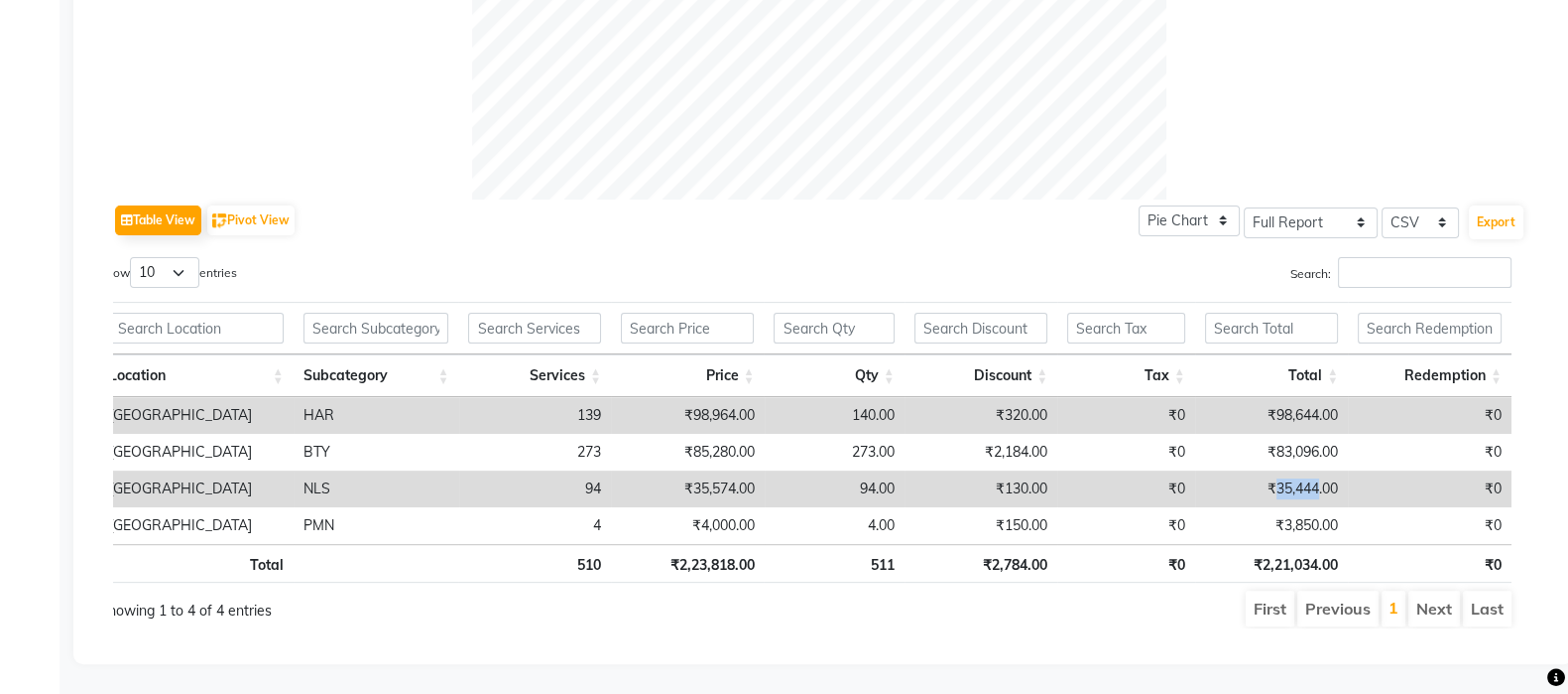
click at [1314, 478] on td "₹35,444.00" at bounding box center [1272, 488] width 154 height 37
copy td "35,444"
drag, startPoint x: 1278, startPoint y: 507, endPoint x: 1314, endPoint y: 509, distance: 36.1
click at [1314, 509] on td "₹3,850.00" at bounding box center [1272, 525] width 154 height 37
copy td "3,850"
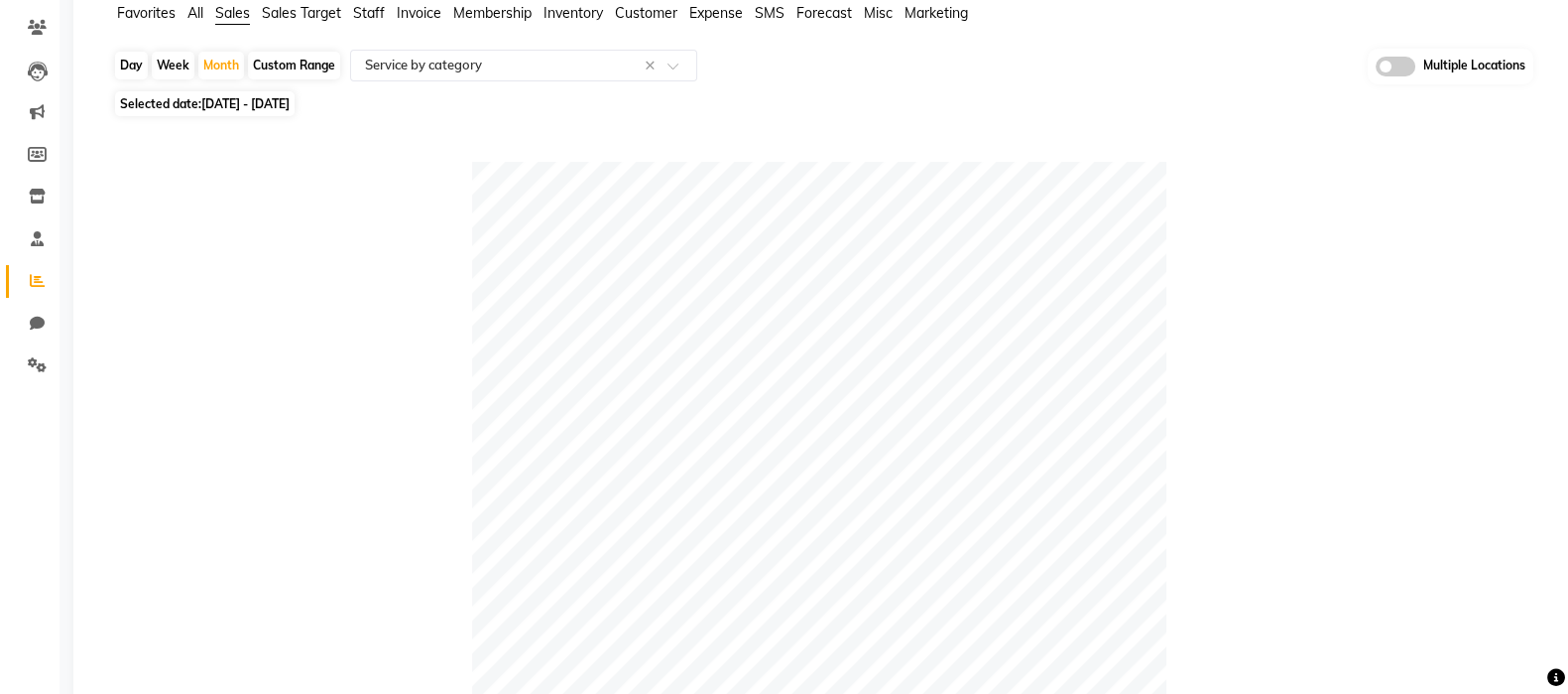
scroll to position [0, 0]
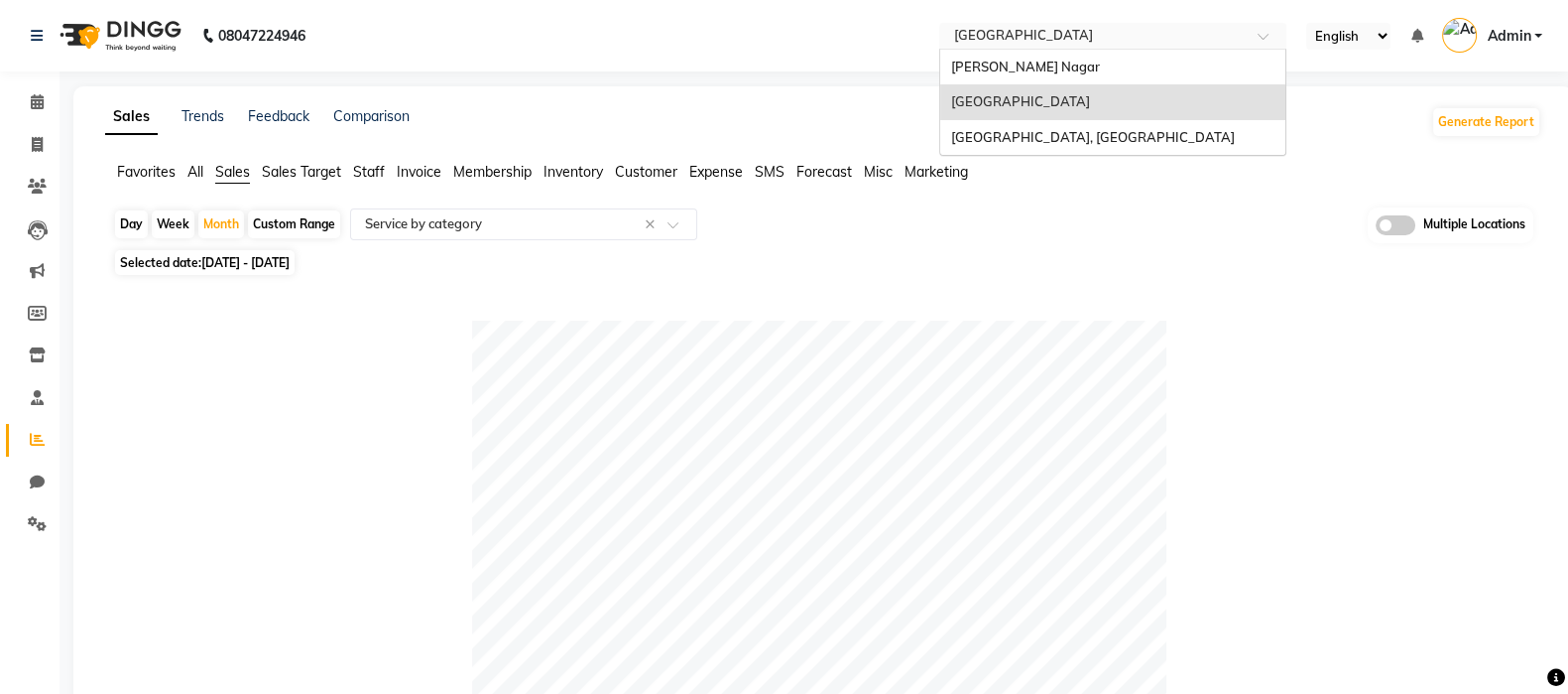
click at [1016, 46] on input "text" at bounding box center [1093, 38] width 288 height 20
click at [1006, 131] on span "[GEOGRAPHIC_DATA], [GEOGRAPHIC_DATA]" at bounding box center [1092, 137] width 284 height 16
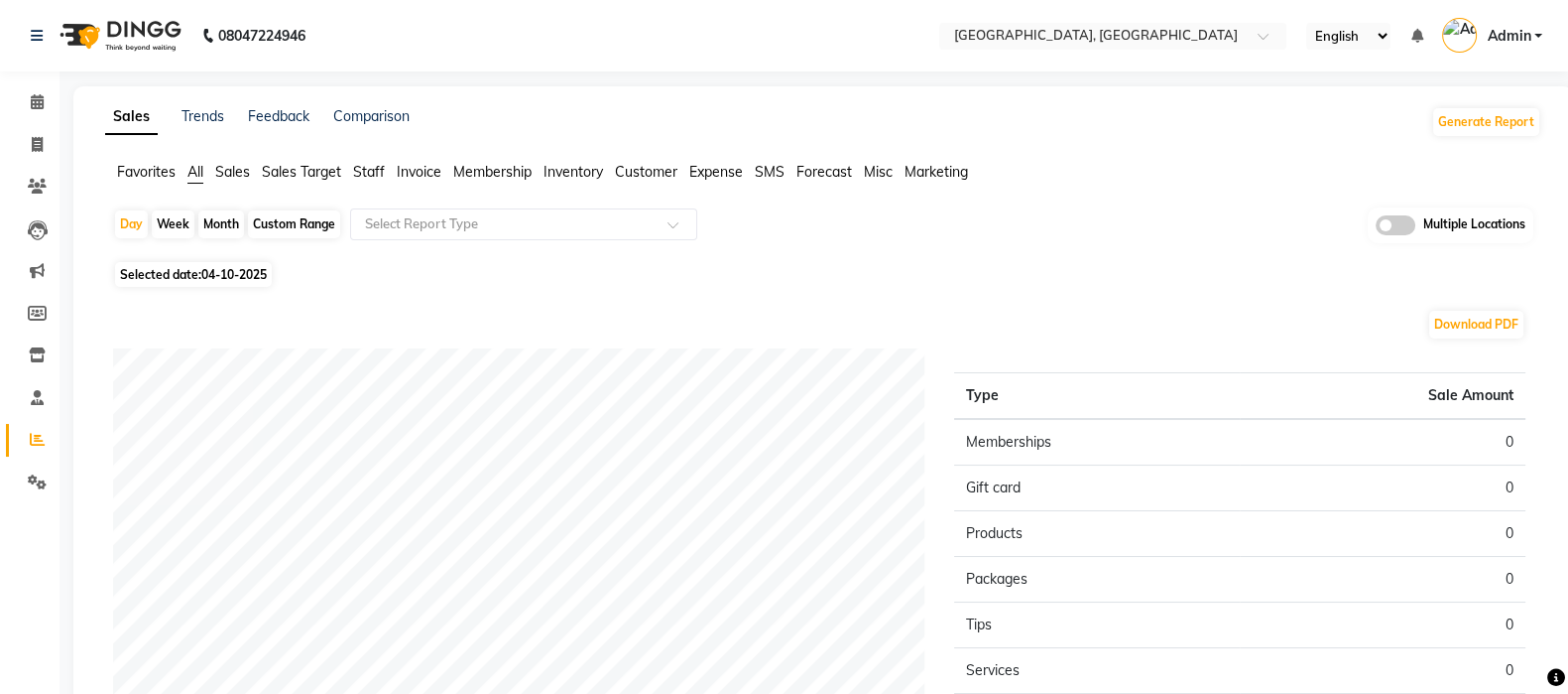
click at [213, 226] on div "Month" at bounding box center [222, 224] width 46 height 28
select select "10"
select select "2025"
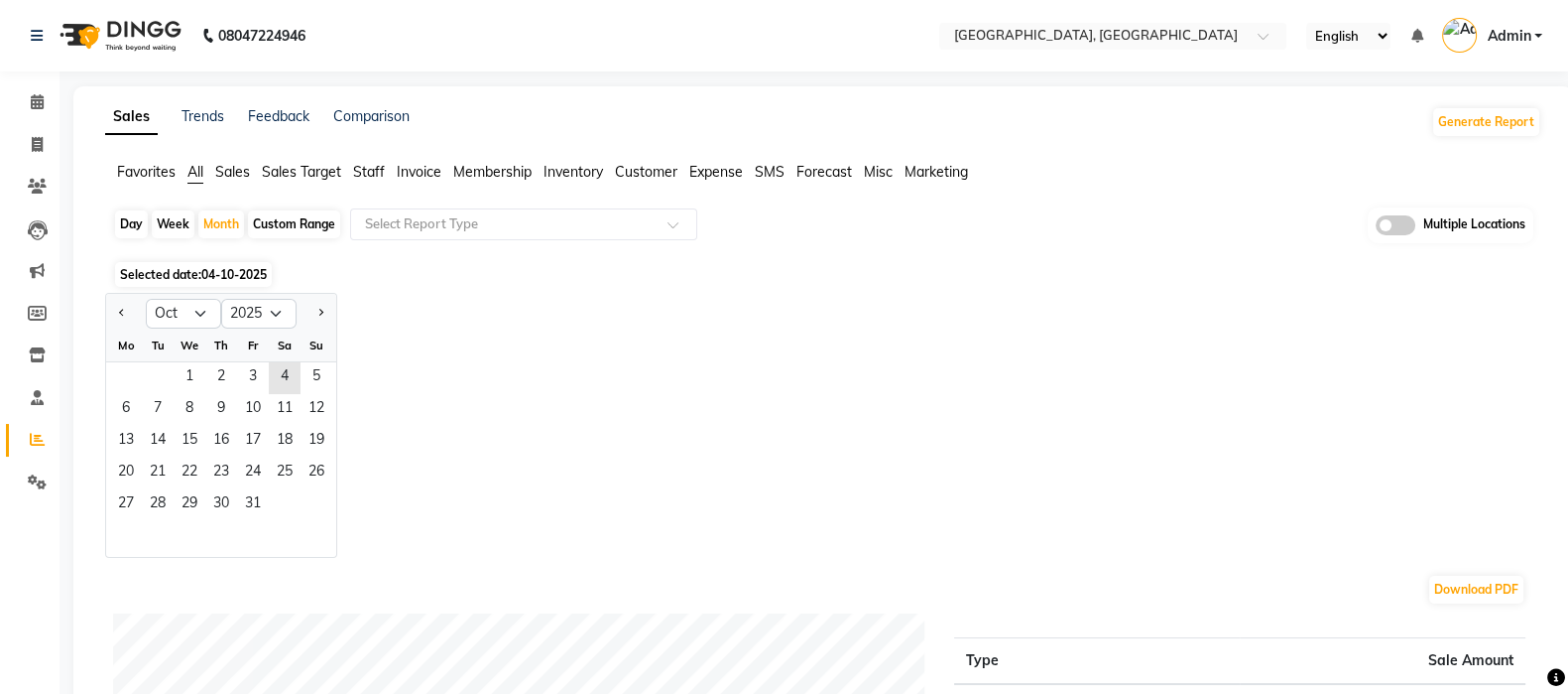
click at [121, 315] on button "Previous month" at bounding box center [122, 314] width 16 height 32
select select "9"
click at [132, 379] on span "1" at bounding box center [126, 378] width 32 height 32
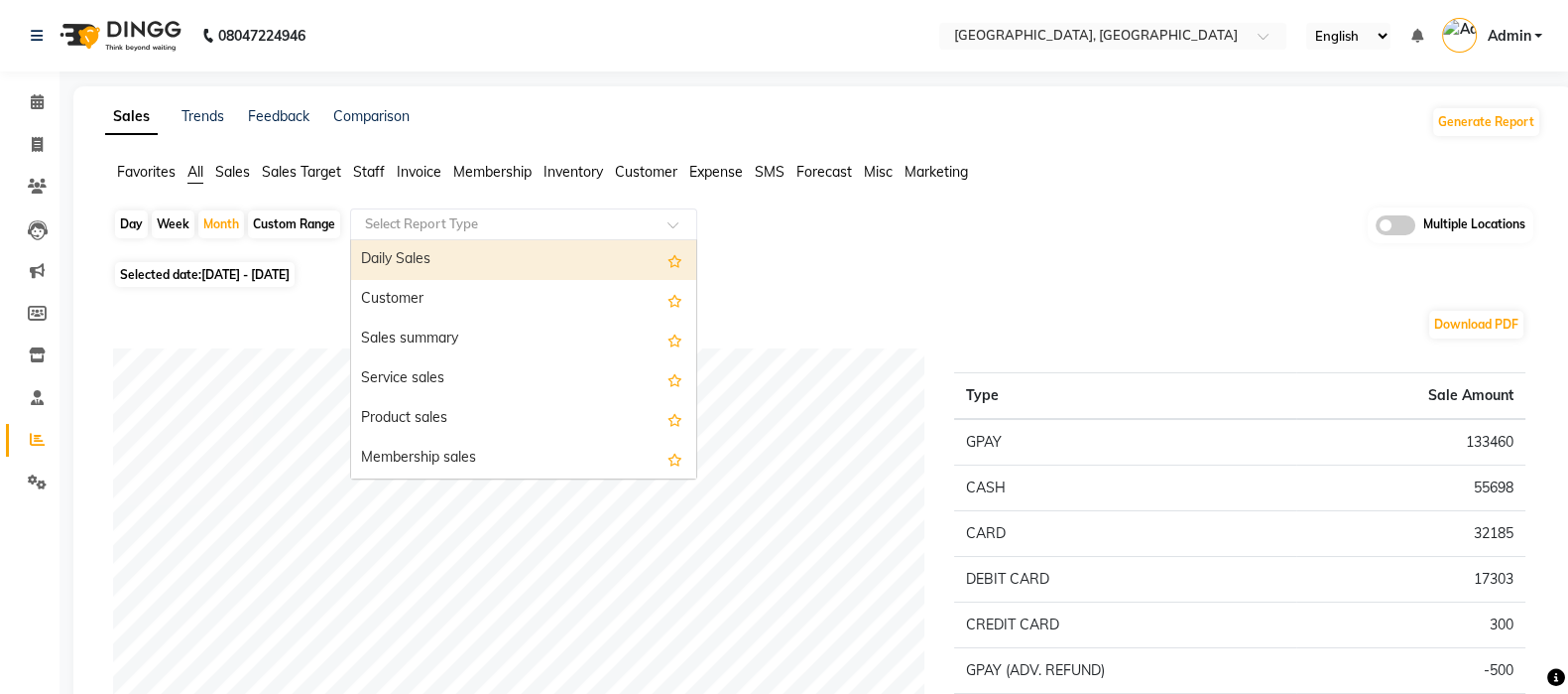
click at [566, 208] on div "Select Report Type" at bounding box center [523, 224] width 347 height 32
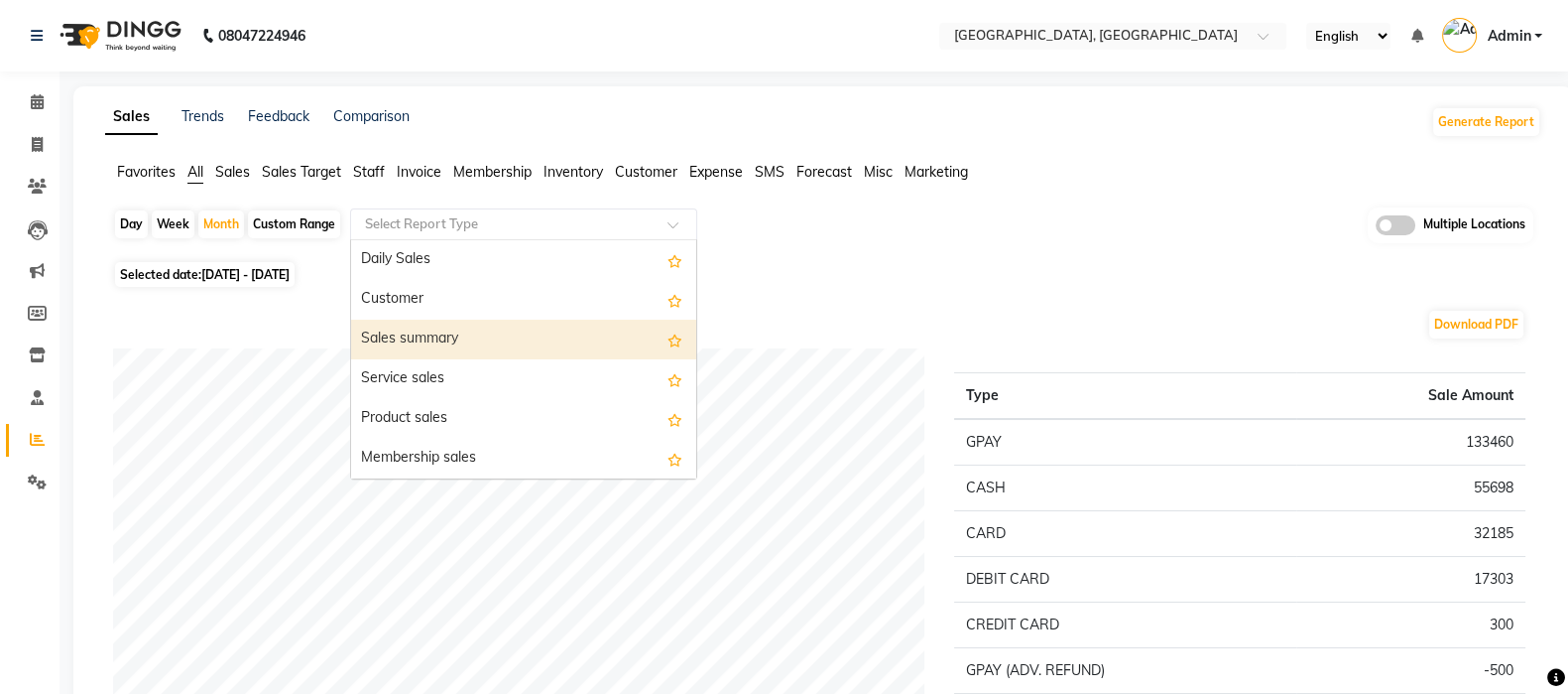
click at [512, 344] on div "Sales summary" at bounding box center [523, 340] width 345 height 40
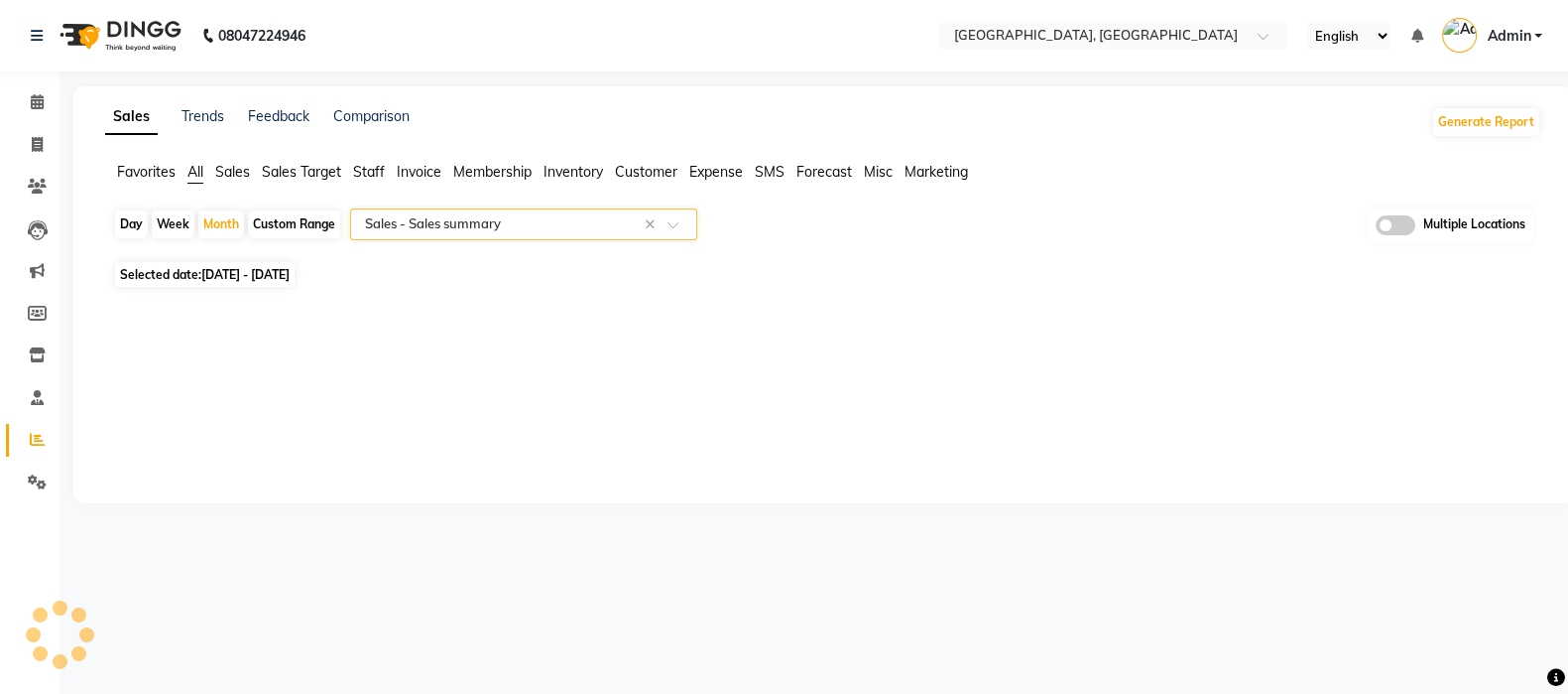
select select "full_report"
select select "csv"
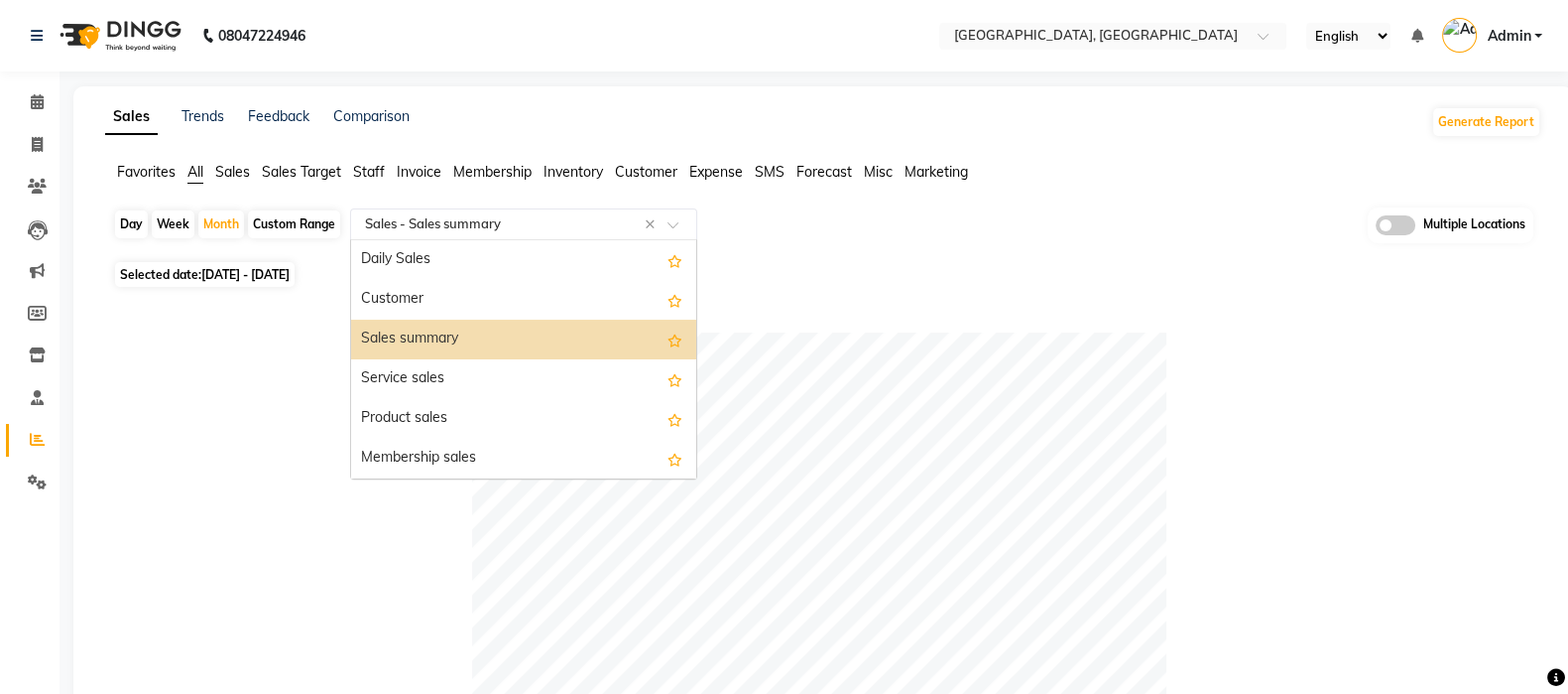
drag, startPoint x: 385, startPoint y: 220, endPoint x: 546, endPoint y: 435, distance: 268.6
click at [546, 240] on ng-select "Select Report Type × Sales - Sales summary × Daily Sales Customer Sales summary…" at bounding box center [523, 224] width 347 height 32
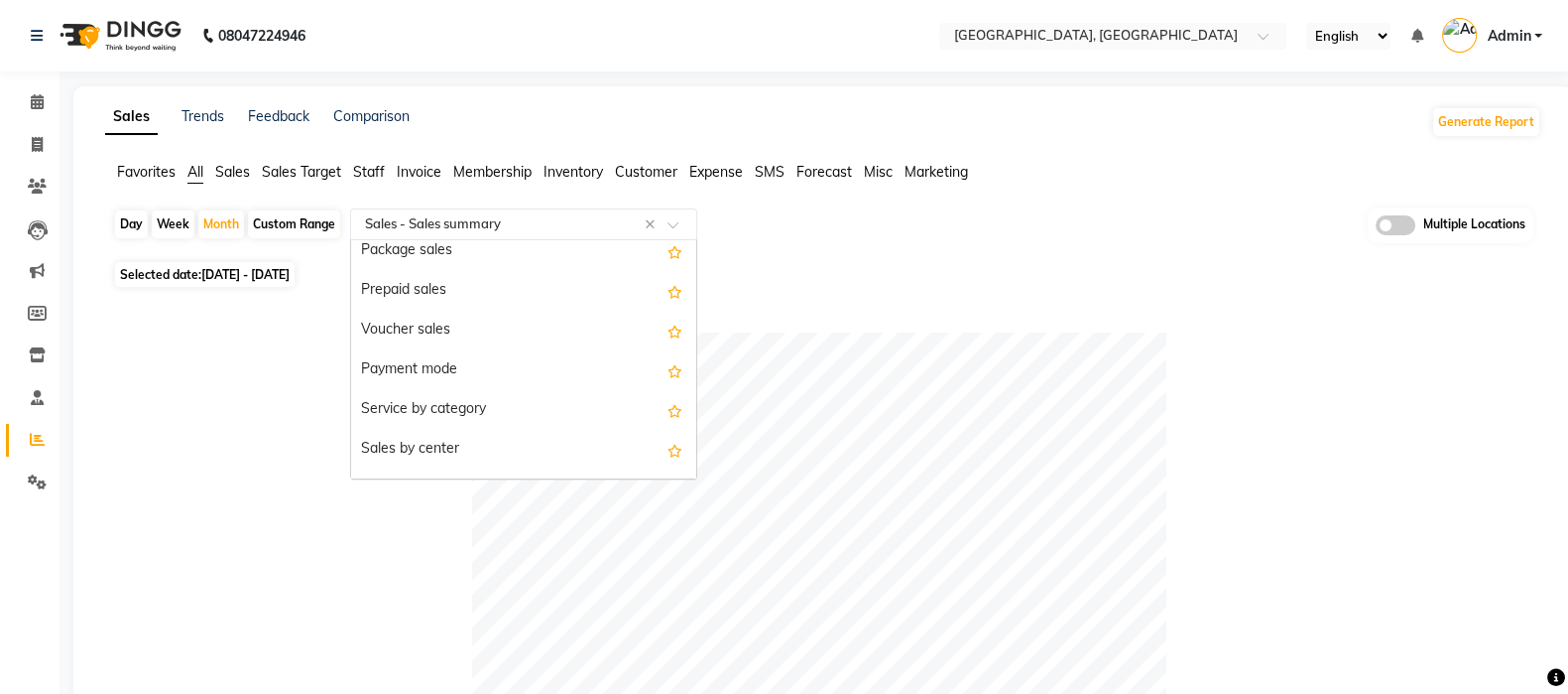
scroll to position [298, 0]
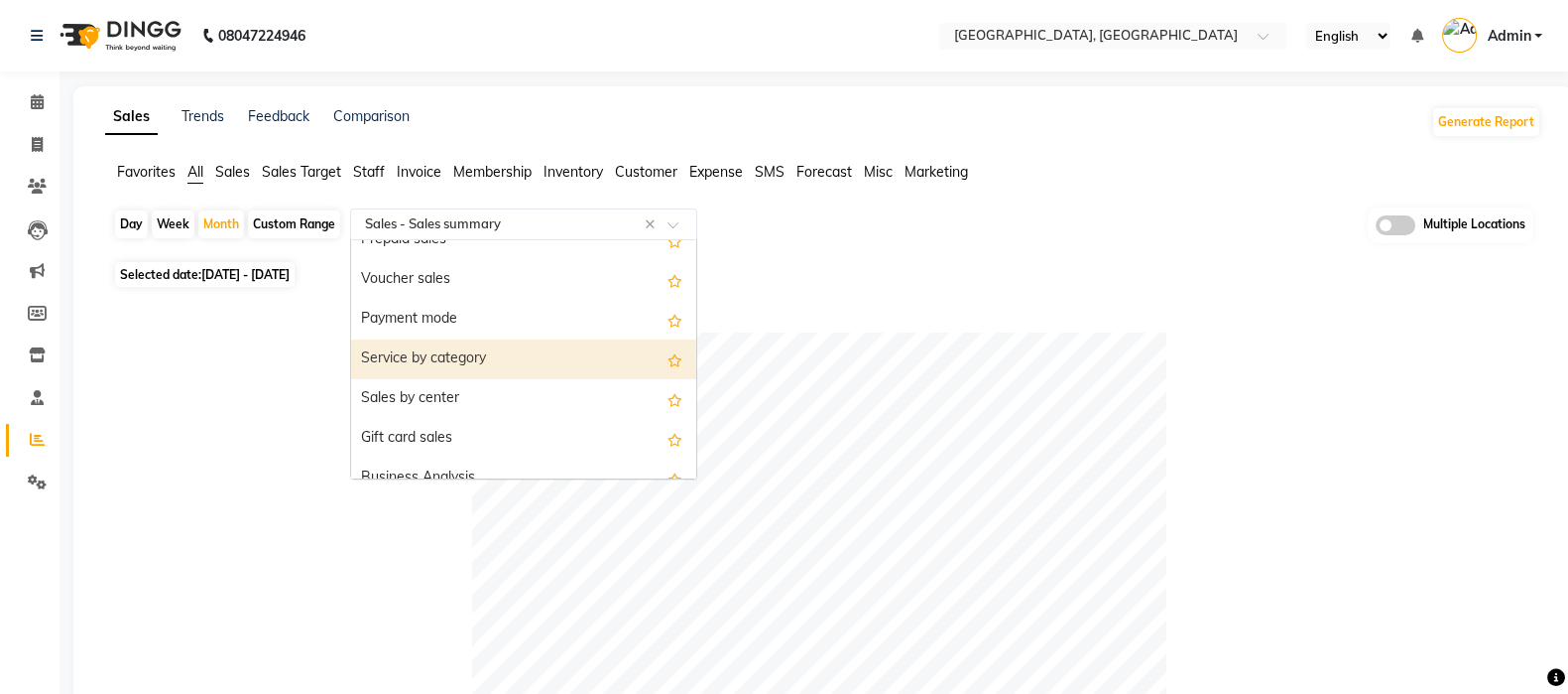
click at [484, 349] on div "Service by category" at bounding box center [523, 359] width 345 height 40
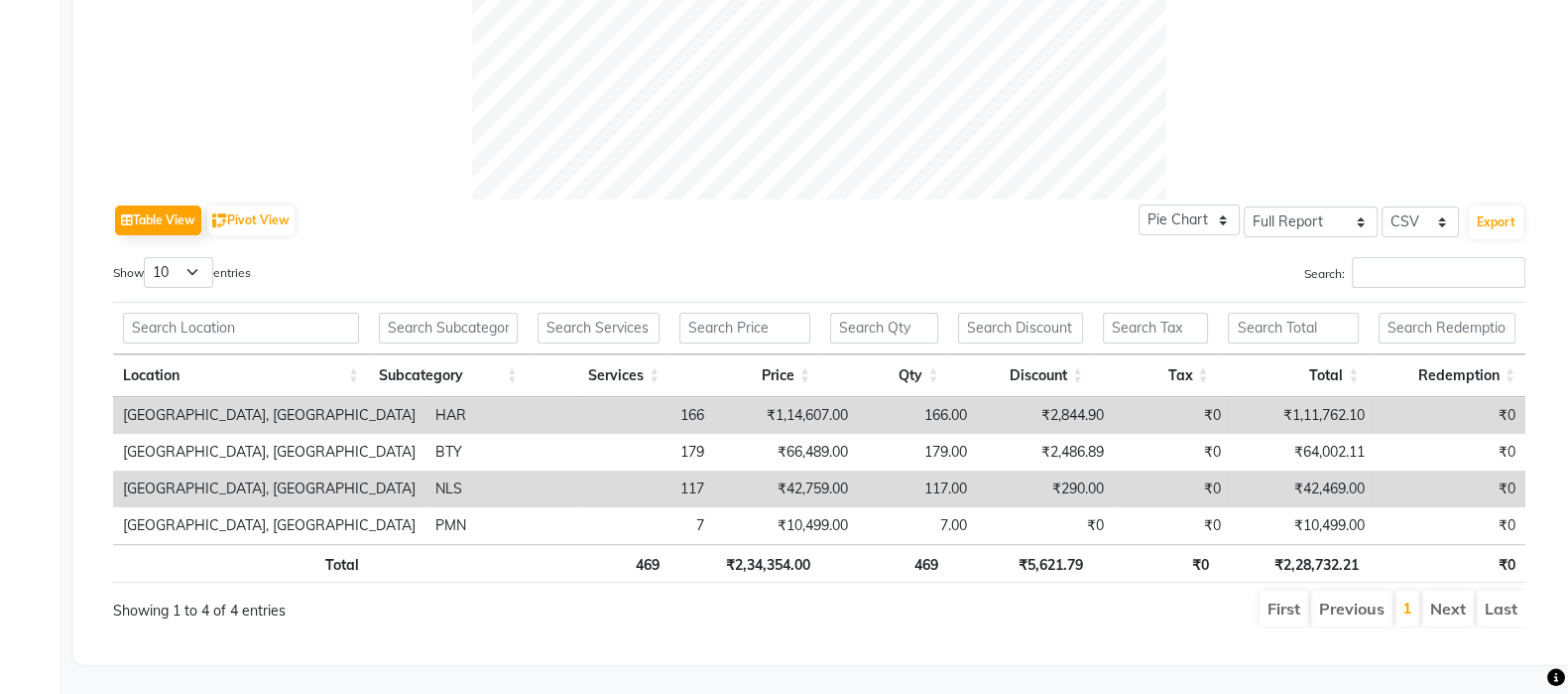
scroll to position [0, 14]
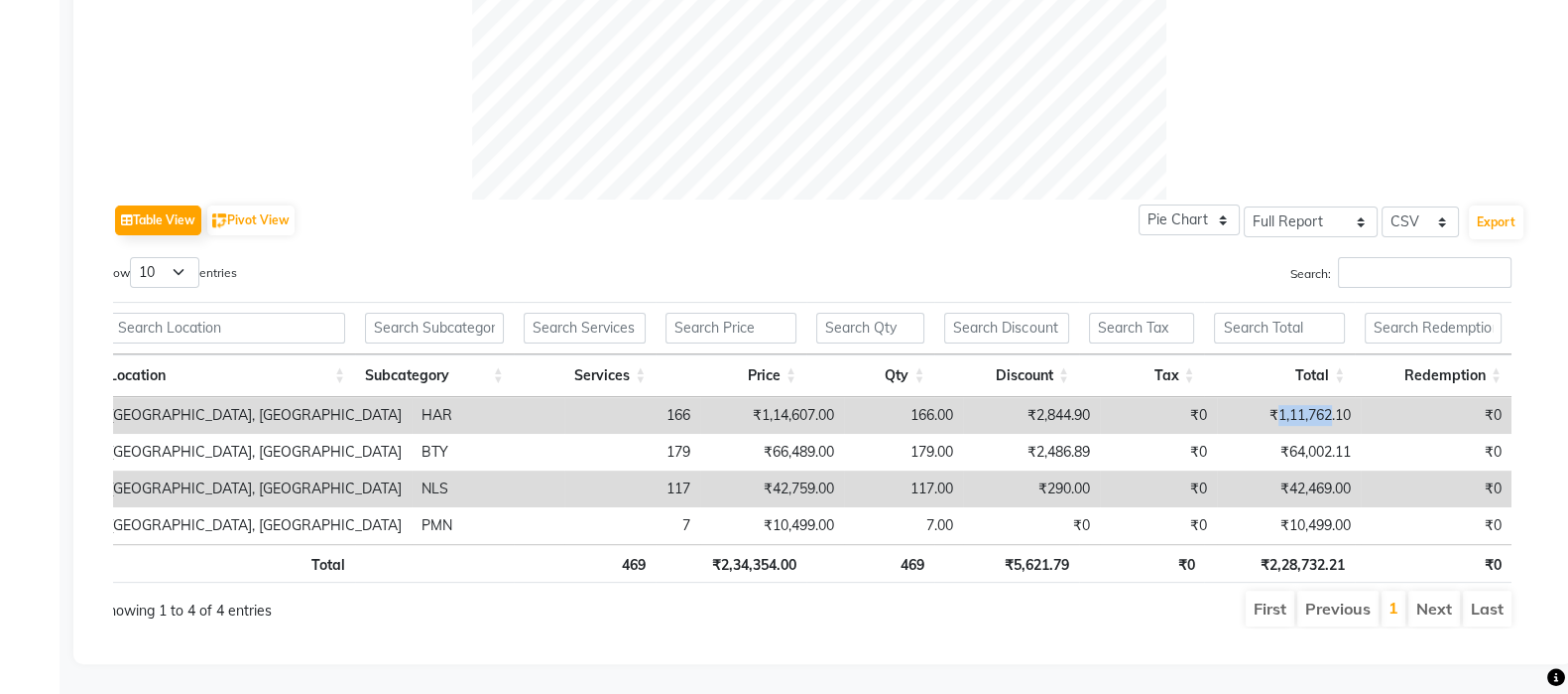
drag, startPoint x: 1268, startPoint y: 396, endPoint x: 1323, endPoint y: 400, distance: 55.1
click at [1323, 400] on td "₹1,11,762.10" at bounding box center [1289, 415] width 144 height 37
copy td "1,11,762"
drag, startPoint x: 1279, startPoint y: 435, endPoint x: 1323, endPoint y: 449, distance: 46.2
click at [1323, 449] on td "₹64,002.11" at bounding box center [1289, 452] width 144 height 37
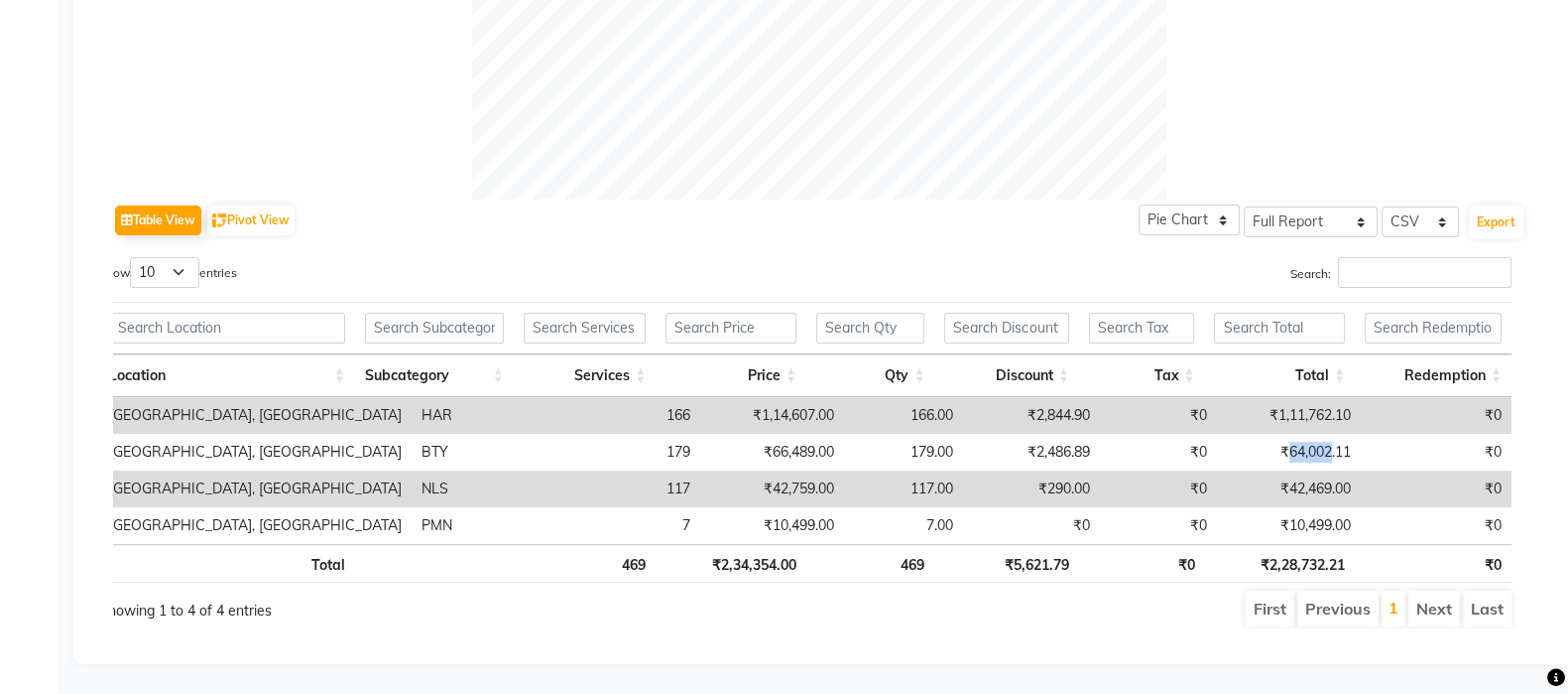
copy td "64,002"
drag, startPoint x: 1277, startPoint y: 465, endPoint x: 1320, endPoint y: 477, distance: 44.6
click at [1320, 477] on td "₹42,469.00" at bounding box center [1289, 488] width 144 height 37
copy td "42,469"
drag, startPoint x: 1282, startPoint y: 502, endPoint x: 1325, endPoint y: 503, distance: 43.0
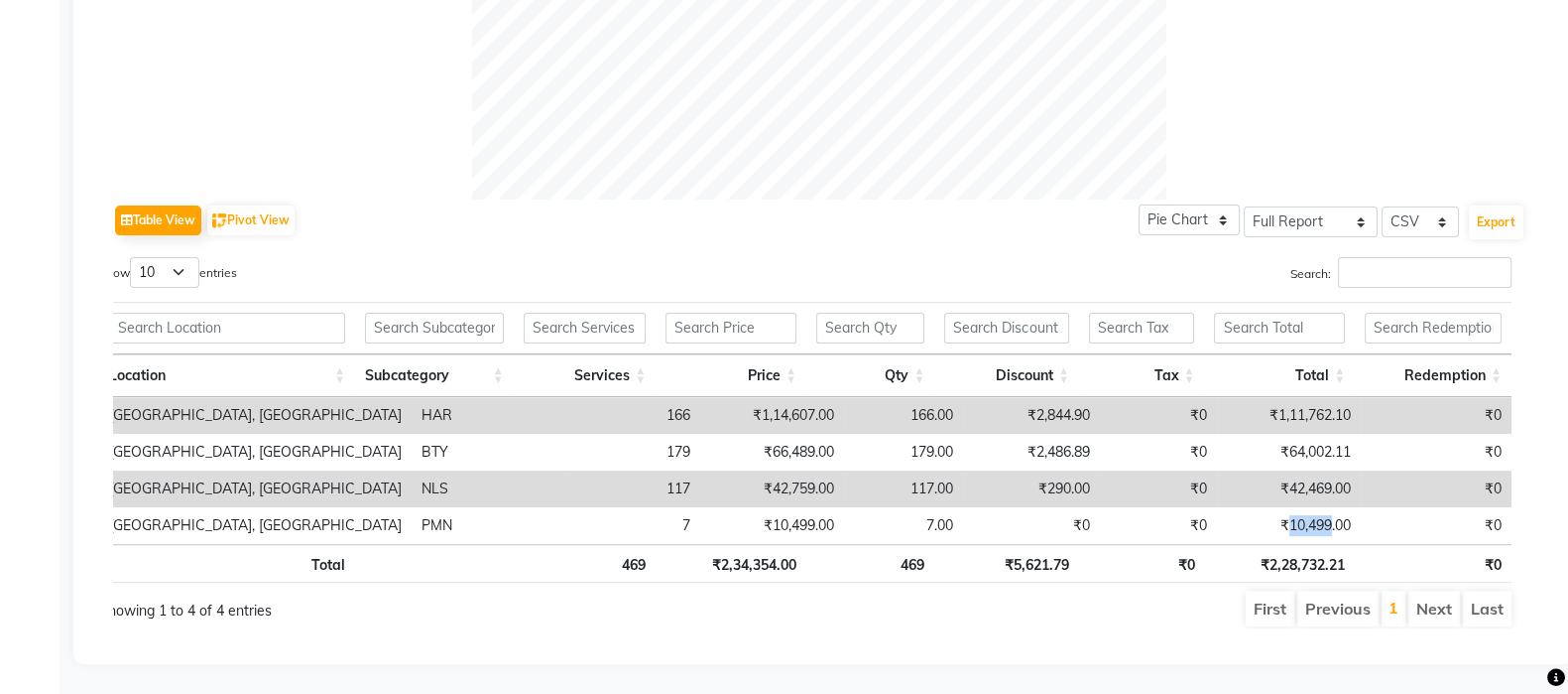
click at [1325, 507] on td "₹10,499.00" at bounding box center [1289, 525] width 144 height 37
copy td "10,499"
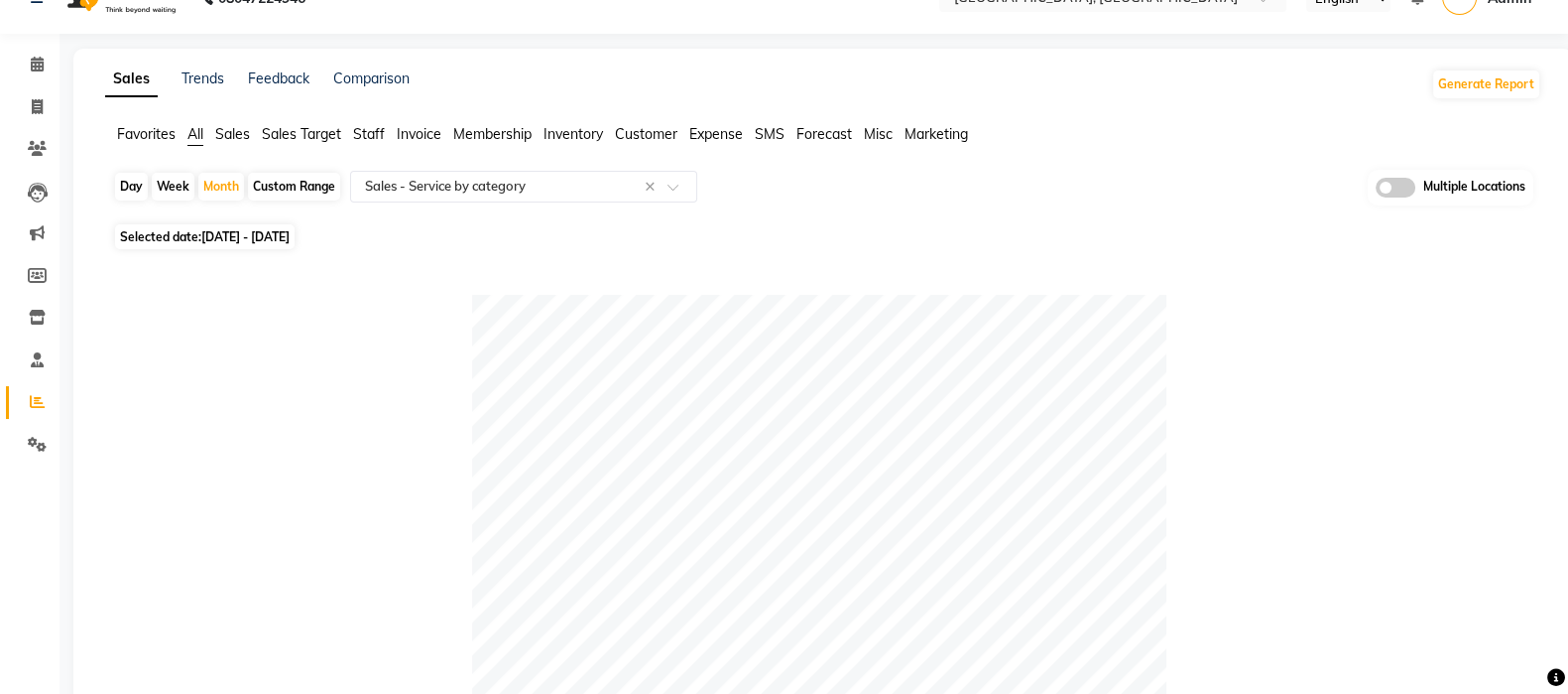
scroll to position [0, 0]
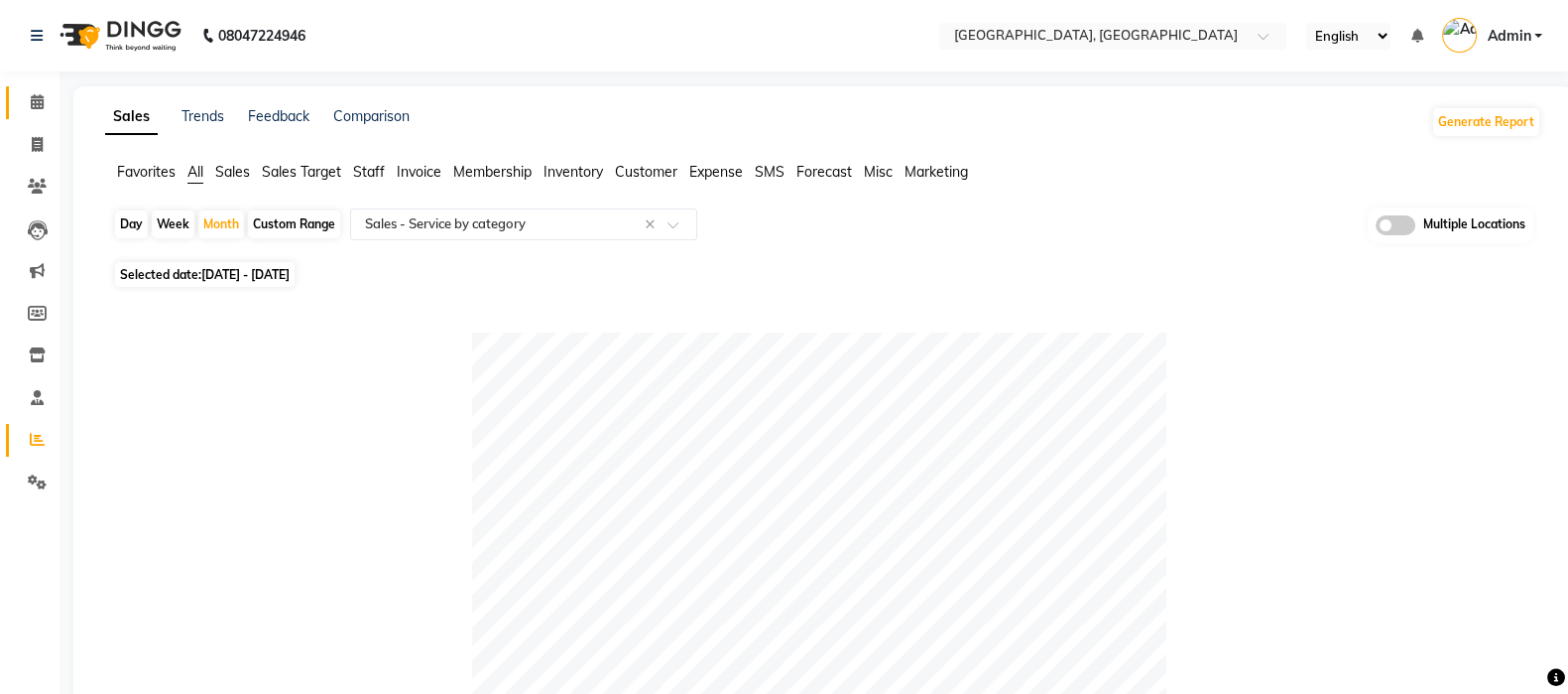
click at [32, 113] on link "Calendar" at bounding box center [30, 102] width 48 height 33
